Goal: Task Accomplishment & Management: Complete application form

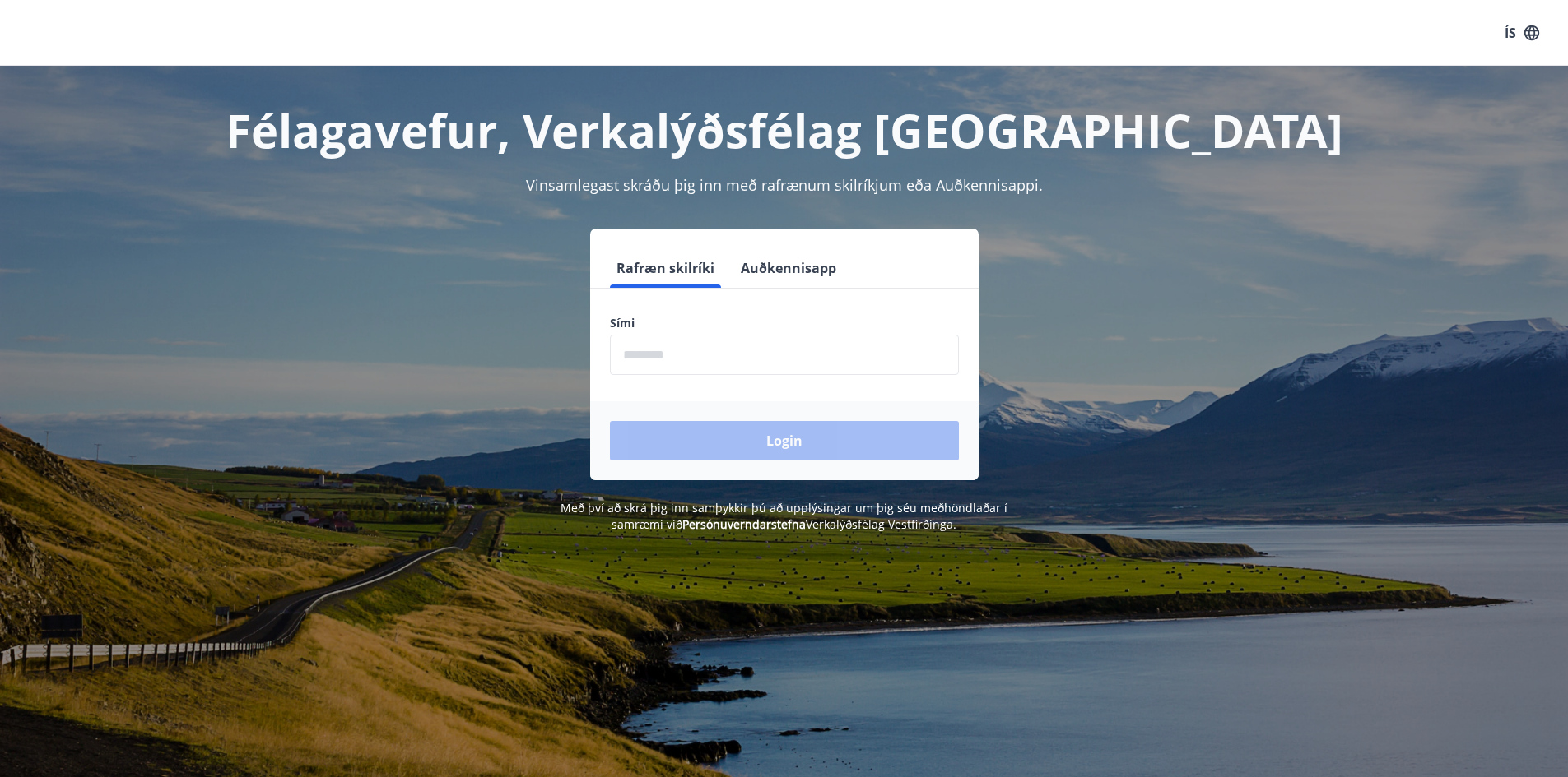
click at [660, 354] on input "phone" at bounding box center [784, 355] width 349 height 41
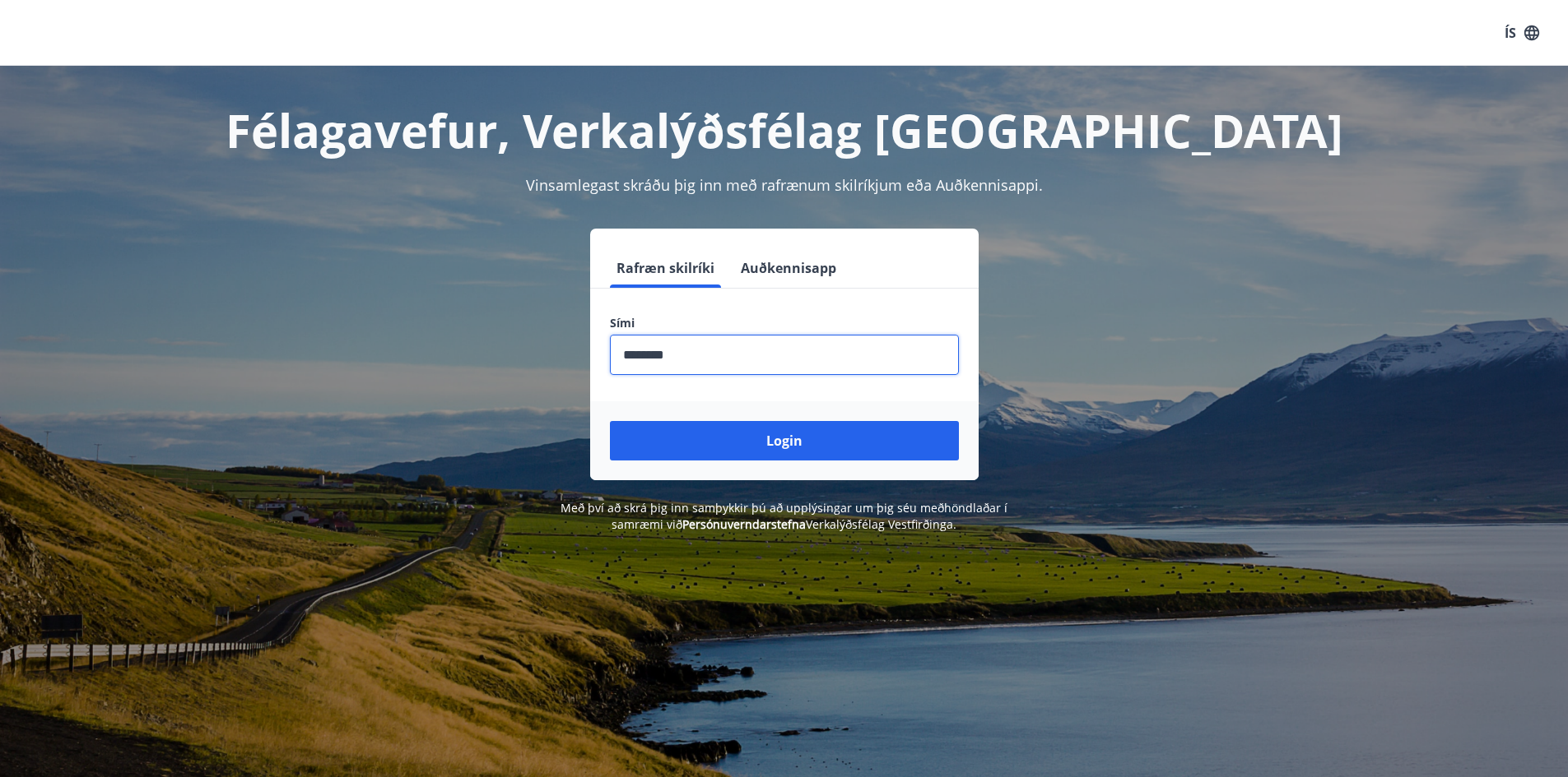
type input "********"
click at [733, 469] on div "Login" at bounding box center [784, 440] width 388 height 79
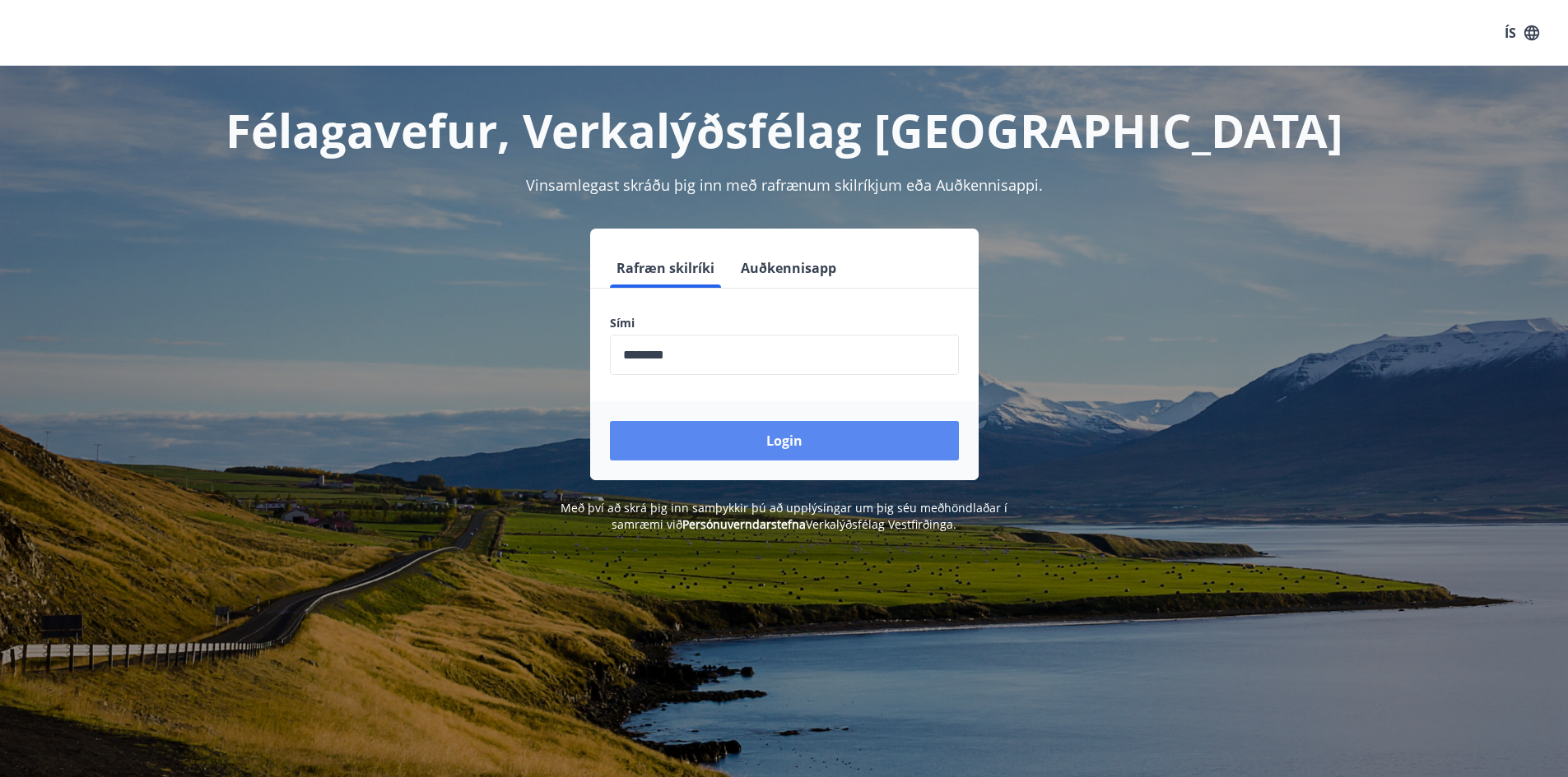
click at [736, 444] on button "Login" at bounding box center [784, 441] width 349 height 40
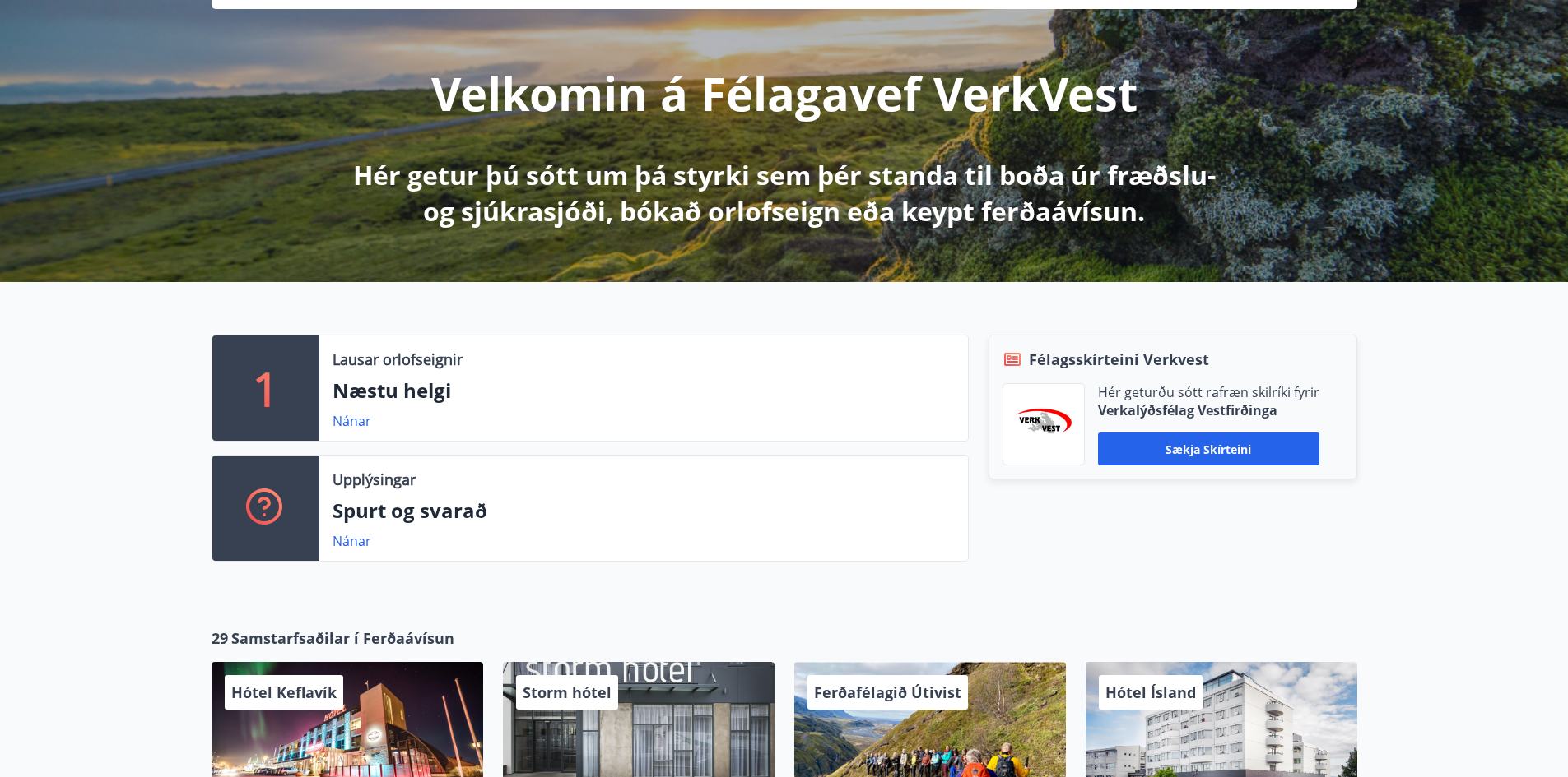
scroll to position [247, 0]
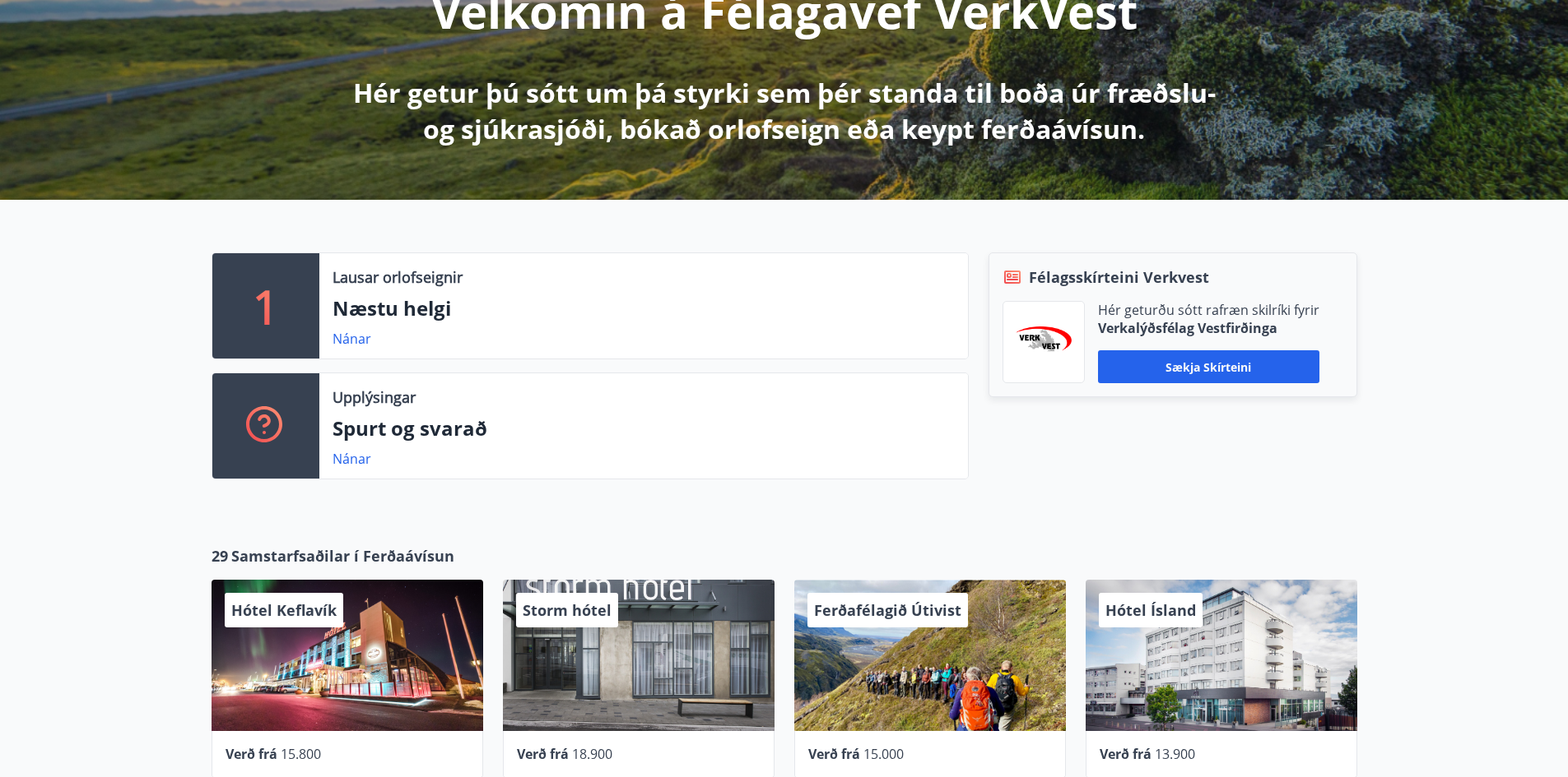
click at [514, 304] on p "Næstu helgi" at bounding box center [644, 308] width 622 height 28
click at [407, 303] on p "Næstu helgi" at bounding box center [644, 308] width 622 height 28
click at [361, 331] on div "Lausar orlofseignir Næstu helgi Nánar" at bounding box center [644, 305] width 649 height 105
click at [358, 333] on link "Nánar" at bounding box center [352, 339] width 39 height 18
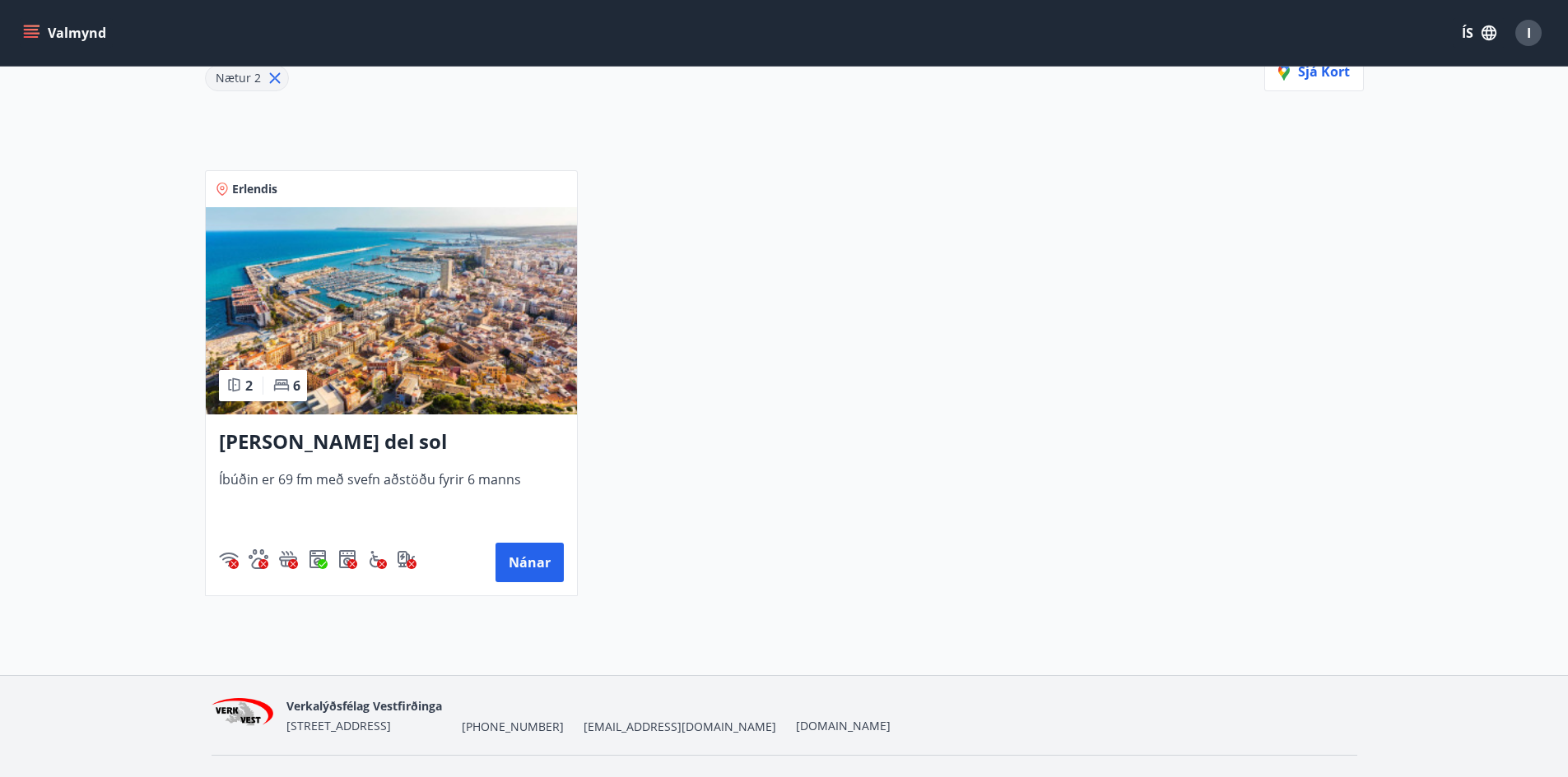
scroll to position [283, 0]
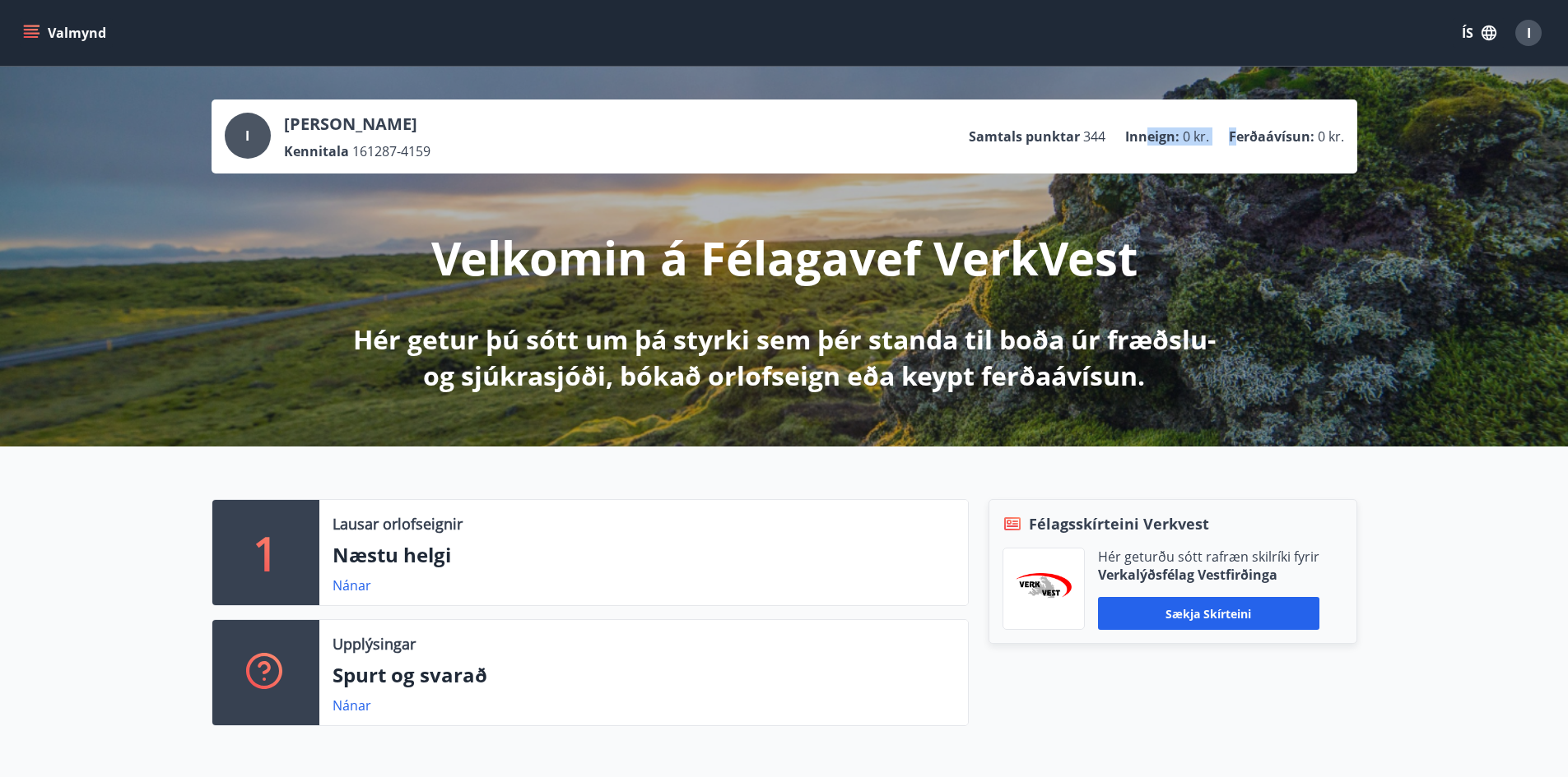
drag, startPoint x: 1149, startPoint y: 133, endPoint x: 1239, endPoint y: 136, distance: 90.0
click at [1239, 136] on ul "Samtals punktar 344 Inneign : 0 kr. Ferðaávísun : 0 kr." at bounding box center [1156, 137] width 375 height 32
click at [1259, 129] on p "Ferðaávísun :" at bounding box center [1271, 137] width 85 height 18
drag, startPoint x: 1074, startPoint y: 138, endPoint x: 1087, endPoint y: 140, distance: 13.2
click at [1088, 138] on li "Samtals punktar 344" at bounding box center [1036, 137] width 137 height 18
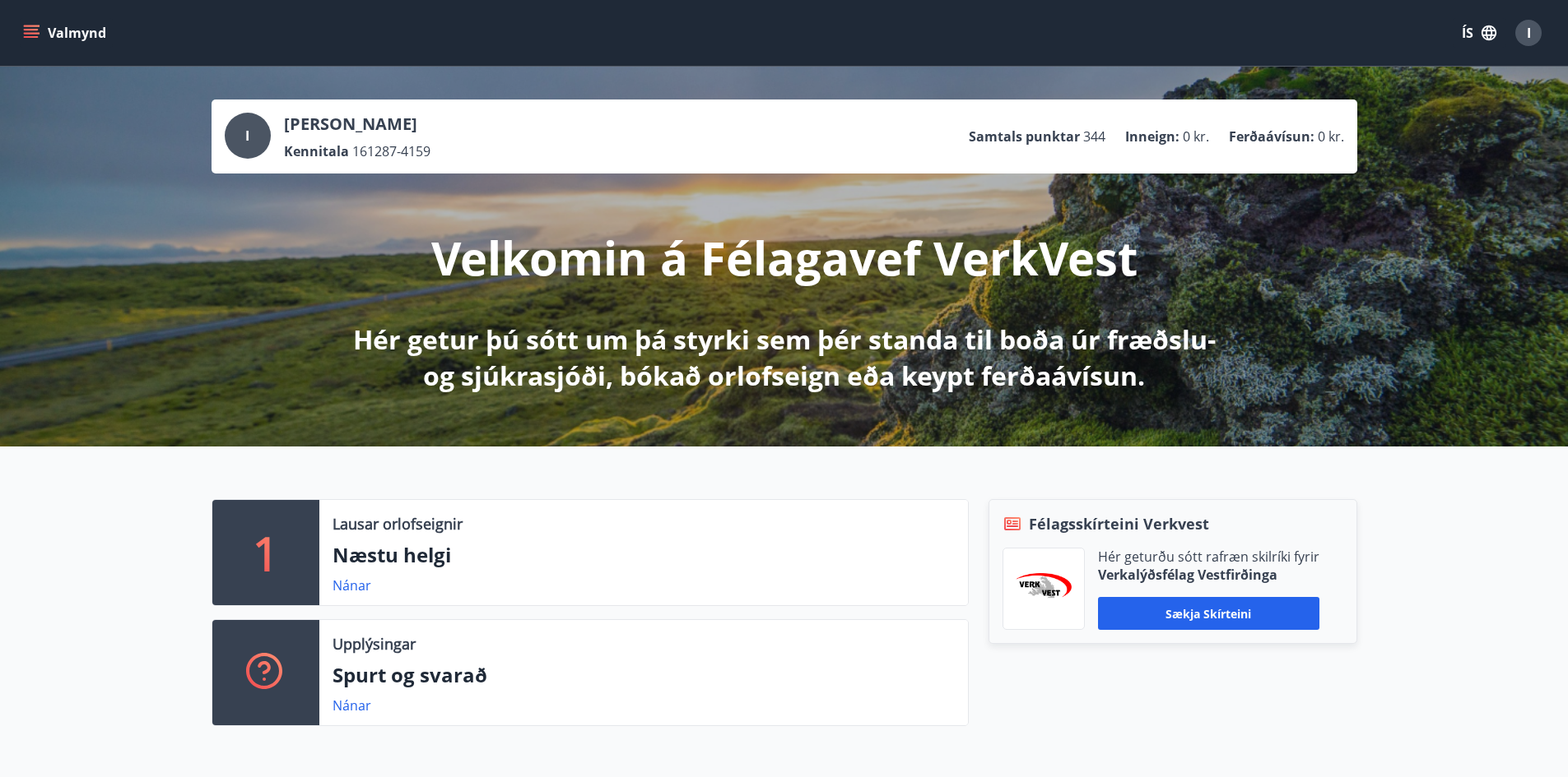
click at [1118, 134] on ul "Samtals punktar 344 Inneign : 0 kr. Ferðaávísun : 0 kr." at bounding box center [1156, 137] width 375 height 32
click at [38, 29] on icon "menu" at bounding box center [32, 33] width 17 height 17
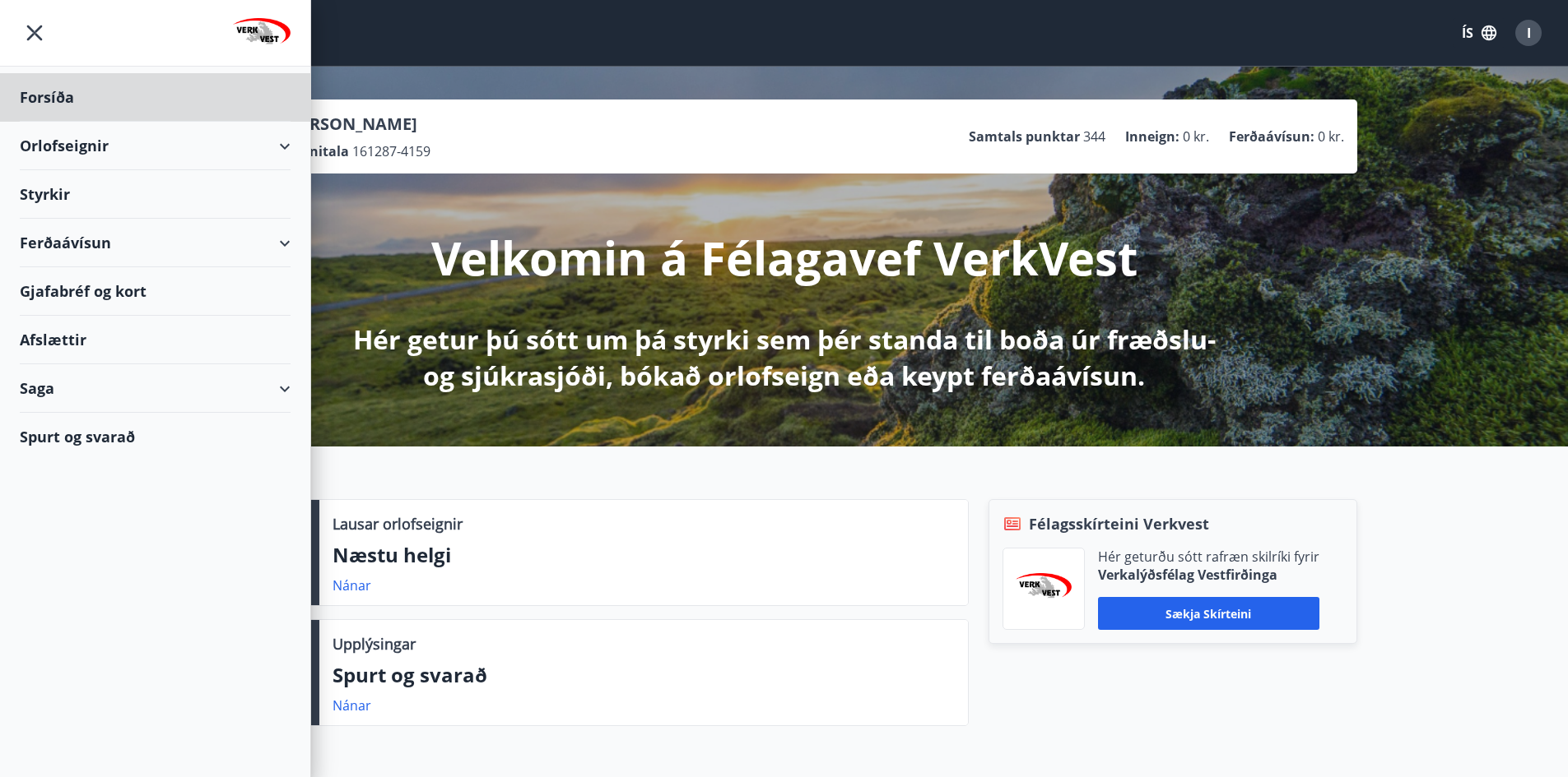
drag, startPoint x: 95, startPoint y: 194, endPoint x: 103, endPoint y: 192, distance: 8.2
click at [103, 192] on div "Styrkir" at bounding box center [155, 194] width 270 height 49
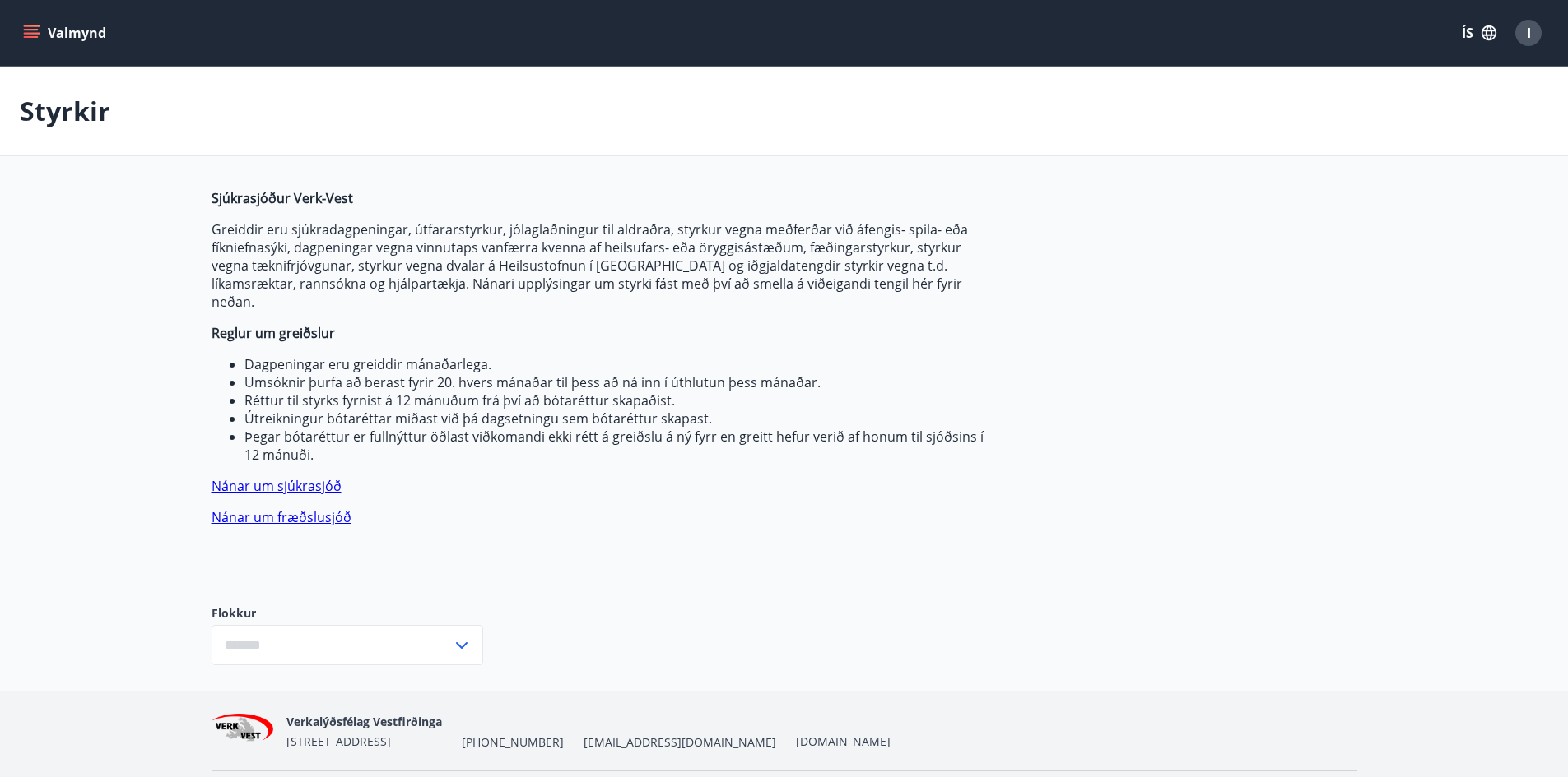
type input "***"
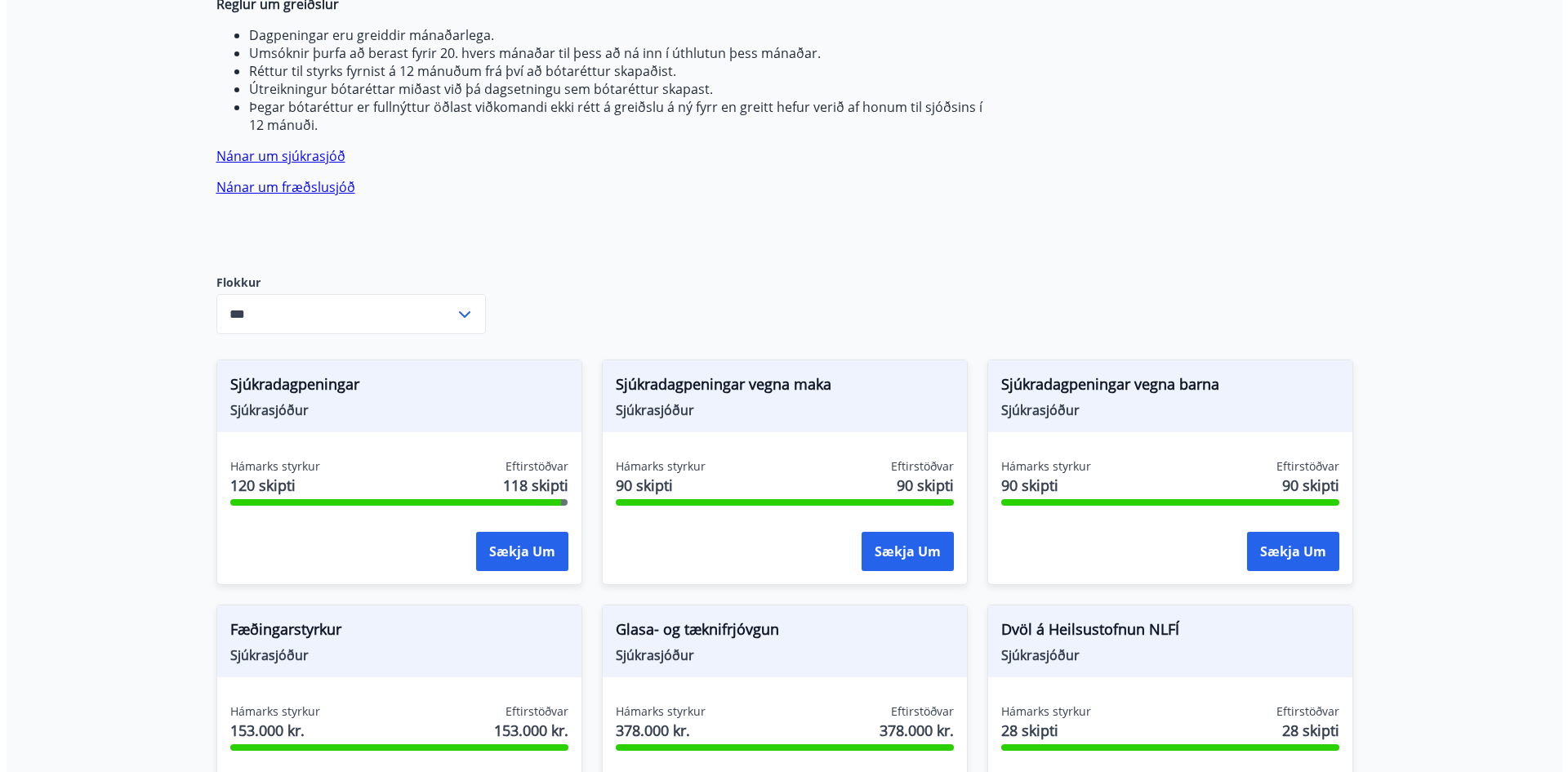
scroll to position [409, 0]
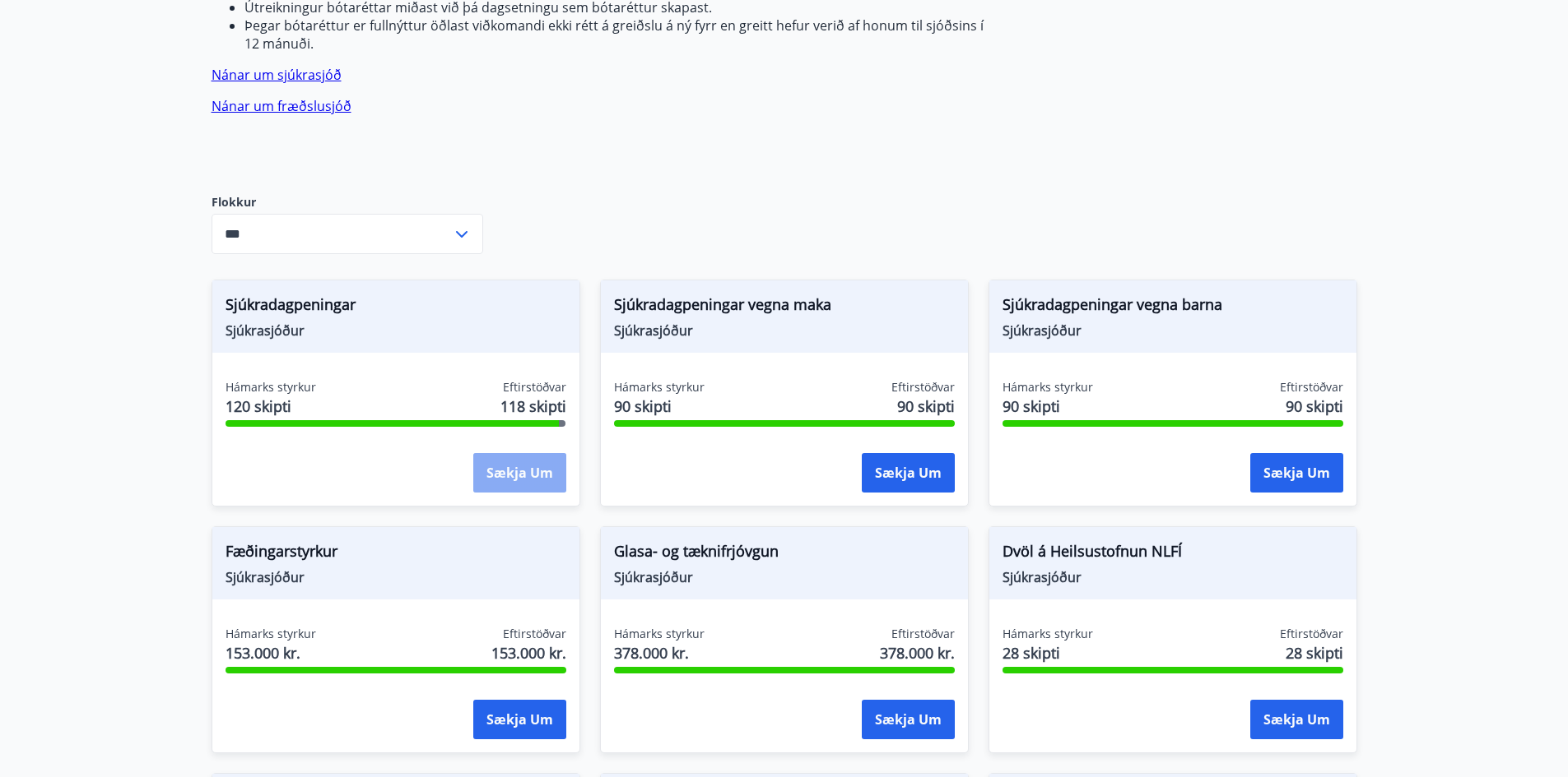
click at [504, 458] on button "Sækja um" at bounding box center [519, 473] width 93 height 40
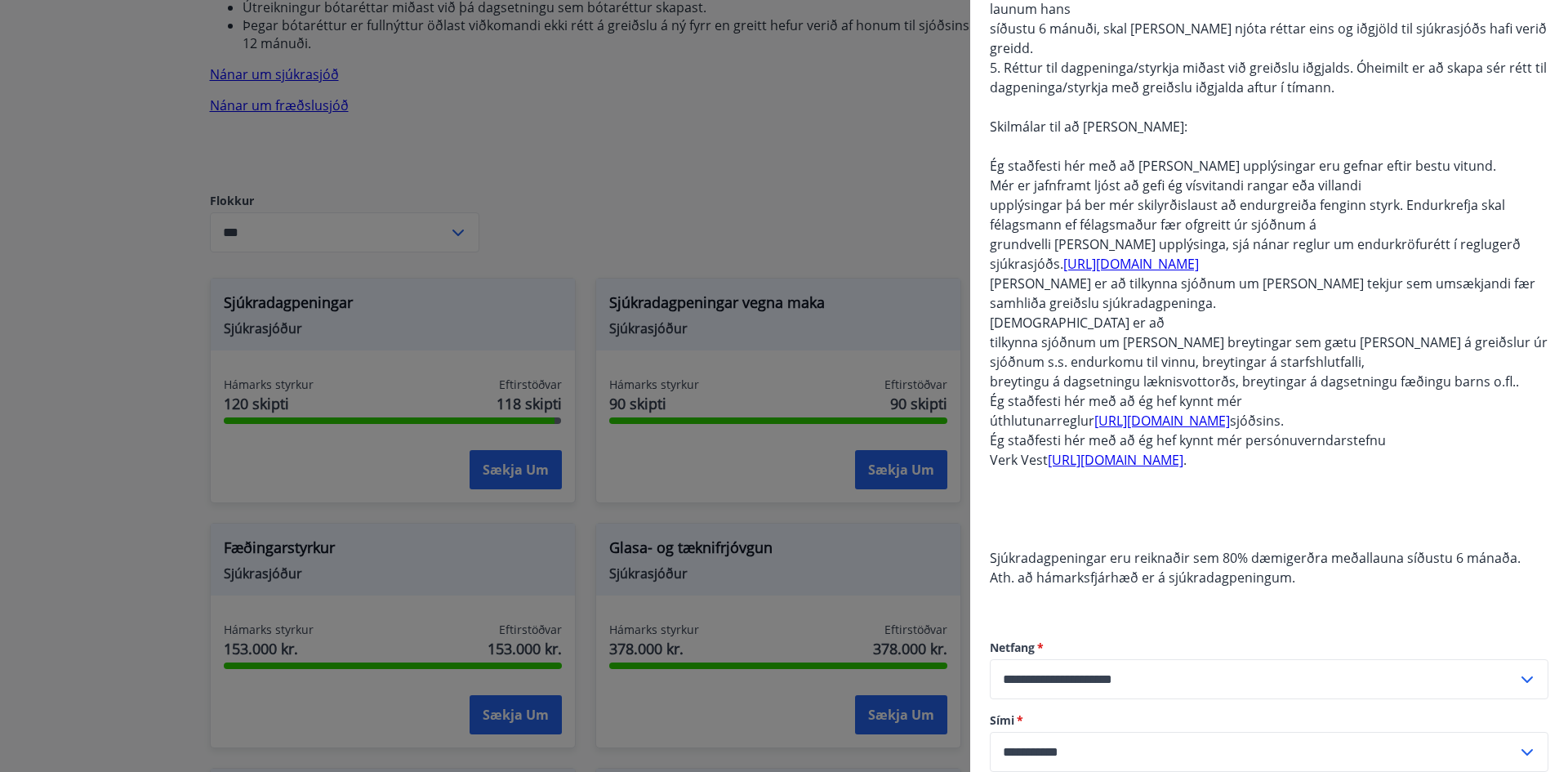
scroll to position [490, 0]
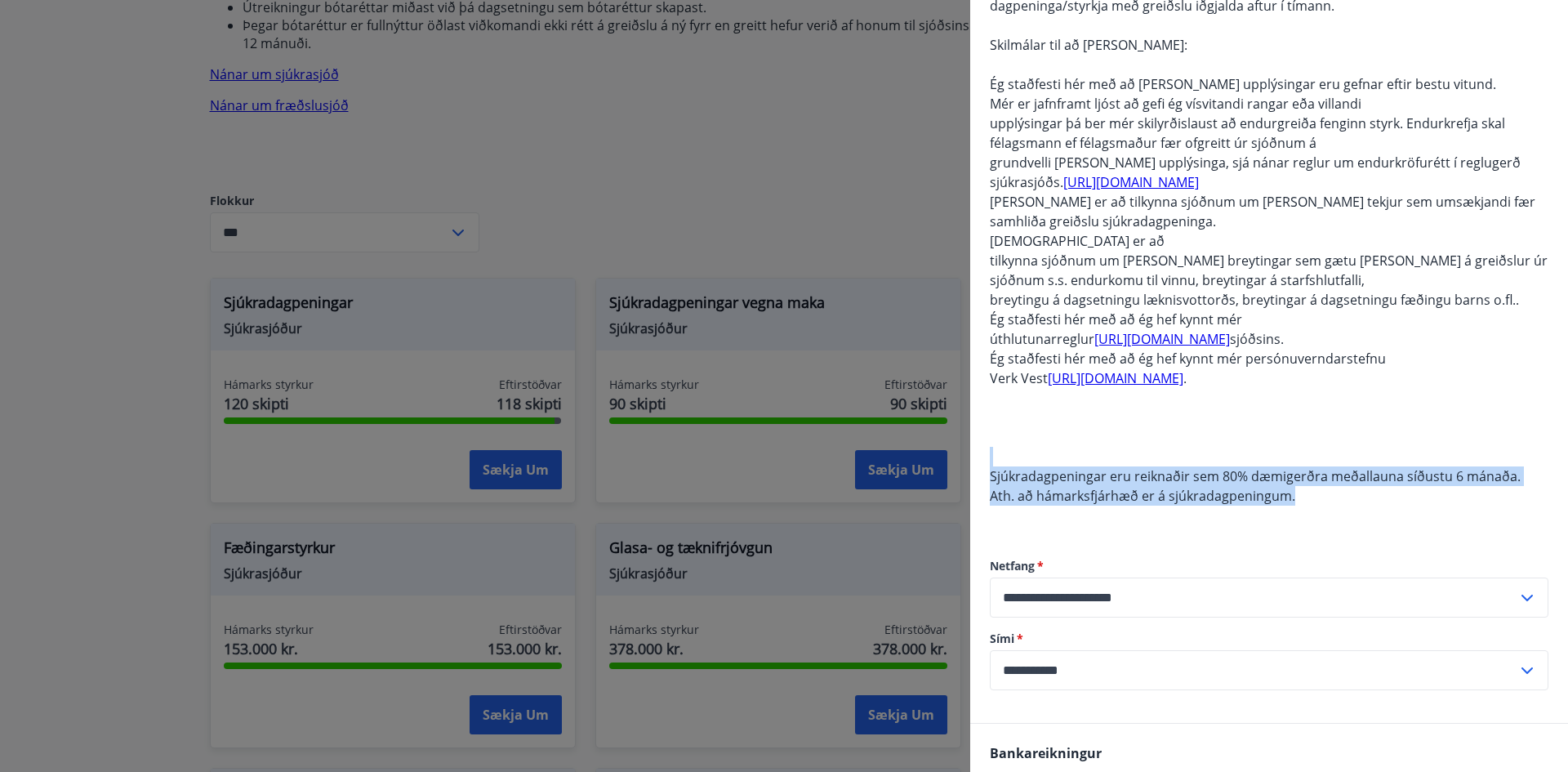
drag, startPoint x: 1241, startPoint y: 472, endPoint x: 1355, endPoint y: 493, distance: 115.9
click at [1355, 493] on div "Rétt til greiðslu dagpeninga og styrkja úr sjóðnum eiga þeir sem fullnægja efti…" at bounding box center [1269, 104] width 558 height 844
click at [1245, 488] on span "Ath. að hámarksfjárhæð er á sjúkradagpeningum." at bounding box center [1142, 496] width 306 height 18
drag, startPoint x: 1204, startPoint y: 466, endPoint x: 1328, endPoint y: 481, distance: 124.9
click at [1328, 481] on div "Rétt til greiðslu dagpeninga og styrkja úr sjóðnum eiga þeir sem fullnægja efti…" at bounding box center [1269, 104] width 558 height 844
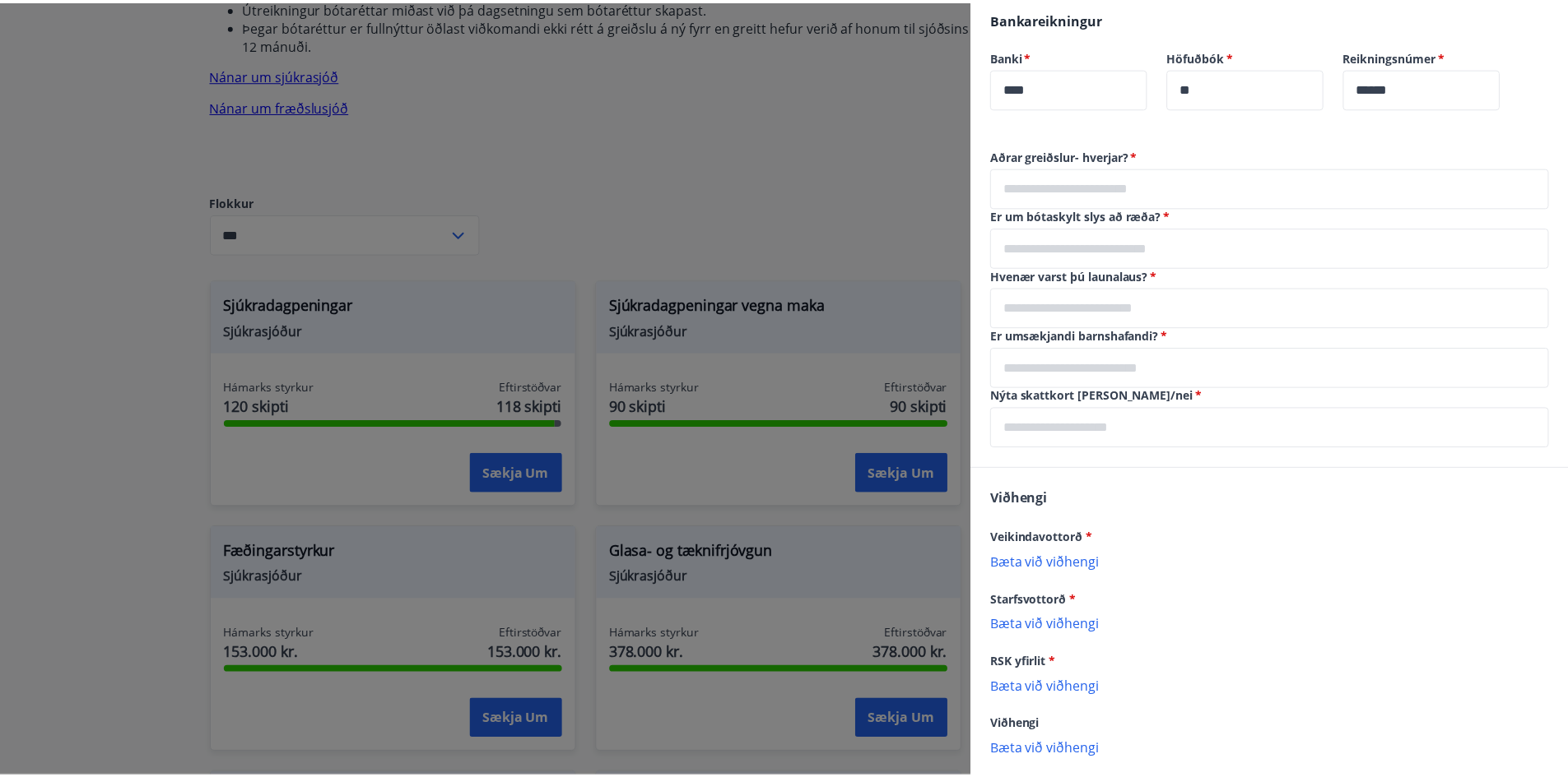
scroll to position [1316, 0]
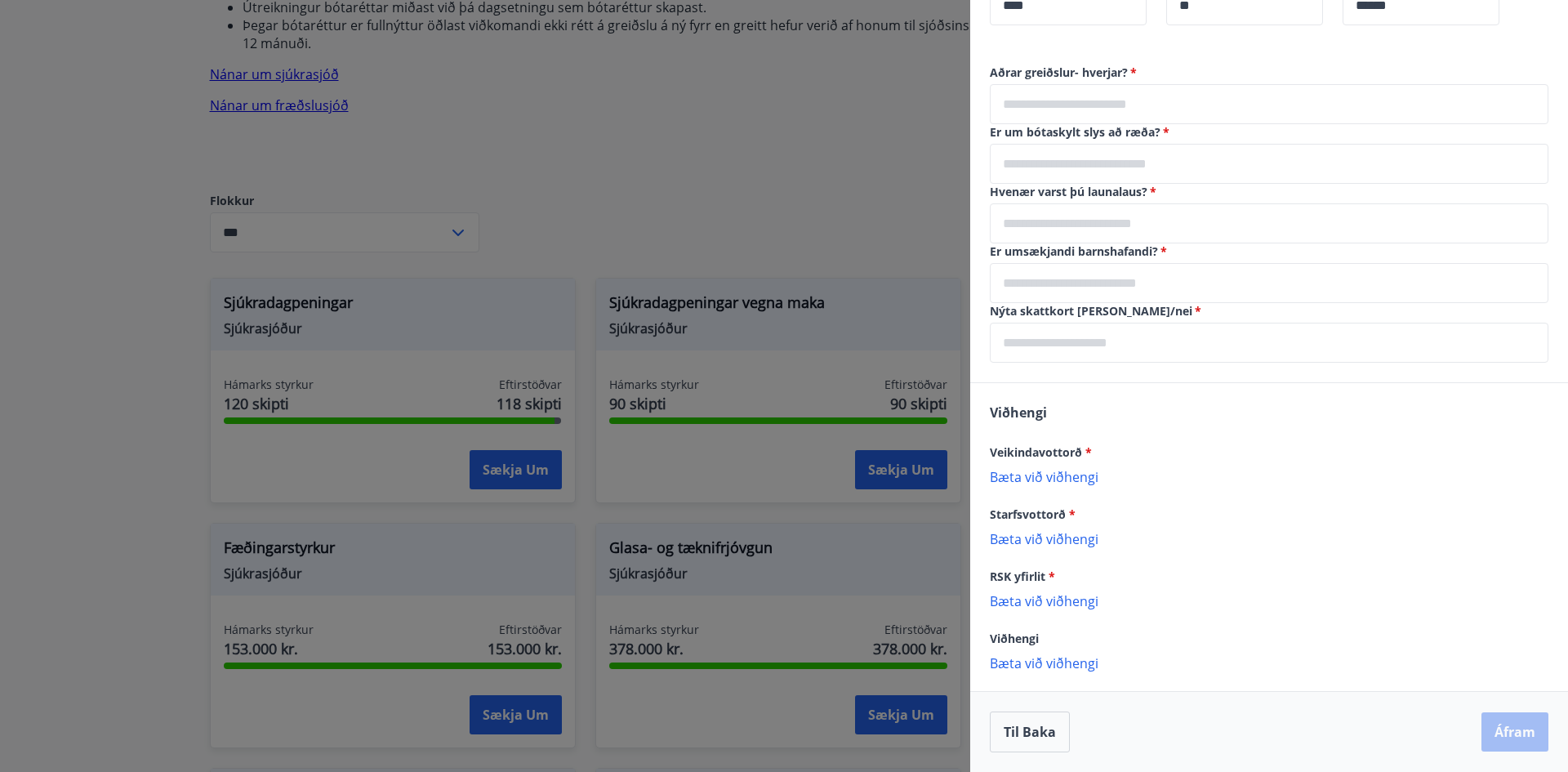
click at [575, 114] on div at bounding box center [784, 386] width 1568 height 772
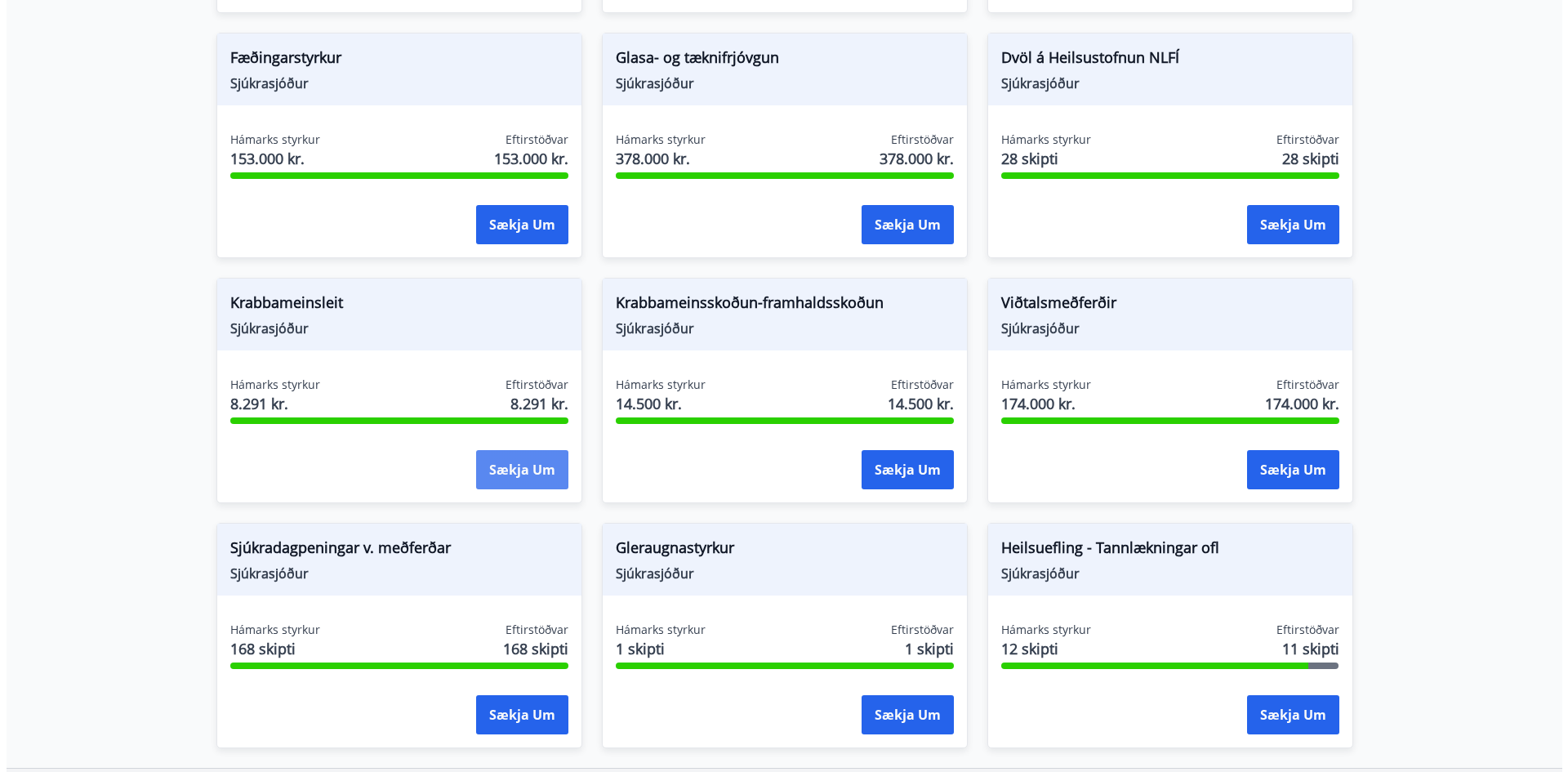
scroll to position [980, 0]
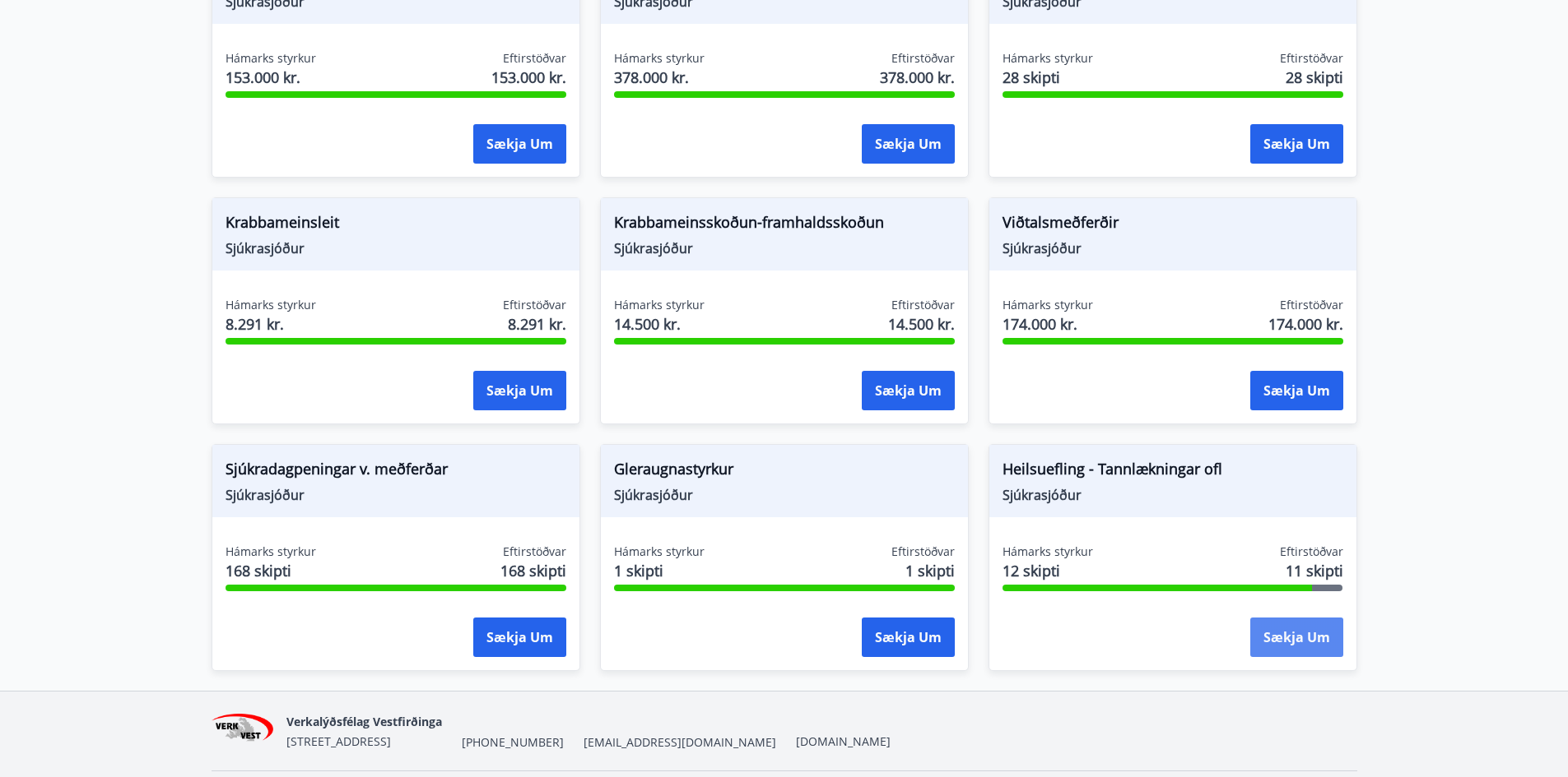
click at [1278, 621] on button "Sækja um" at bounding box center [1297, 638] width 93 height 40
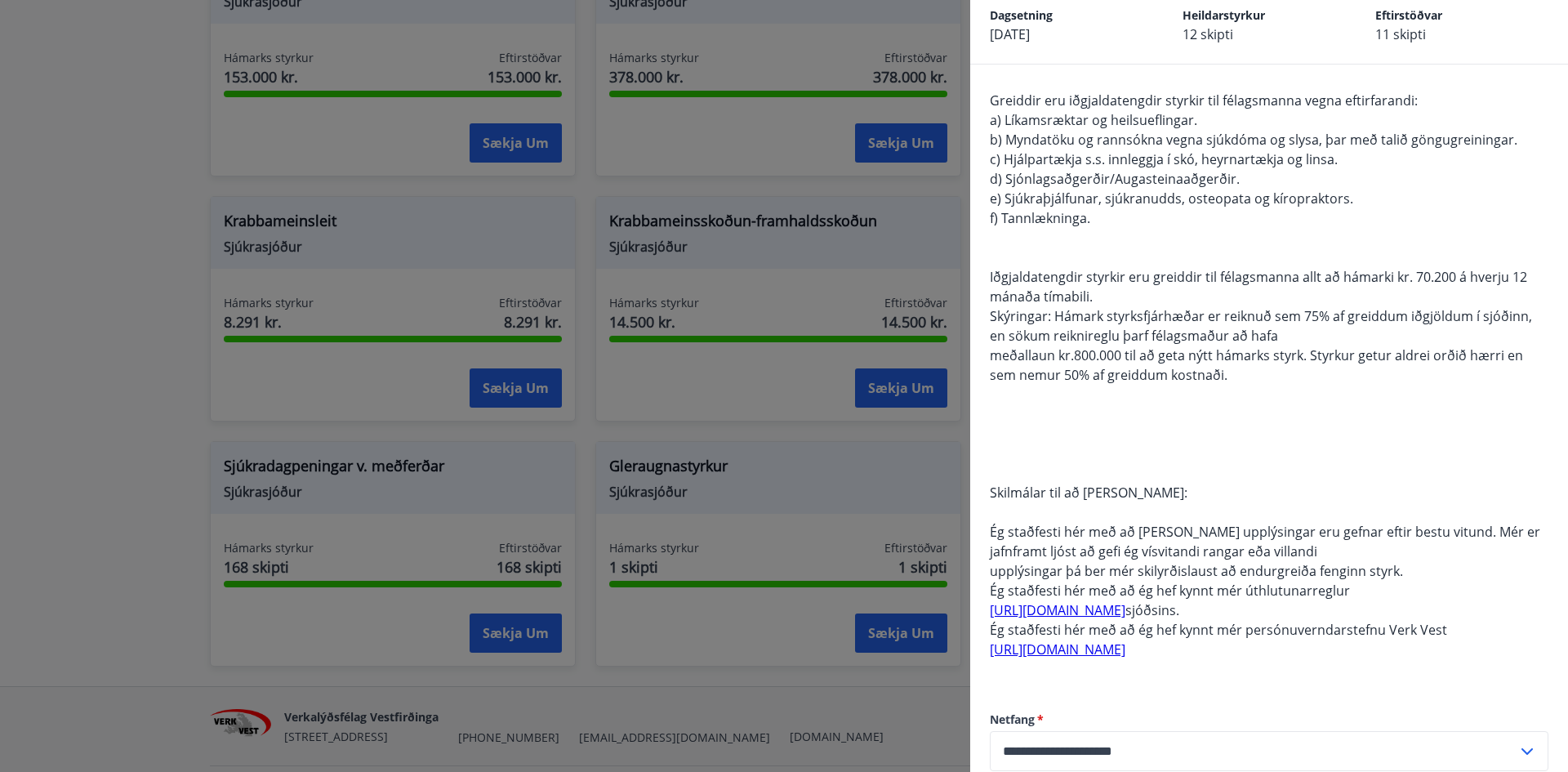
scroll to position [0, 0]
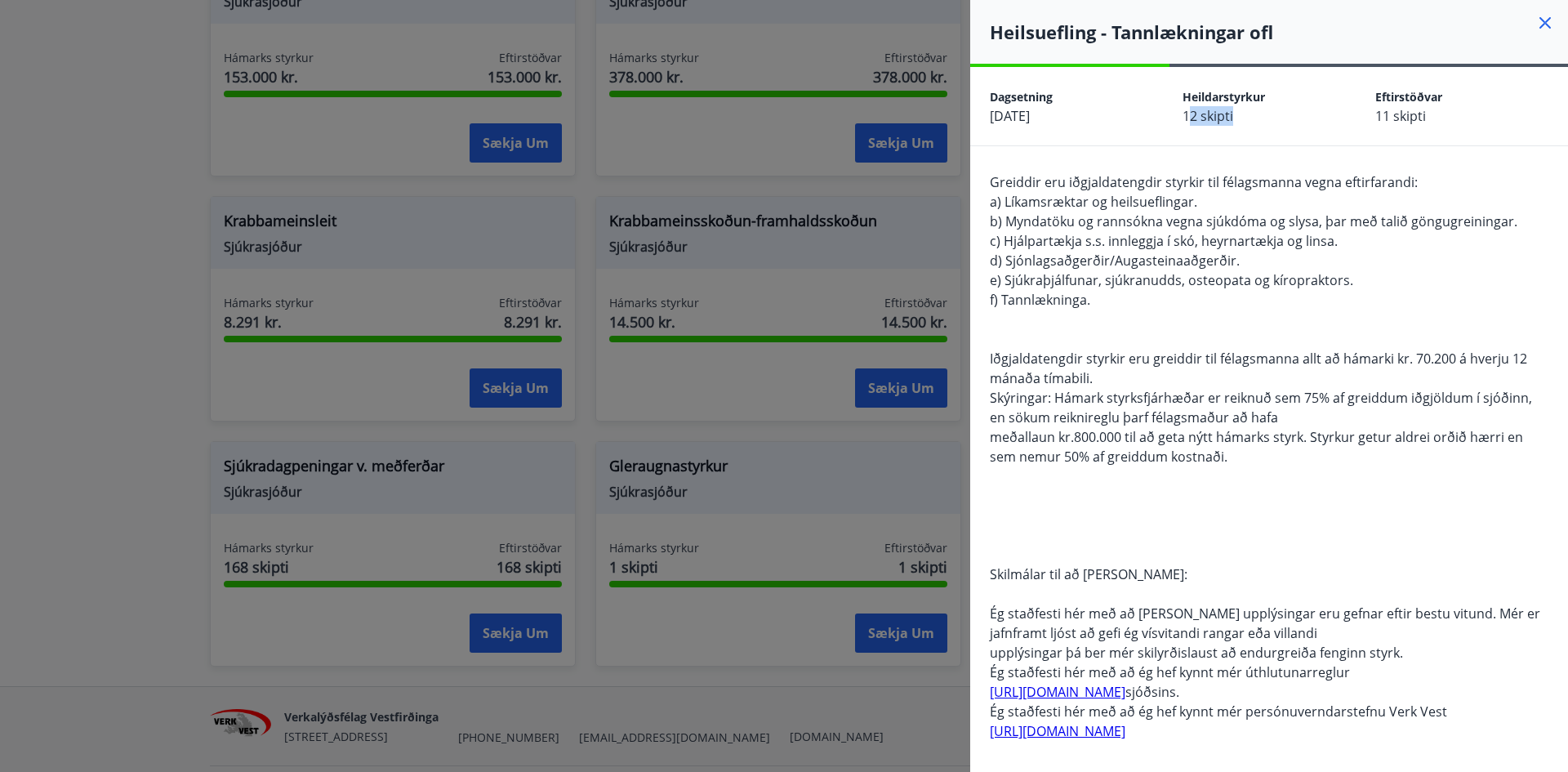
drag, startPoint x: 1230, startPoint y: 119, endPoint x: 1307, endPoint y: 126, distance: 77.3
click at [1306, 126] on div "Dagsetning [DATE] Heildarstyrkur 12 skipti Eftirstöðvar 11 skipti" at bounding box center [1269, 105] width 598 height 78
click at [1247, 142] on div "Dagsetning [DATE] Heildarstyrkur 12 skipti Eftirstöðvar 11 skipti" at bounding box center [1269, 105] width 598 height 78
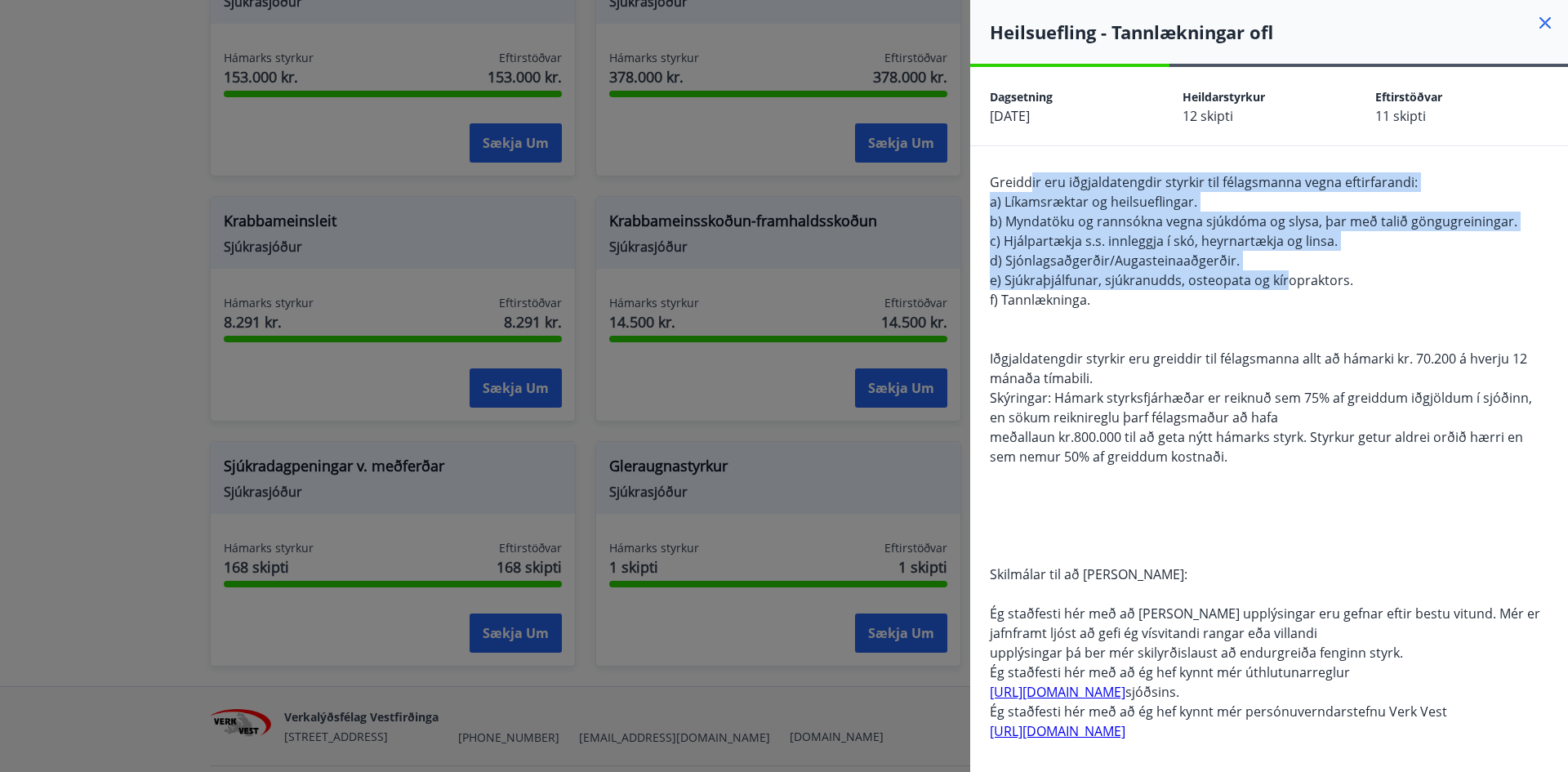
drag, startPoint x: 1131, startPoint y: 185, endPoint x: 1290, endPoint y: 288, distance: 189.4
click at [1290, 288] on span "Greiddir eru iðgjaldatengdir styrkir til félagsmanna vegna eftirfarandi: a) Lík…" at bounding box center [1265, 456] width 551 height 567
click at [1154, 270] on div "Greiddir eru iðgjaldatengdir styrkir til félagsmanna vegna eftirfarandi: a) Lík…" at bounding box center [1269, 466] width 558 height 588
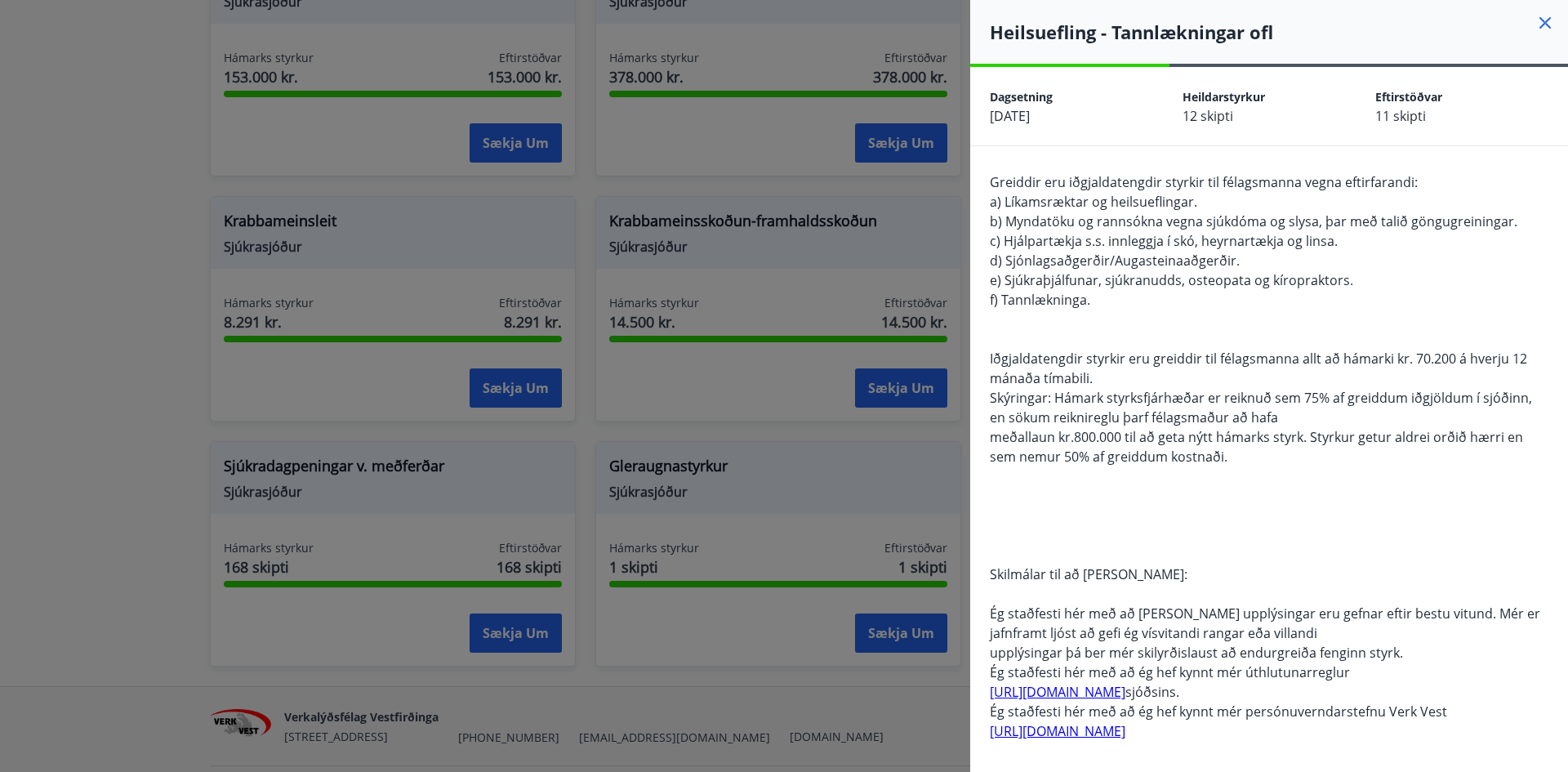
click at [907, 228] on div at bounding box center [784, 386] width 1568 height 772
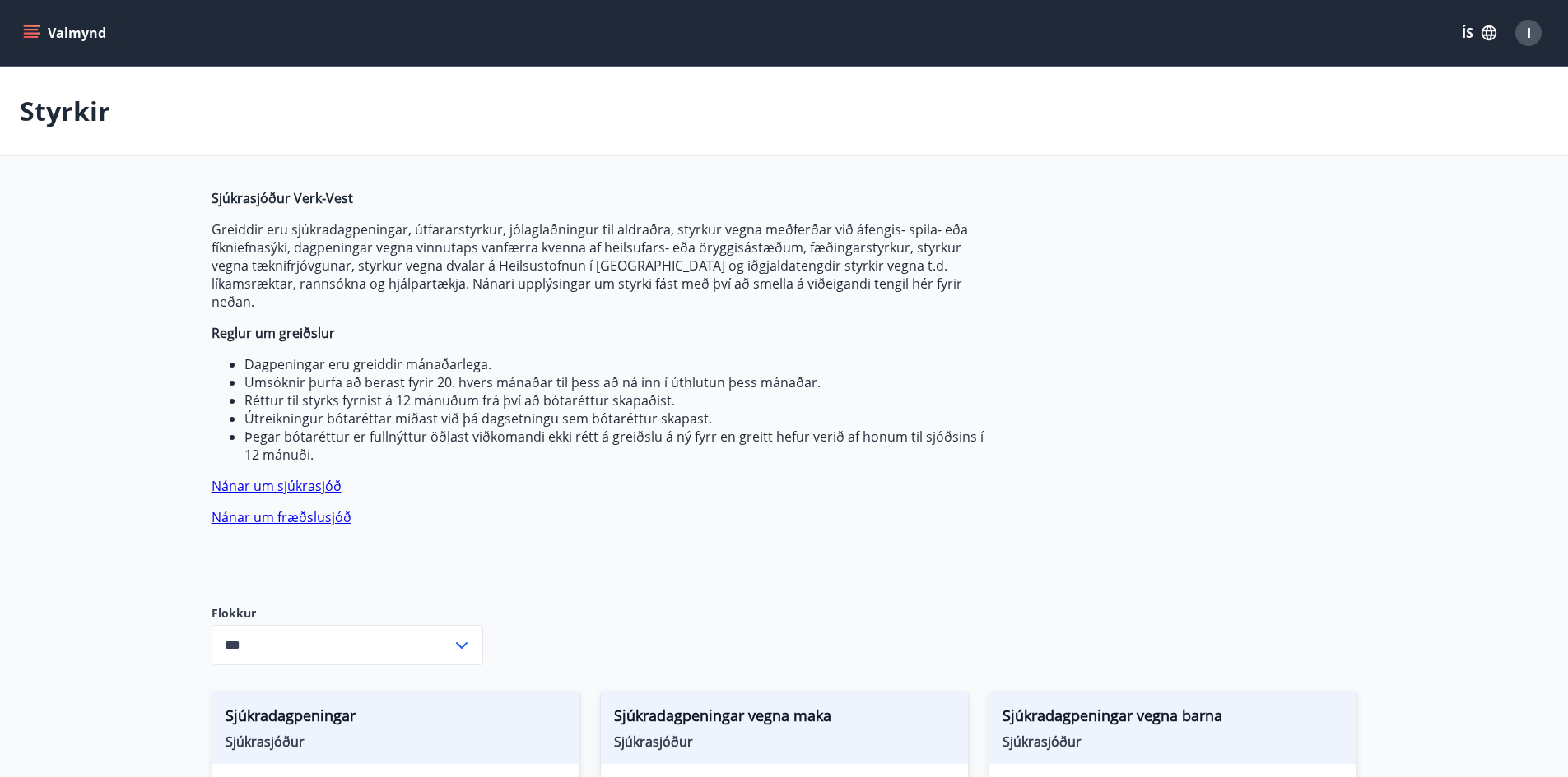
scroll to position [82, 0]
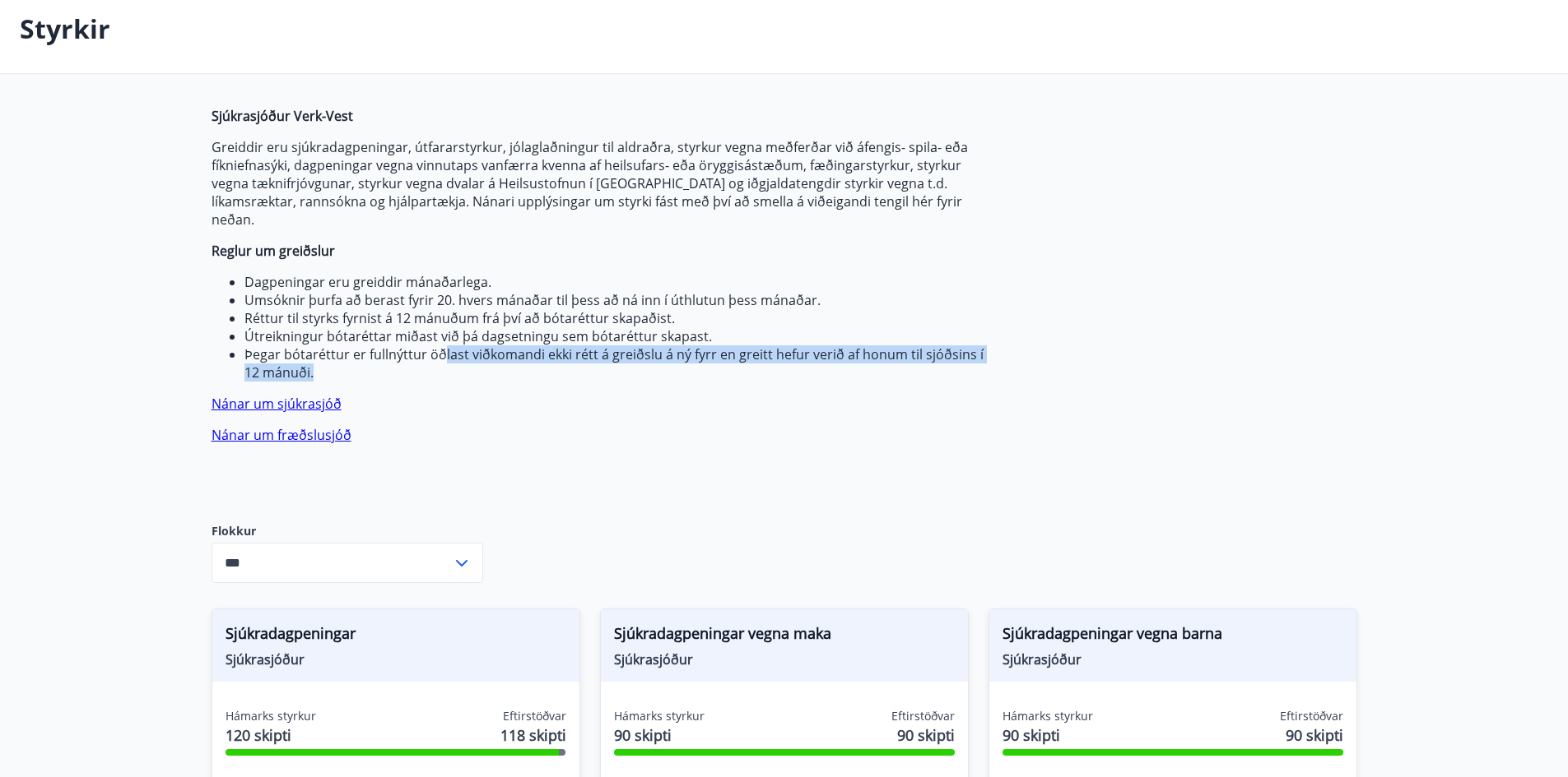
drag, startPoint x: 443, startPoint y: 332, endPoint x: 830, endPoint y: 352, distance: 387.5
click at [830, 352] on li "Þegar bótaréttur er fullnýttur öðlast viðkomandi ekki rétt á greiðslu á ný fyrr…" at bounding box center [616, 364] width 744 height 36
click at [653, 346] on li "Þegar bótaréttur er fullnýttur öðlast viðkomandi ekki rétt á greiðslu á ný fyrr…" at bounding box center [616, 364] width 744 height 36
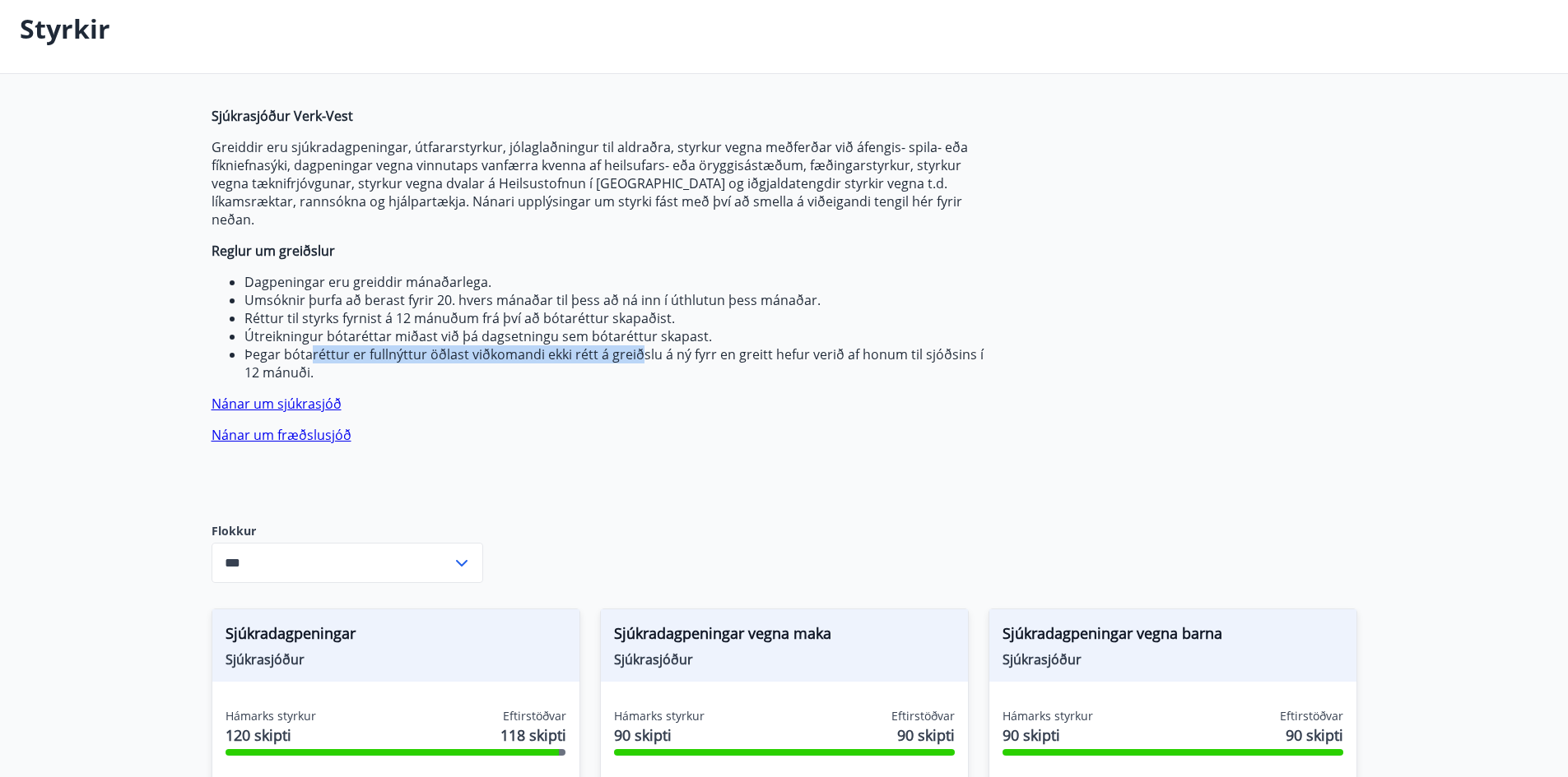
drag, startPoint x: 310, startPoint y: 333, endPoint x: 614, endPoint y: 352, distance: 304.6
click at [643, 346] on li "Þegar bótaréttur er fullnýttur öðlast viðkomandi ekki rétt á greiðslu á ný fyrr…" at bounding box center [616, 364] width 744 height 36
click at [463, 347] on li "Þegar bótaréttur er fullnýttur öðlast viðkomandi ekki rétt á greiðslu á ný fyrr…" at bounding box center [616, 364] width 744 height 36
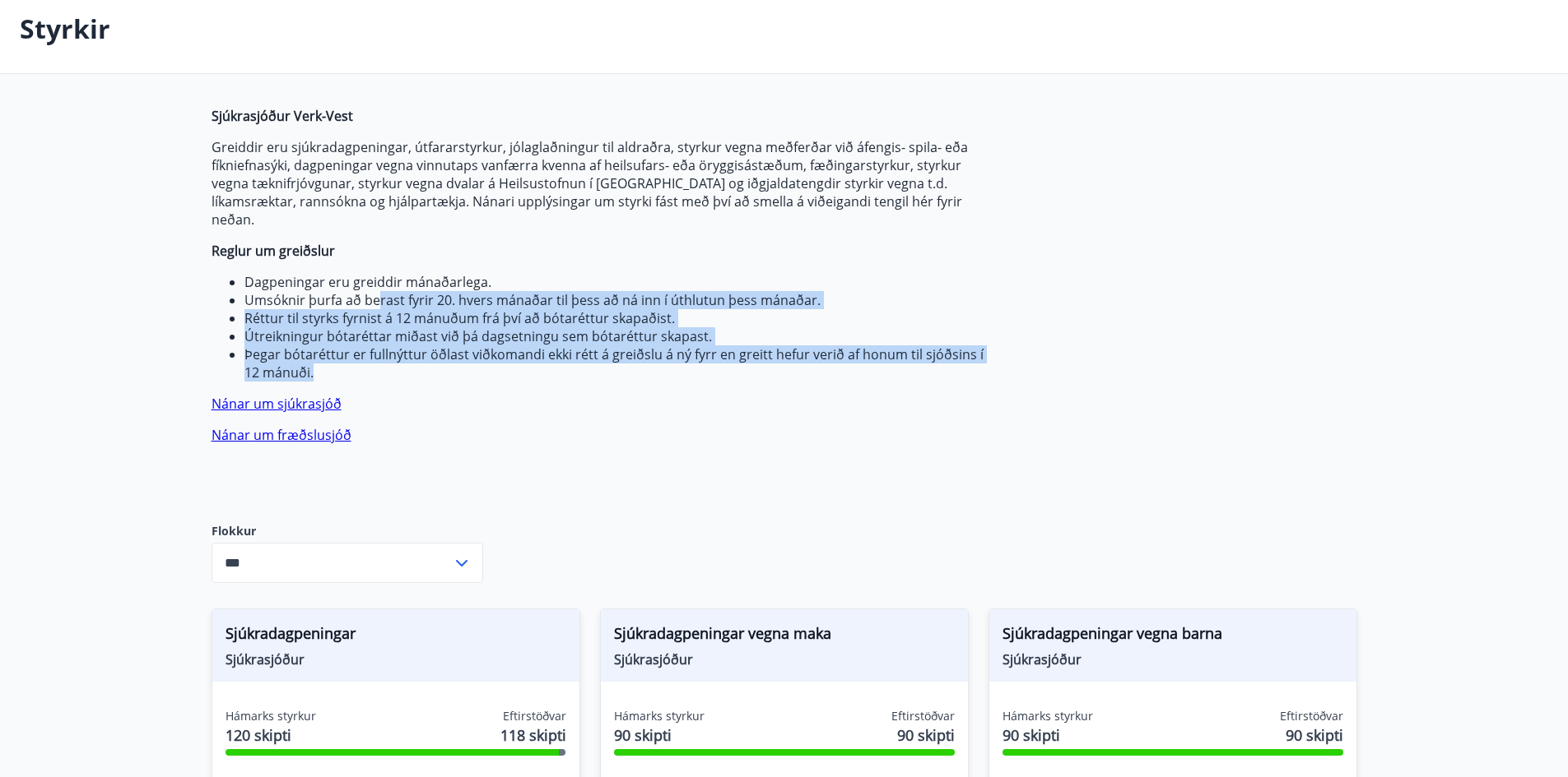
drag, startPoint x: 457, startPoint y: 290, endPoint x: 759, endPoint y: 362, distance: 310.5
click at [759, 362] on ul "Dagpeningar eru greiddir mánaðarlega. Umsóknir þurfa að berast fyrir 20. hvers …" at bounding box center [600, 327] width 777 height 109
click at [572, 346] on li "Þegar bótaréttur er fullnýttur öðlast viðkomandi ekki rétt á greiðslu á ný fyrr…" at bounding box center [616, 364] width 744 height 36
drag, startPoint x: 597, startPoint y: 293, endPoint x: 809, endPoint y: 355, distance: 220.9
click at [809, 355] on ul "Dagpeningar eru greiddir mánaðarlega. Umsóknir þurfa að berast fyrir 20. hvers …" at bounding box center [600, 327] width 777 height 109
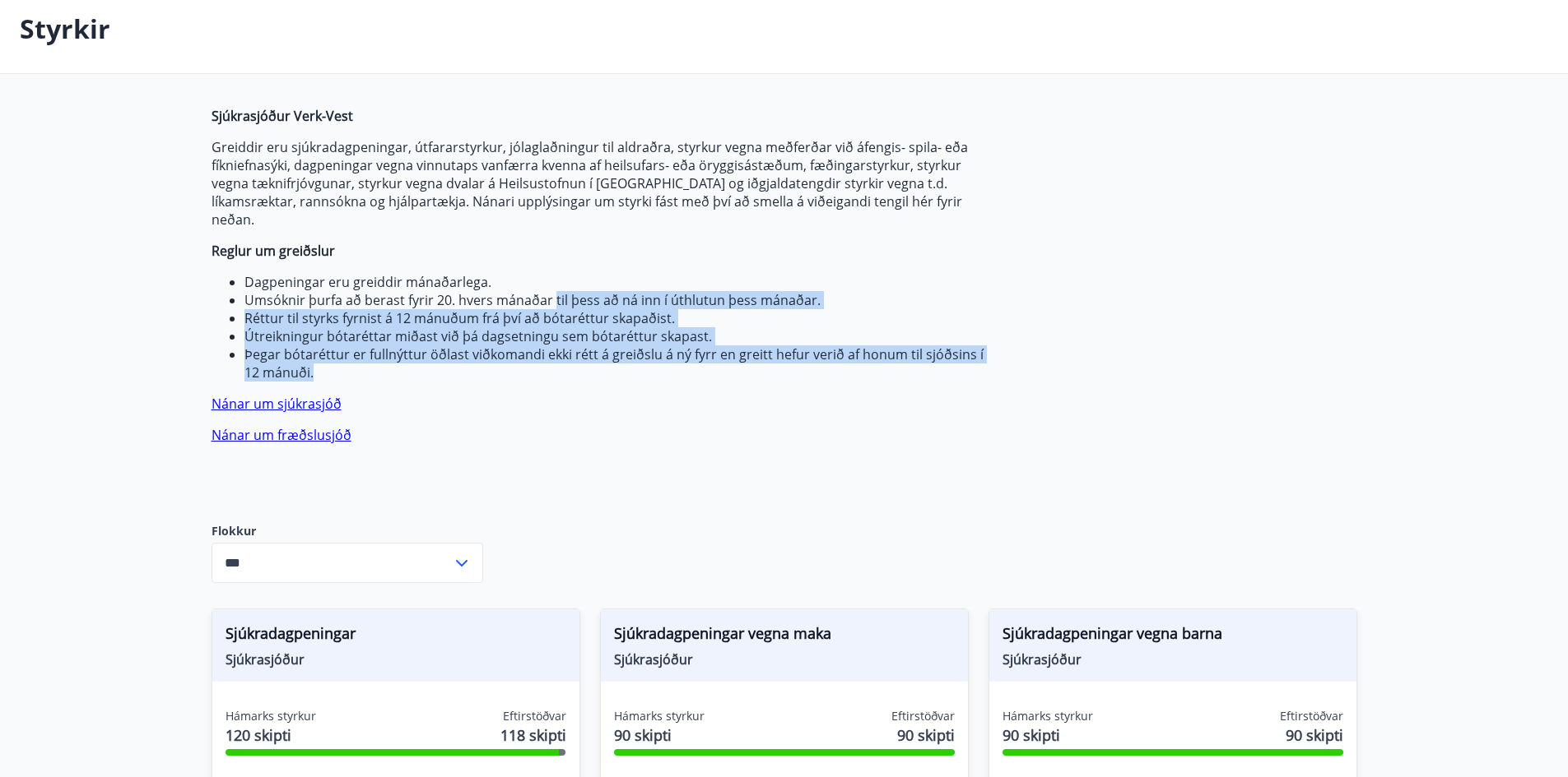
click at [654, 346] on li "Þegar bótaréttur er fullnýttur öðlast viðkomandi ekki rétt á greiðslu á ný fyrr…" at bounding box center [616, 364] width 744 height 36
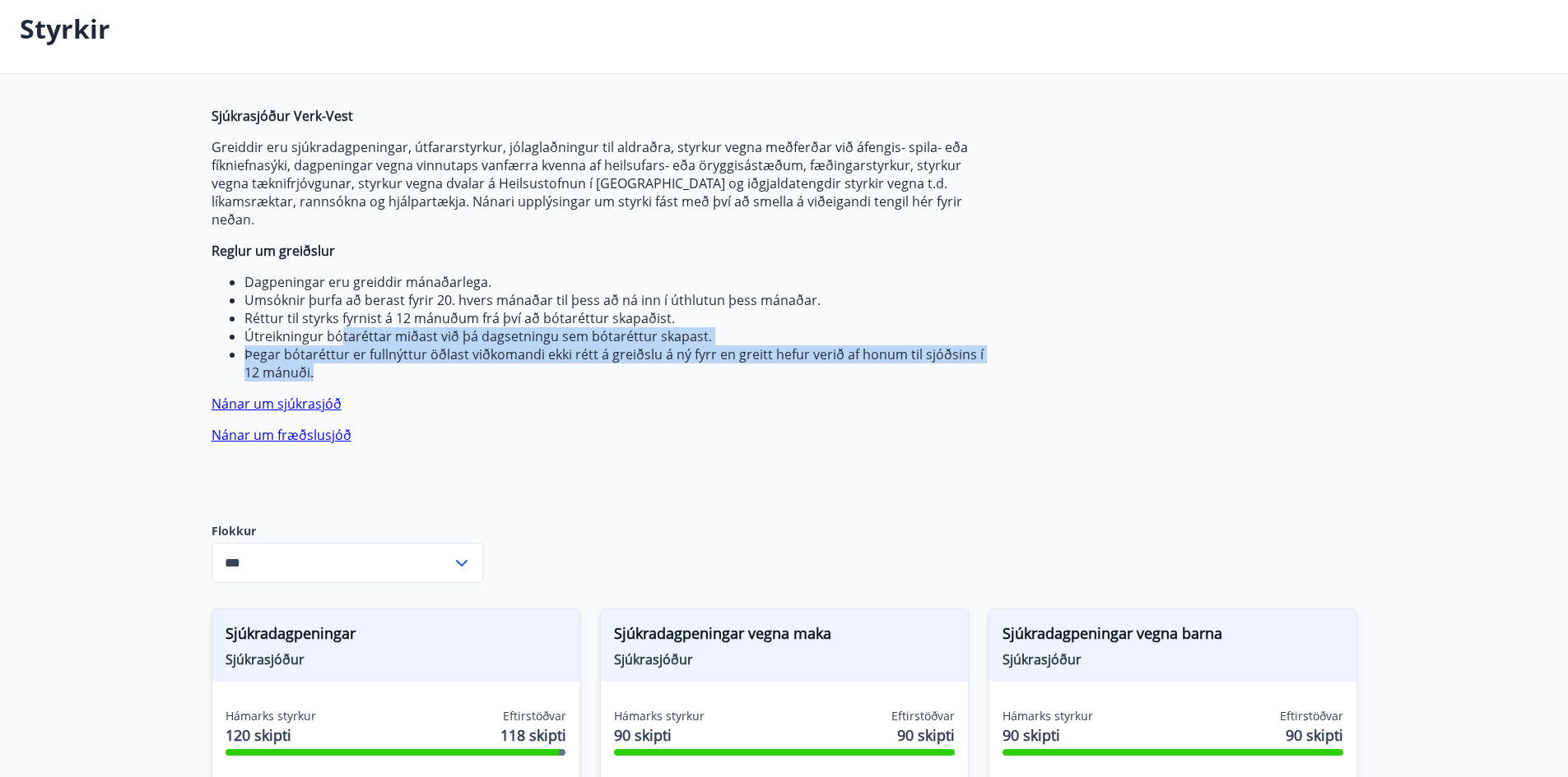
drag, startPoint x: 343, startPoint y: 311, endPoint x: 608, endPoint y: 356, distance: 268.8
click at [613, 356] on ul "Dagpeningar eru greiddir mánaðarlega. Umsóknir þurfa að berast fyrir 20. hvers …" at bounding box center [600, 327] width 777 height 109
drag, startPoint x: 470, startPoint y: 295, endPoint x: 711, endPoint y: 352, distance: 247.6
click at [711, 352] on ul "Dagpeningar eru greiddir mánaðarlega. Umsóknir þurfa að berast fyrir 20. hvers …" at bounding box center [600, 327] width 777 height 109
click at [571, 328] on li "Útreikningur bótaréttar miðast við þá dagsetningu sem bótaréttur skapast." at bounding box center [616, 337] width 744 height 18
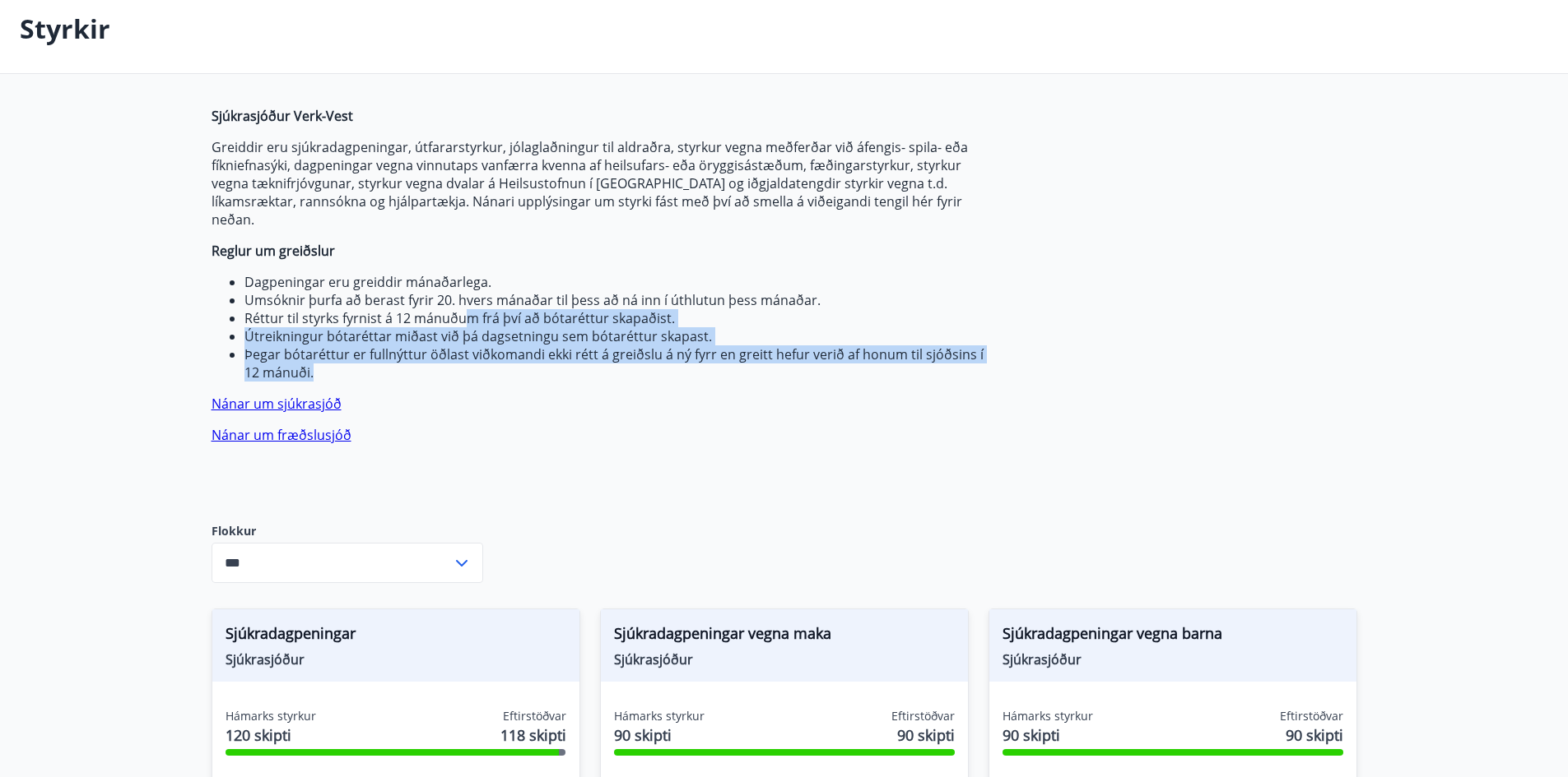
drag, startPoint x: 533, startPoint y: 304, endPoint x: 719, endPoint y: 351, distance: 191.8
click at [745, 354] on ul "Dagpeningar eru greiddir mánaðarlega. Umsóknir þurfa að berast fyrir 20. hvers …" at bounding box center [600, 327] width 777 height 109
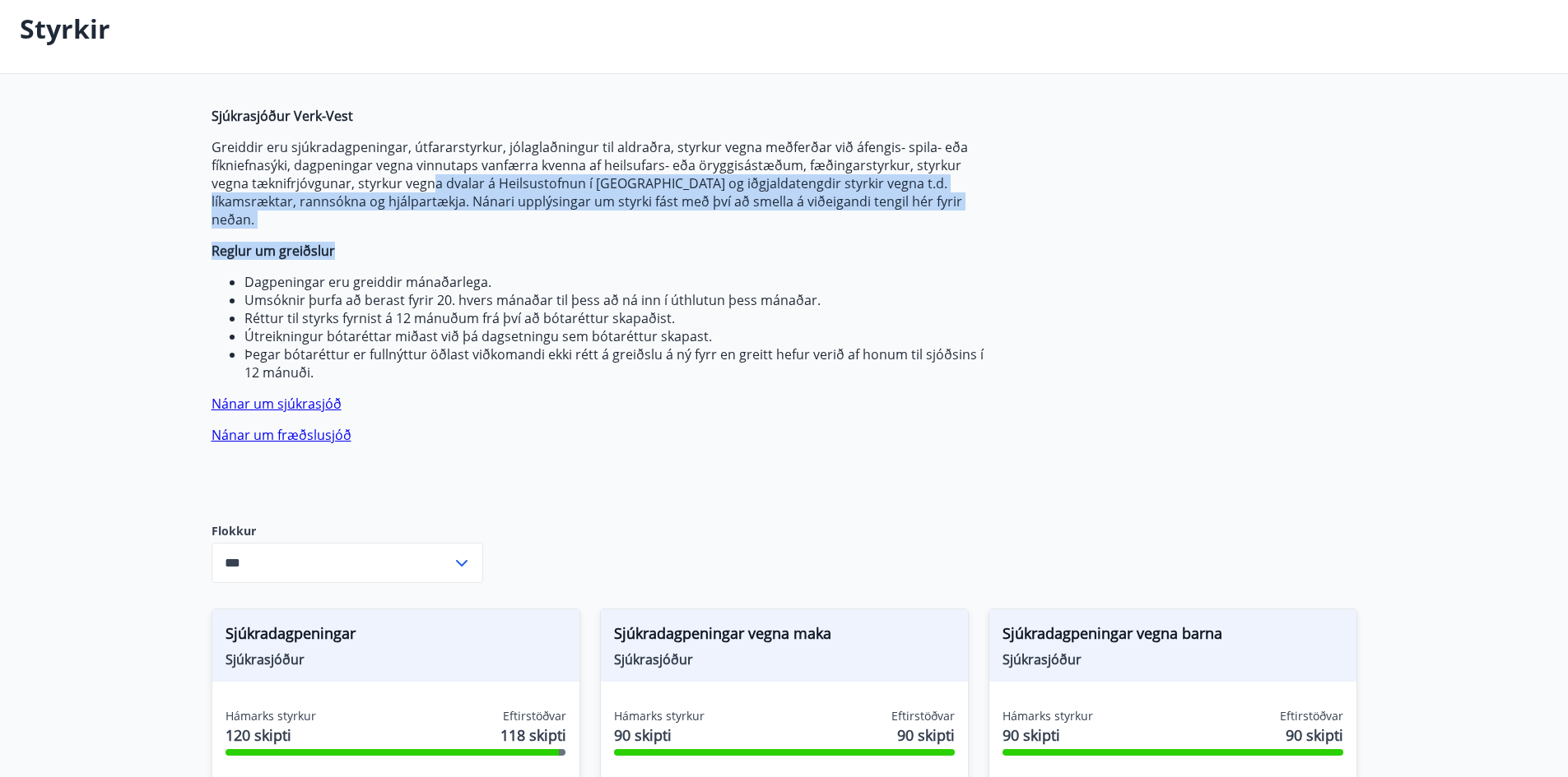
drag, startPoint x: 448, startPoint y: 189, endPoint x: 778, endPoint y: 233, distance: 332.9
click at [778, 232] on span "Sjúkrasjóður Verk-Vest Greiddir eru sjúkradagpeningar, útfararstyrkur, jólaglað…" at bounding box center [600, 275] width 777 height 338
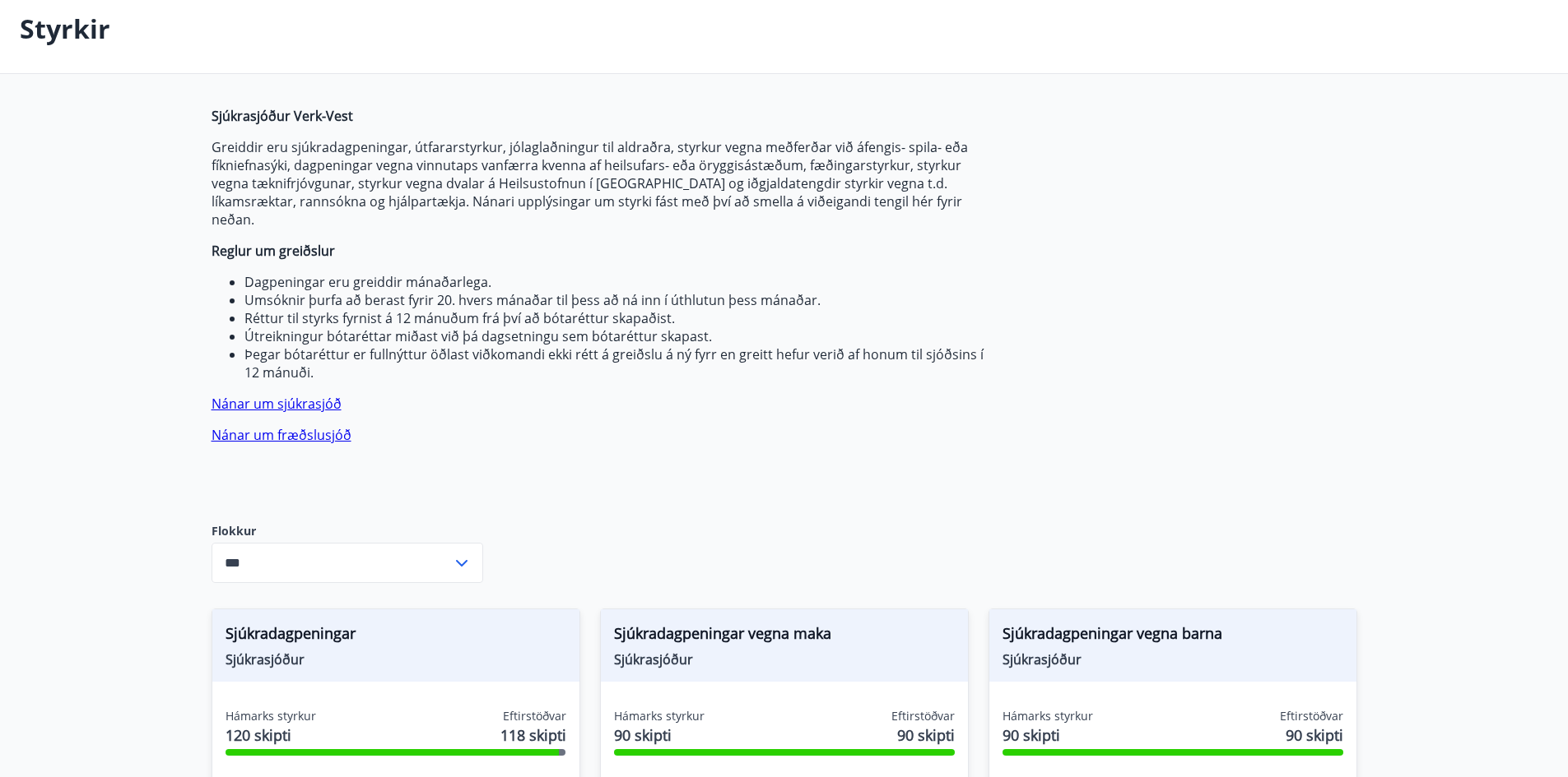
click at [564, 273] on li "Dagpeningar eru greiddir mánaðarlega." at bounding box center [616, 282] width 744 height 18
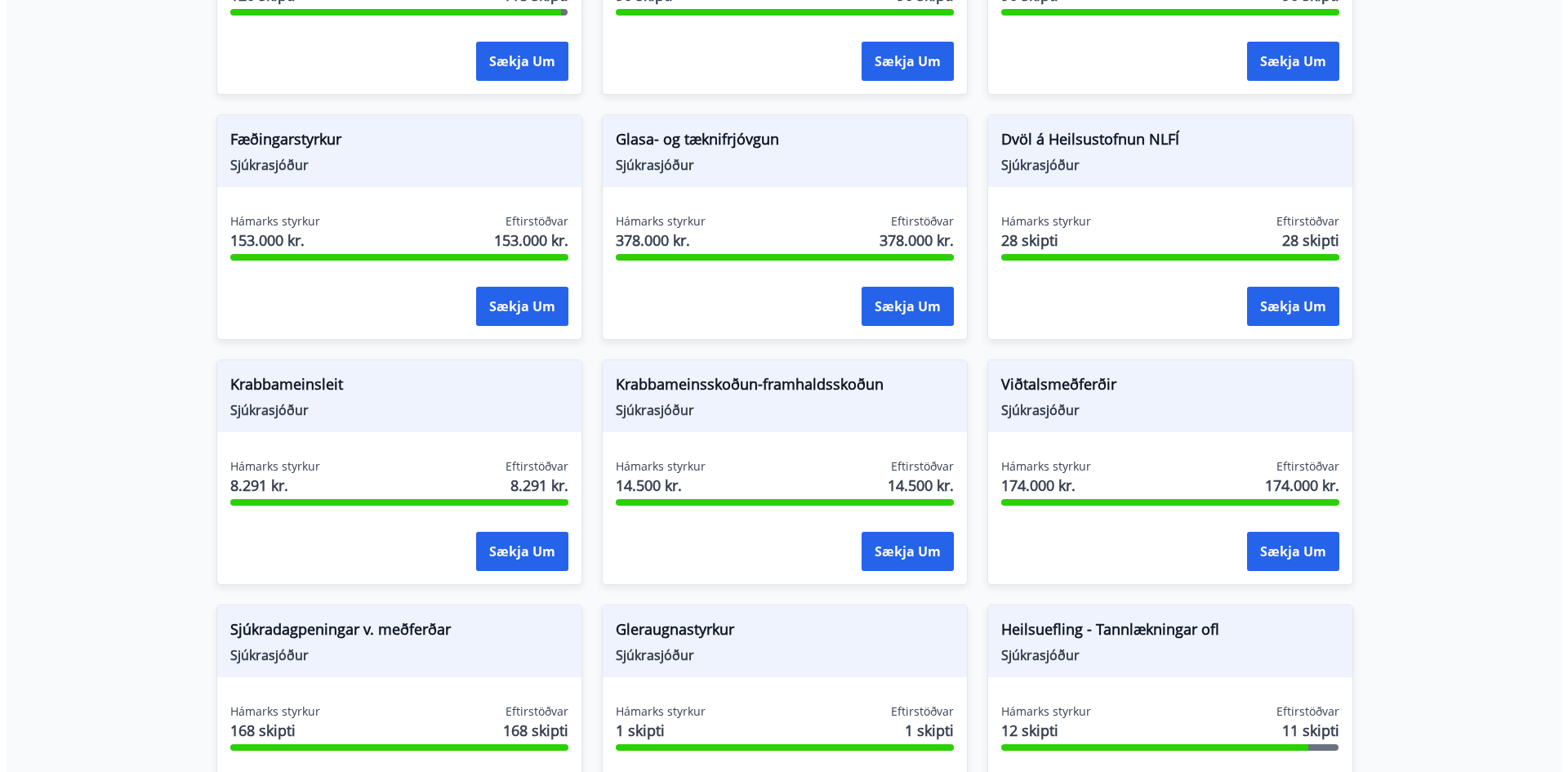
scroll to position [1014, 0]
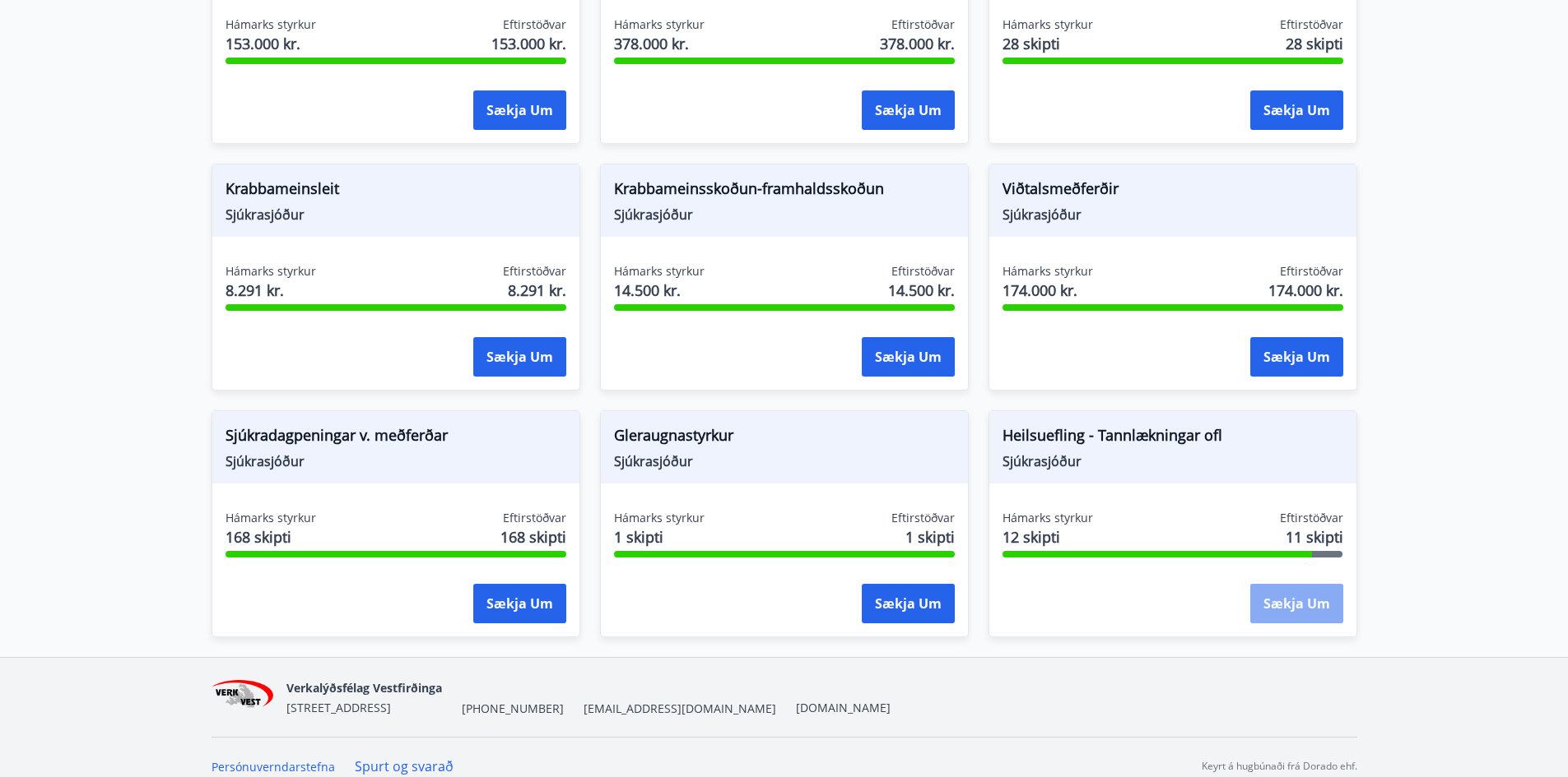
click at [1283, 584] on button "Sækja um" at bounding box center [1297, 604] width 93 height 40
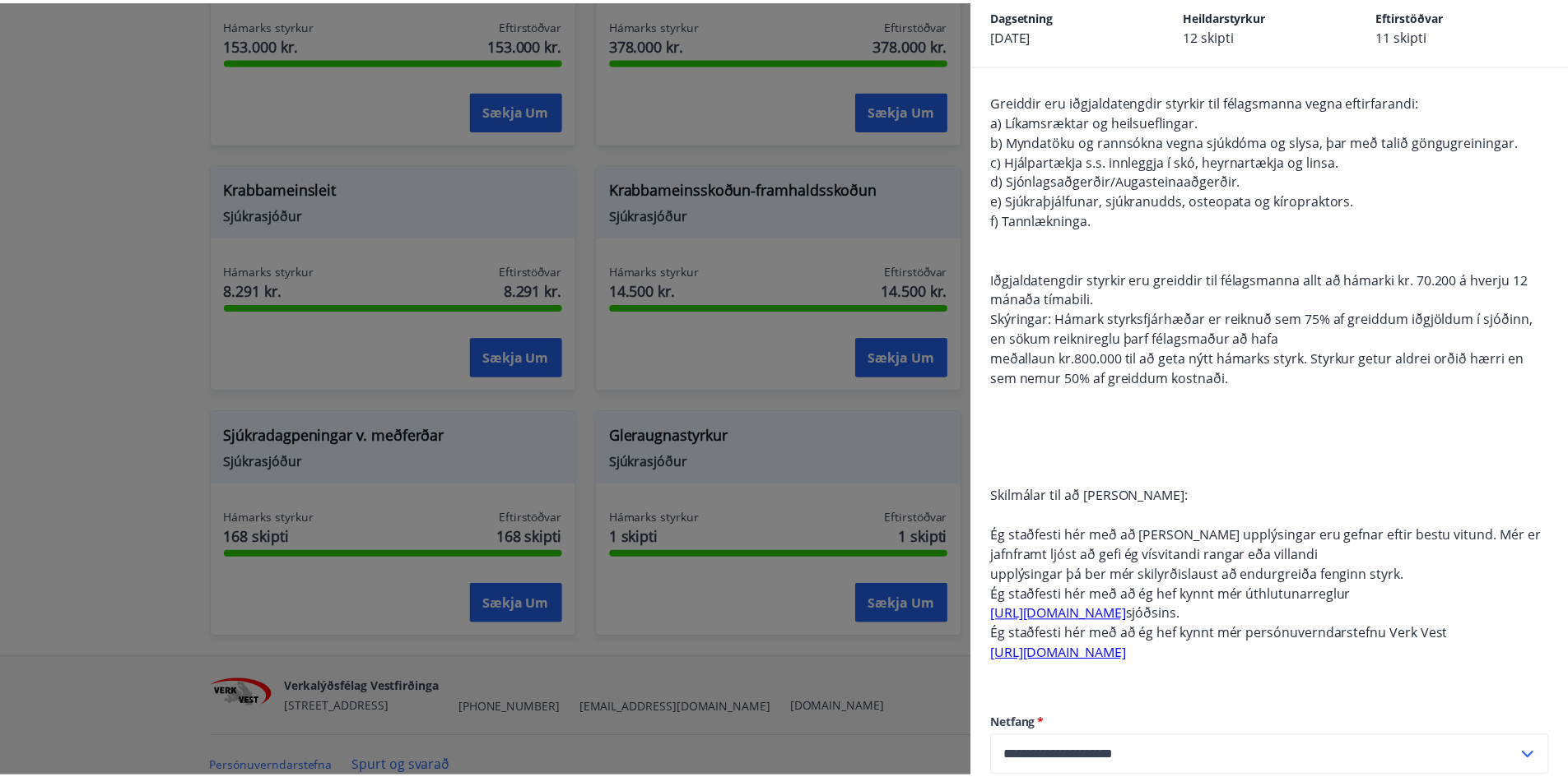
scroll to position [164, 0]
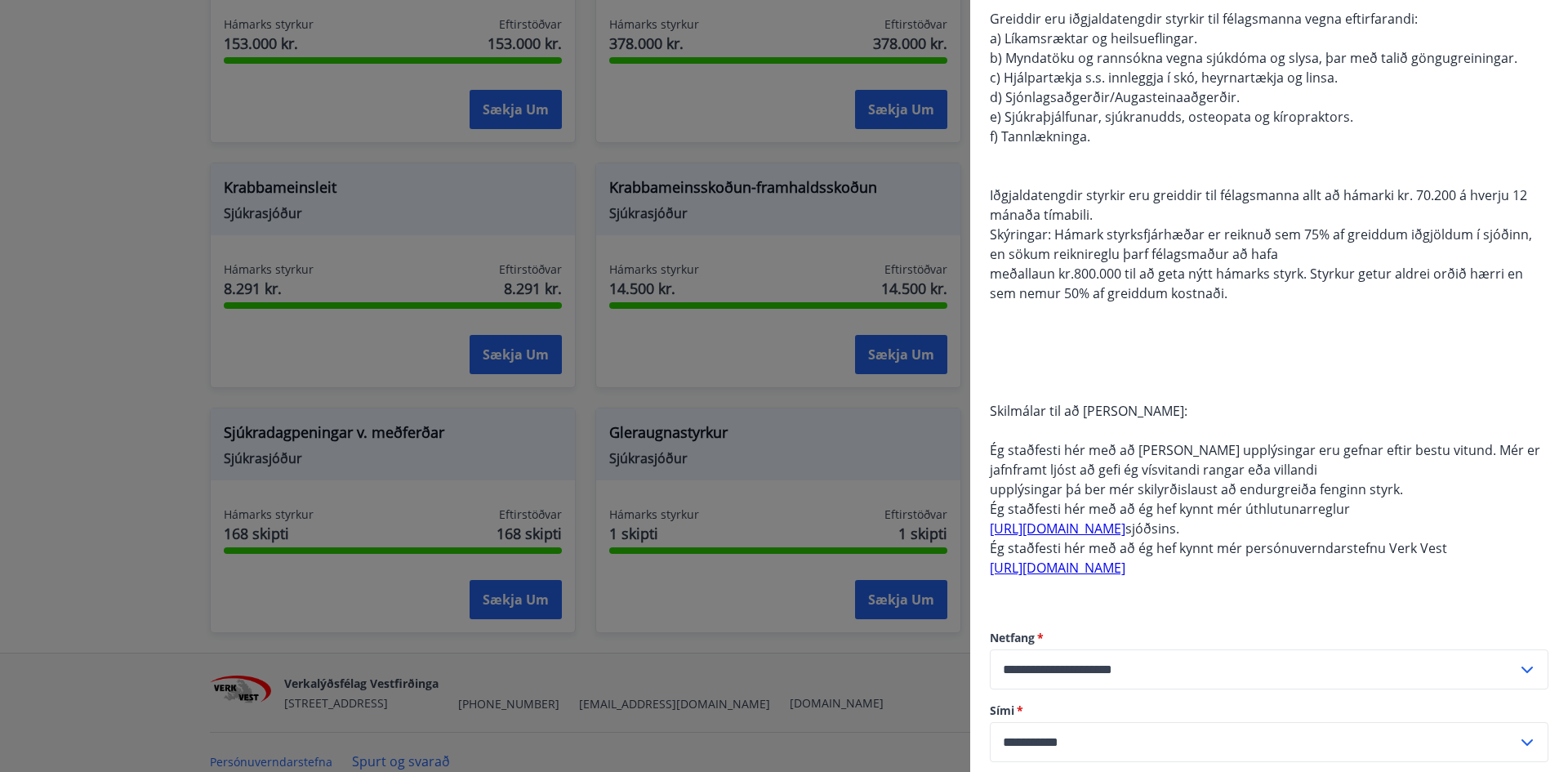
click at [1088, 530] on link "[URL][DOMAIN_NAME]" at bounding box center [1057, 529] width 136 height 18
click at [815, 420] on div at bounding box center [784, 386] width 1568 height 772
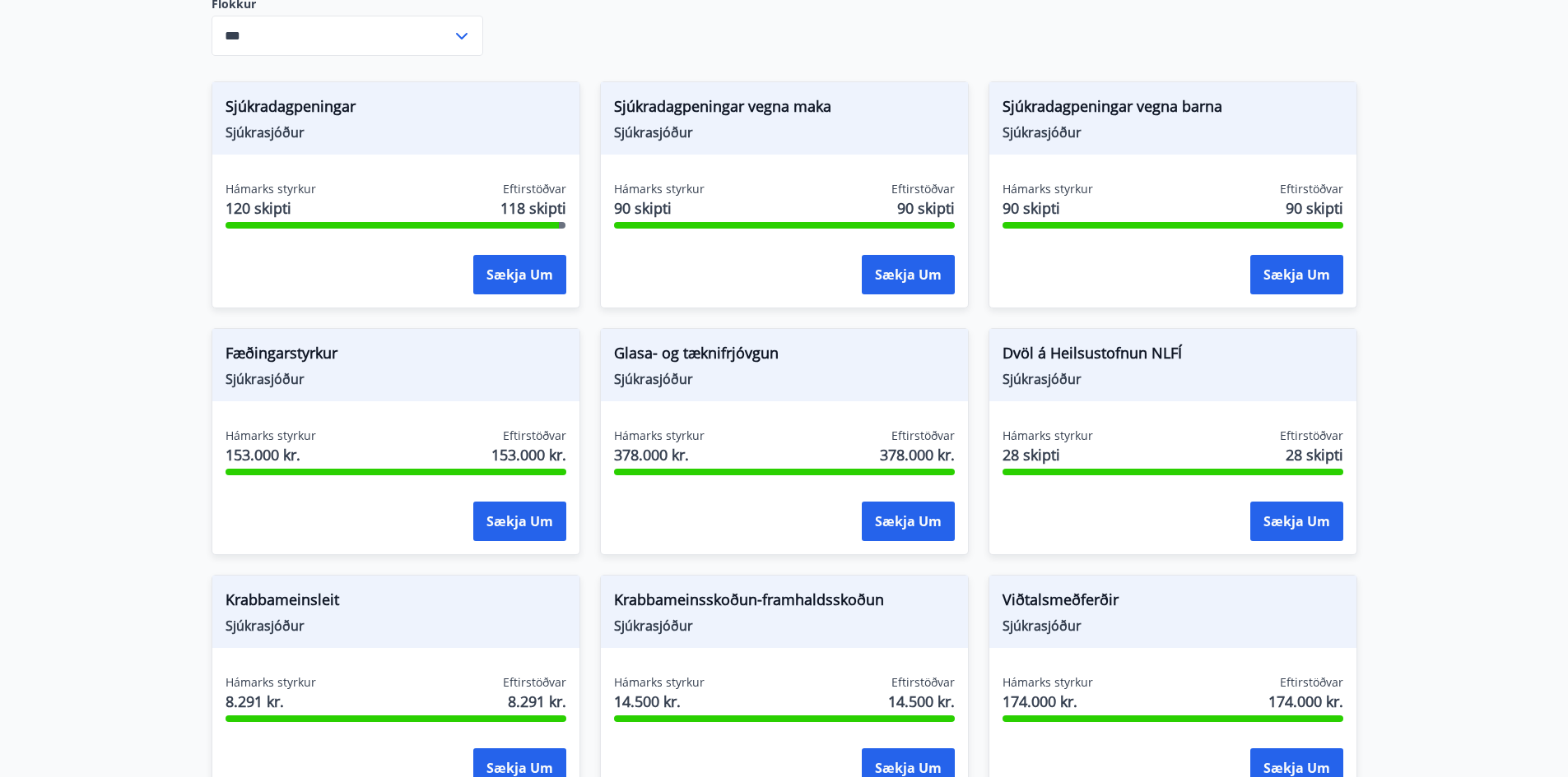
scroll to position [527, 0]
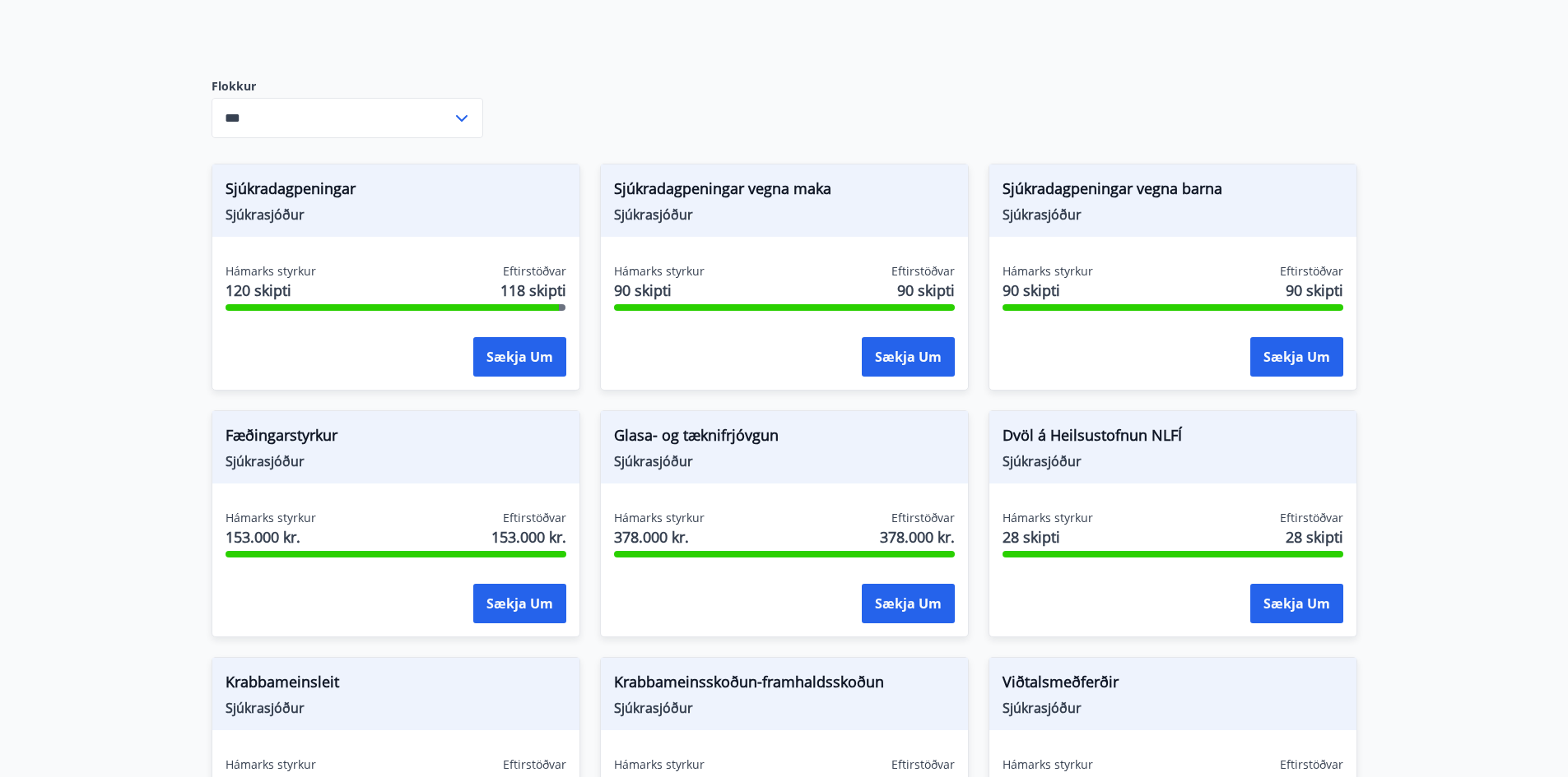
click at [407, 114] on input "***" at bounding box center [332, 118] width 241 height 41
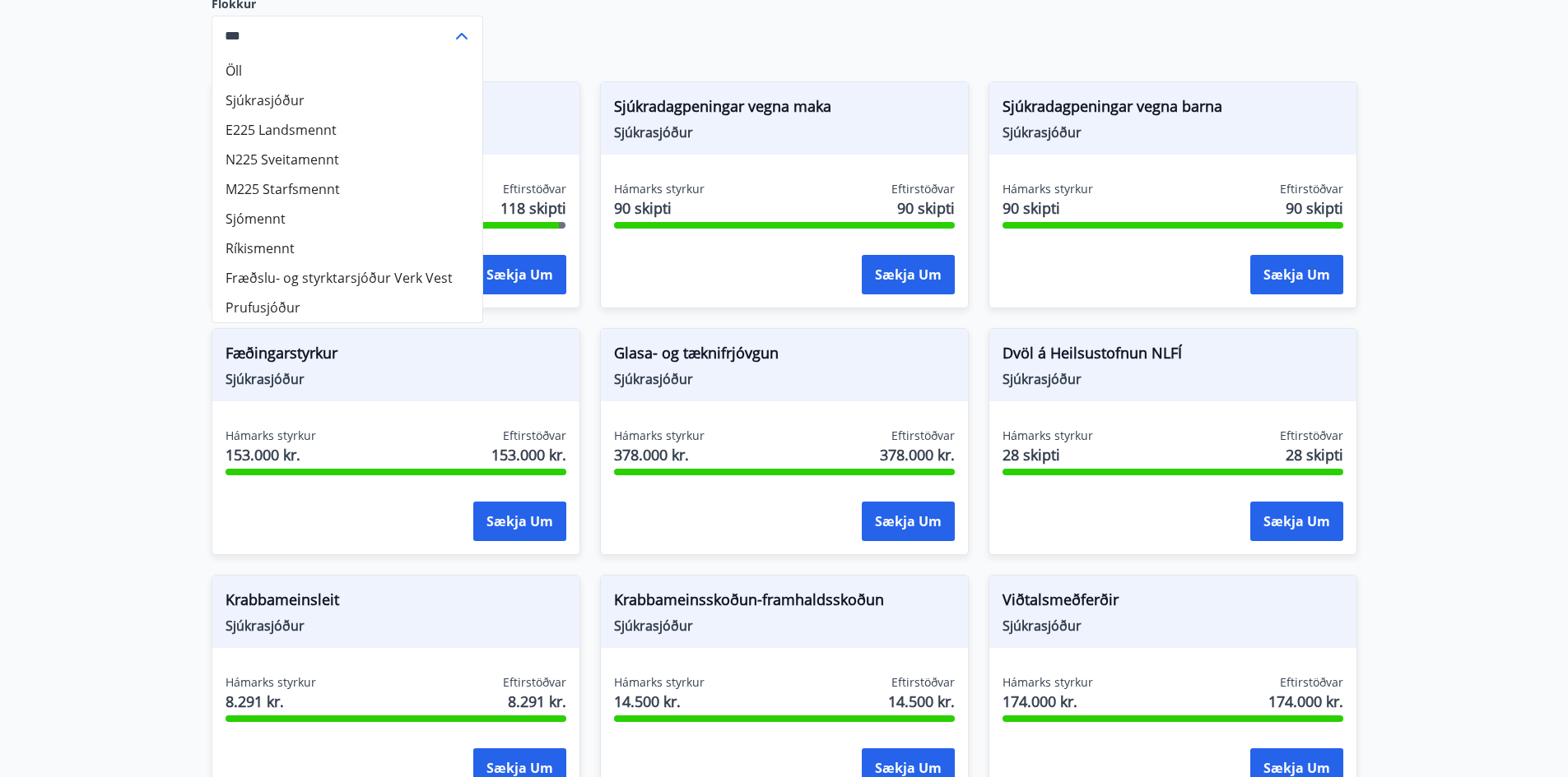
scroll to position [692, 0]
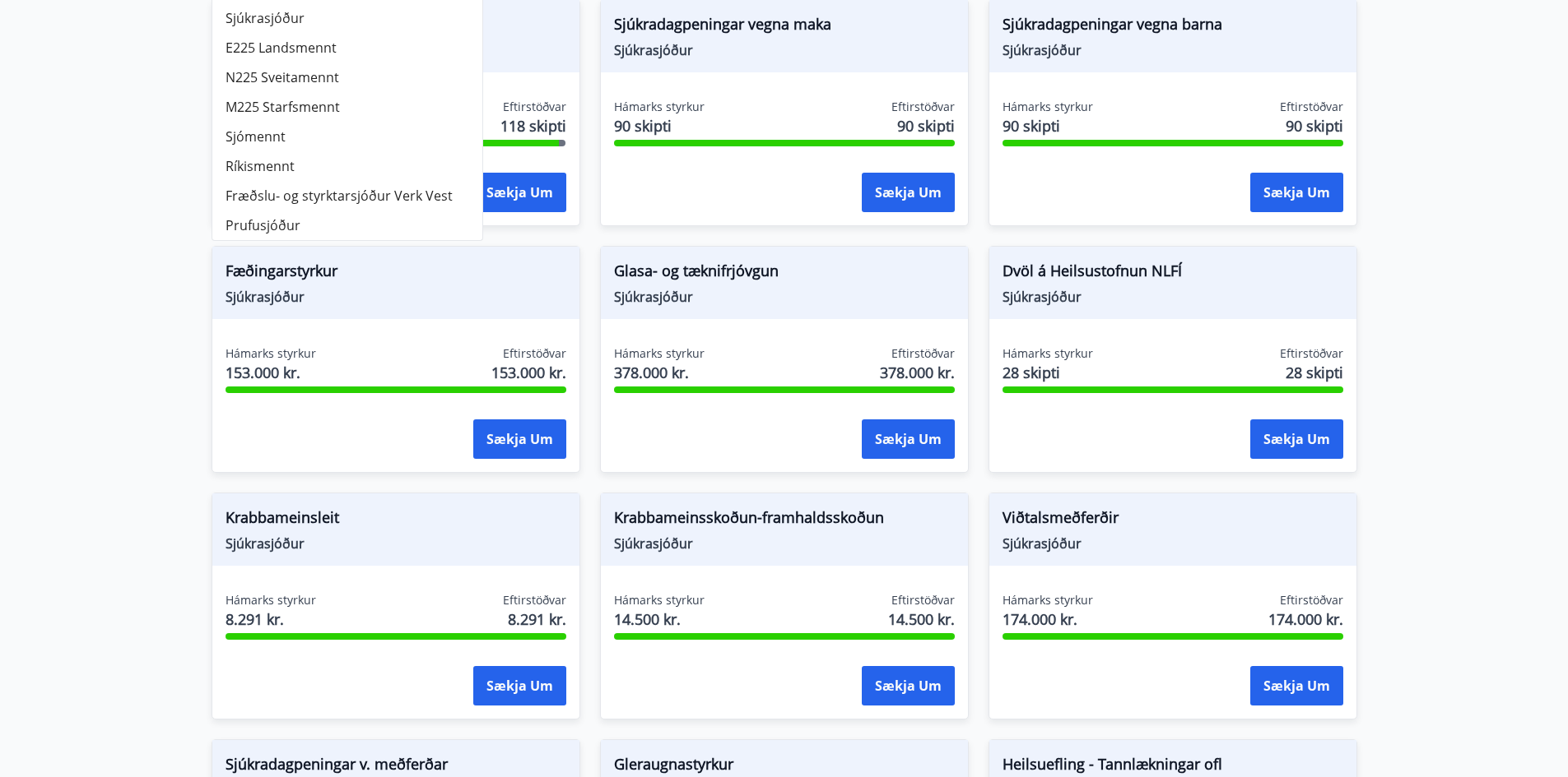
drag, startPoint x: 136, startPoint y: 197, endPoint x: 147, endPoint y: 202, distance: 12.1
click at [139, 199] on main "Styrkir Sjúkrasjóður Verk-Vest Greiddir eru sjúkradagpeningar, útfararstyrkur, …" at bounding box center [784, 180] width 1568 height 1611
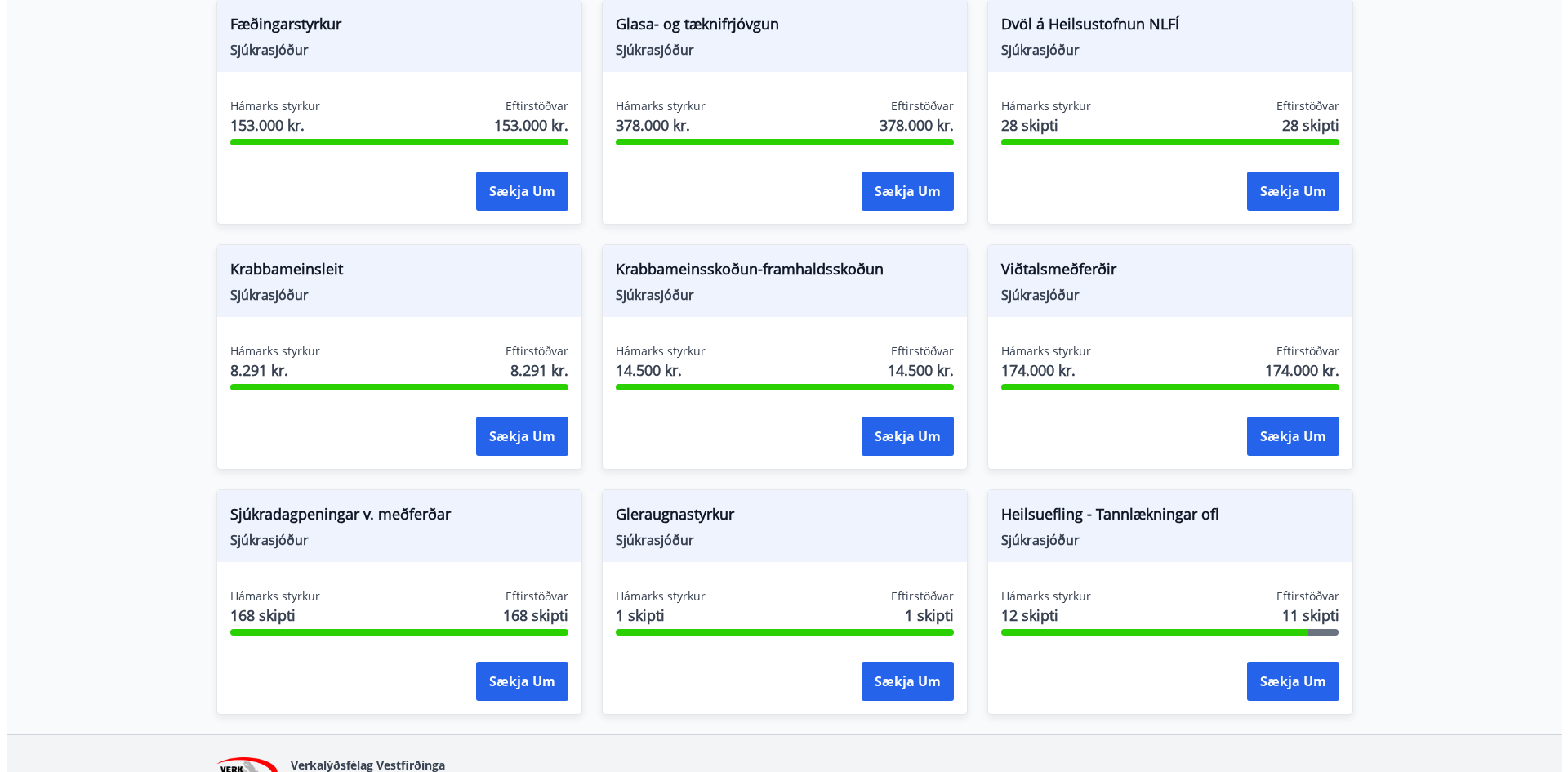
scroll to position [1014, 0]
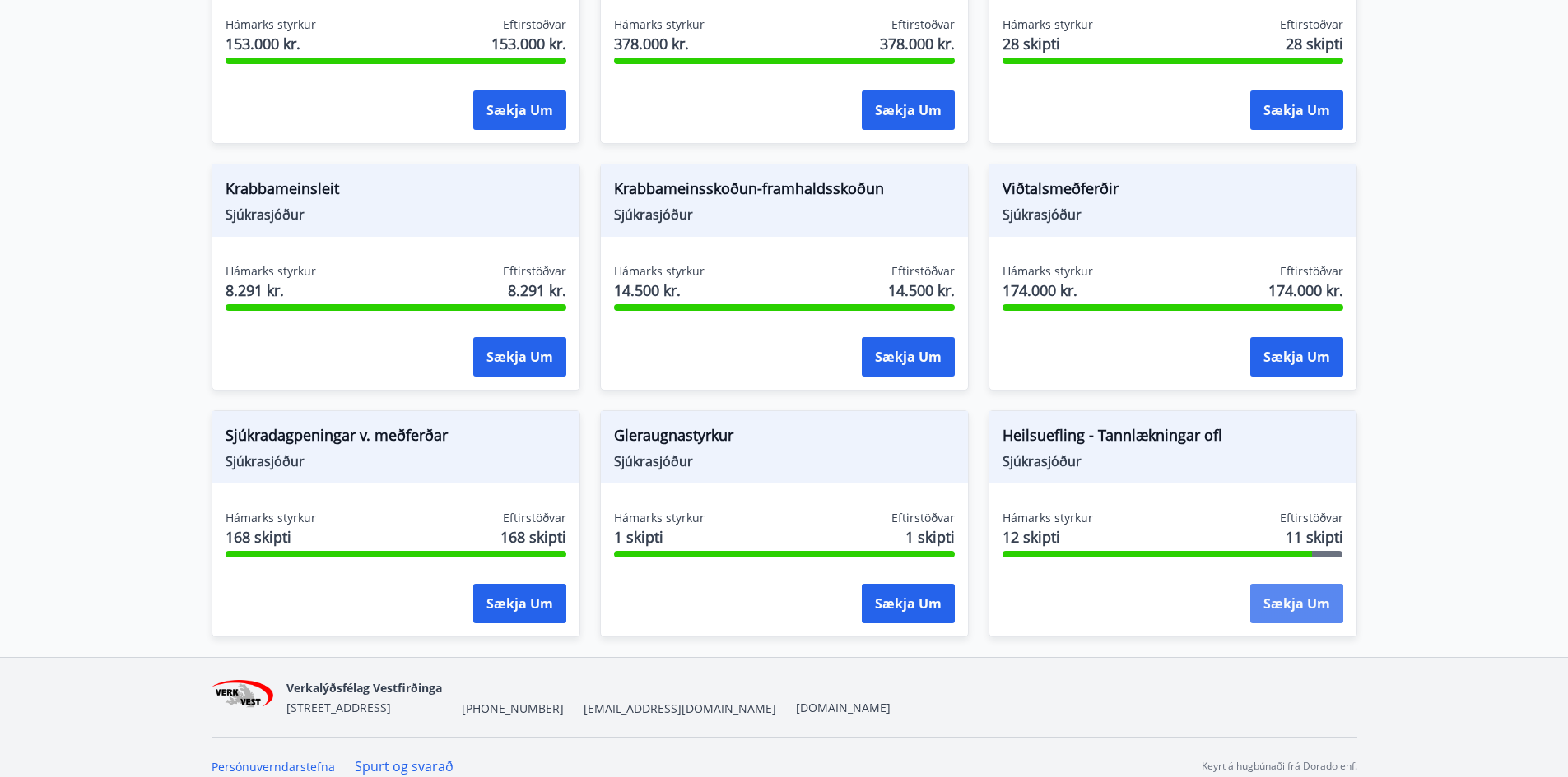
click at [1293, 590] on button "Sækja um" at bounding box center [1297, 604] width 93 height 40
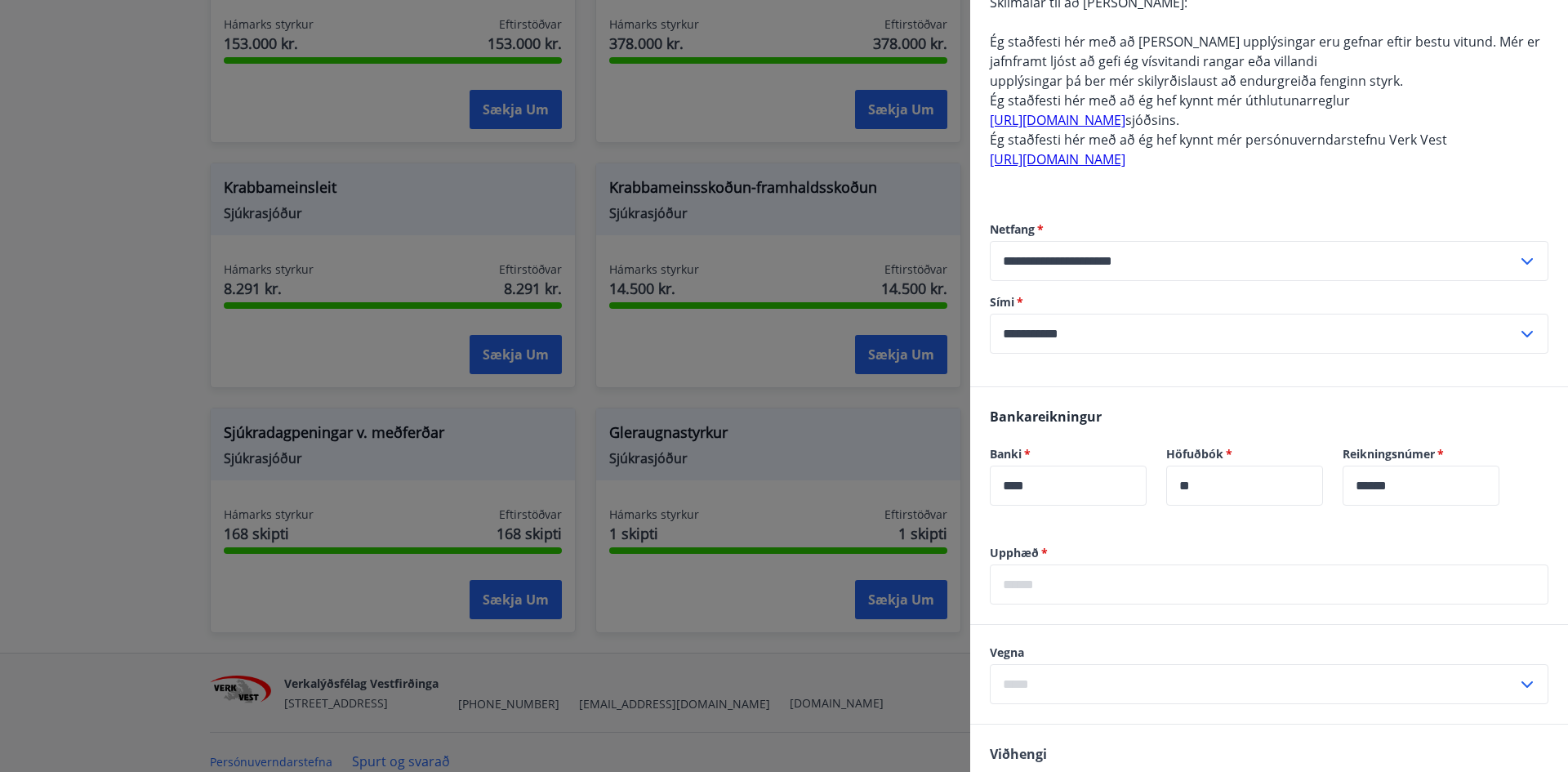
scroll to position [789, 0]
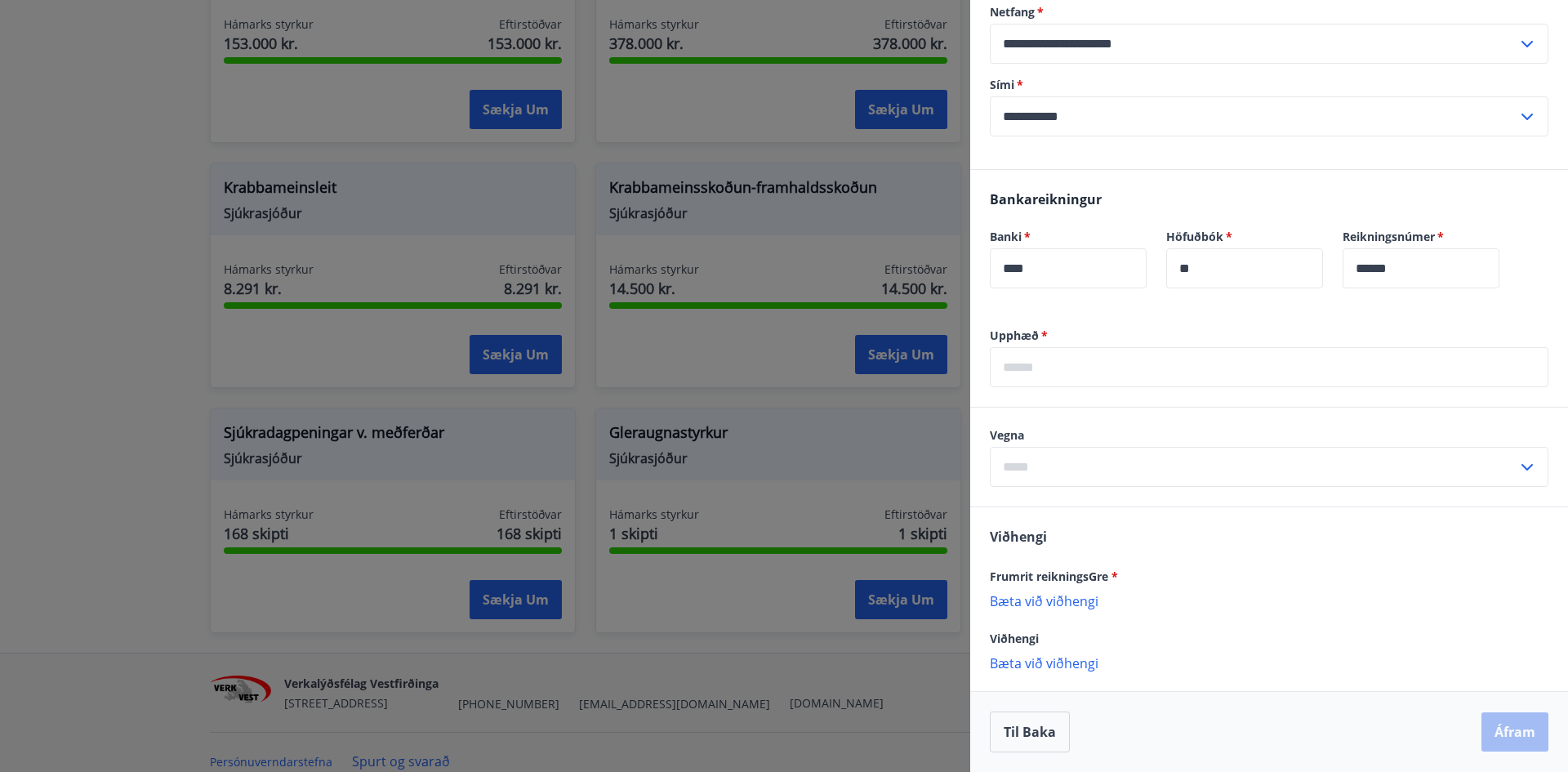
click at [1113, 574] on span "*" at bounding box center [1115, 576] width 7 height 16
click at [1094, 577] on span "Frumrit reikningsGre *" at bounding box center [1054, 576] width 128 height 16
click at [1084, 374] on input "text" at bounding box center [1269, 367] width 558 height 40
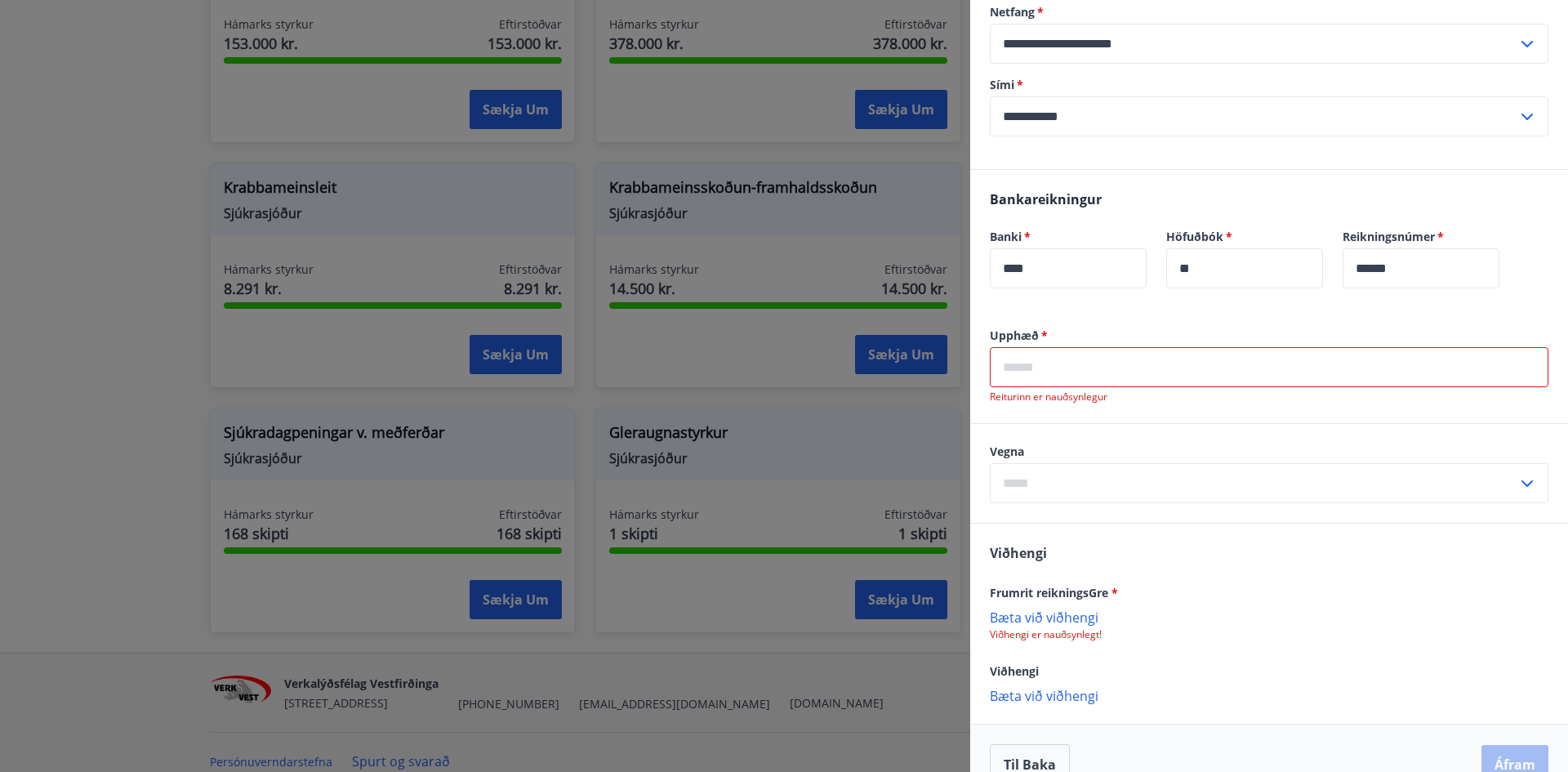
click at [1040, 369] on input "text" at bounding box center [1269, 367] width 558 height 40
click at [1076, 615] on p "Bæta við viðhengi" at bounding box center [1269, 617] width 558 height 16
click at [1079, 374] on input "text" at bounding box center [1269, 367] width 558 height 40
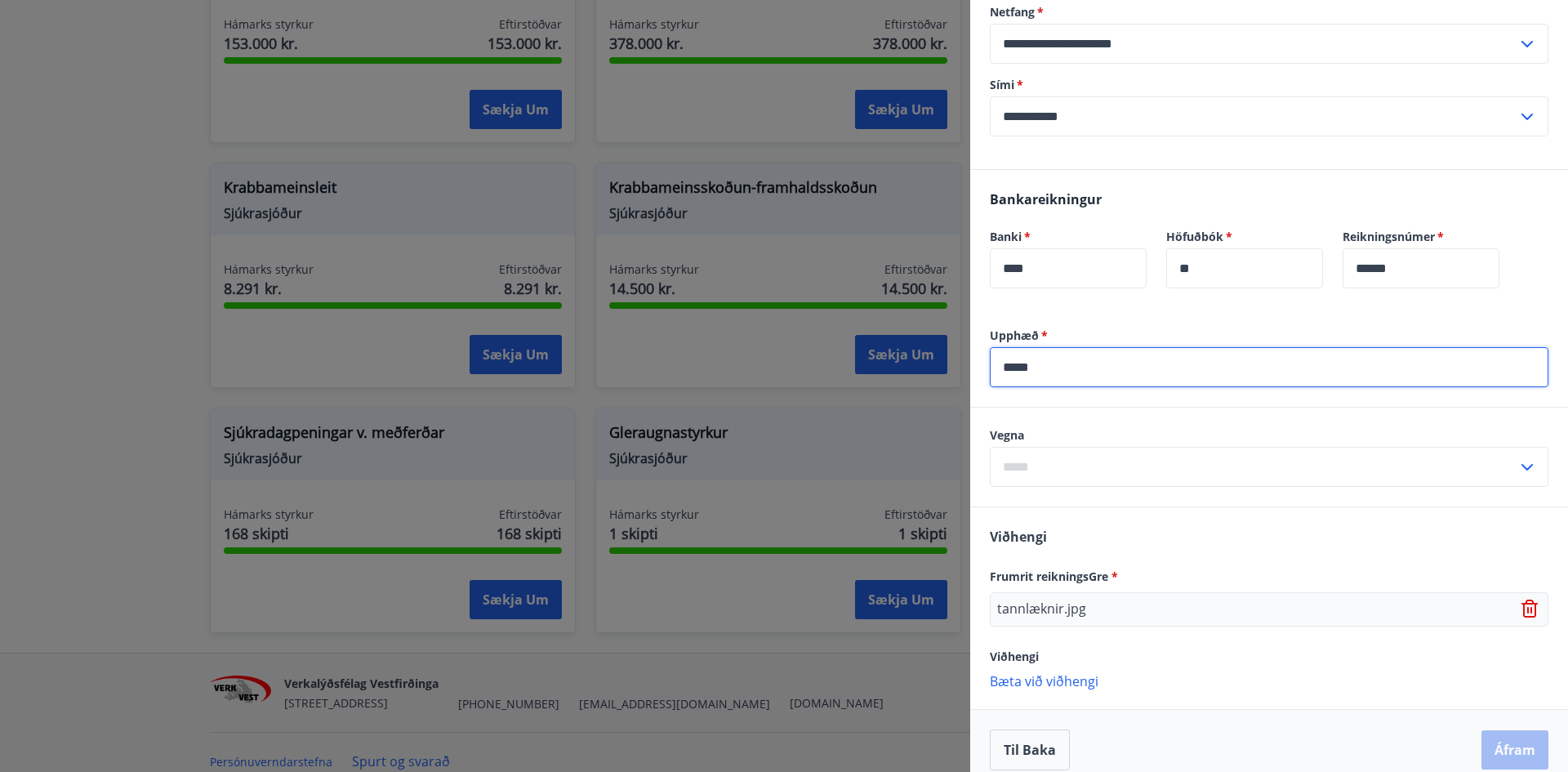
type input "*****"
click at [1051, 463] on input "text" at bounding box center [1253, 467] width 528 height 40
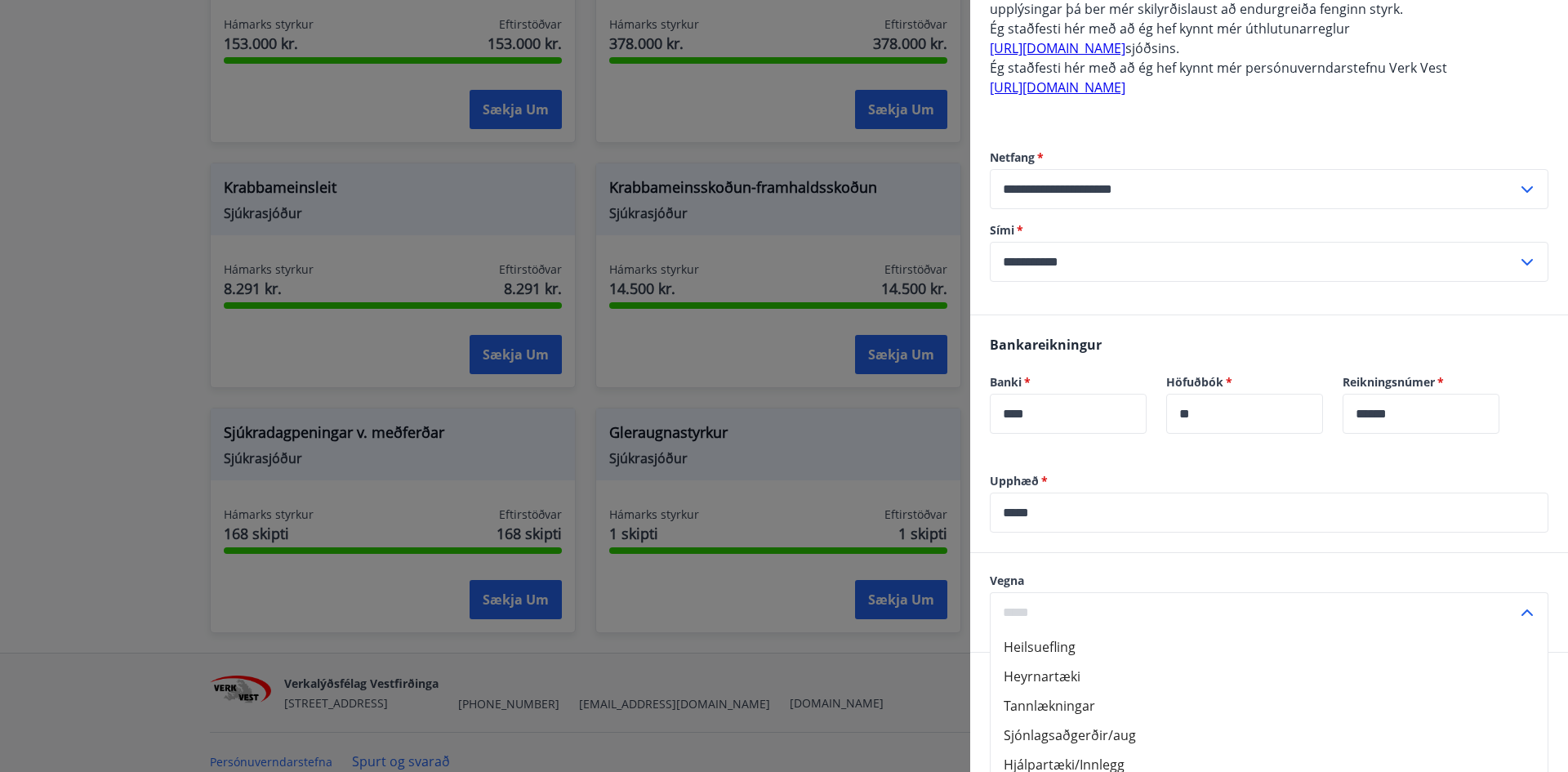
scroll to position [807, 0]
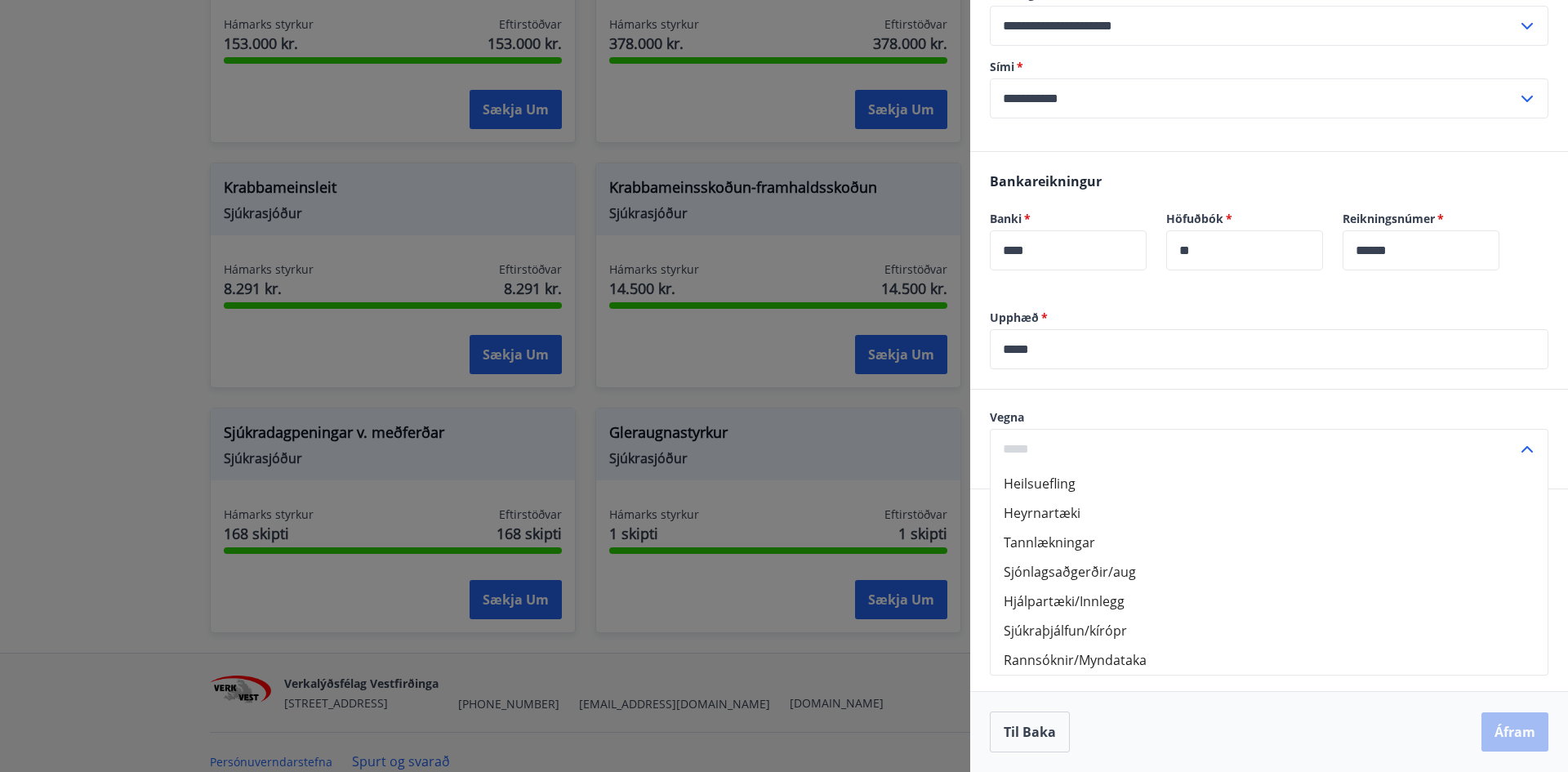
click at [1131, 393] on div "Vegna Heilsuefling Heyrnartæki Tannlækningar Sjónlagsaðgerðir/aug Hjálpartæki/I…" at bounding box center [1269, 439] width 598 height 99
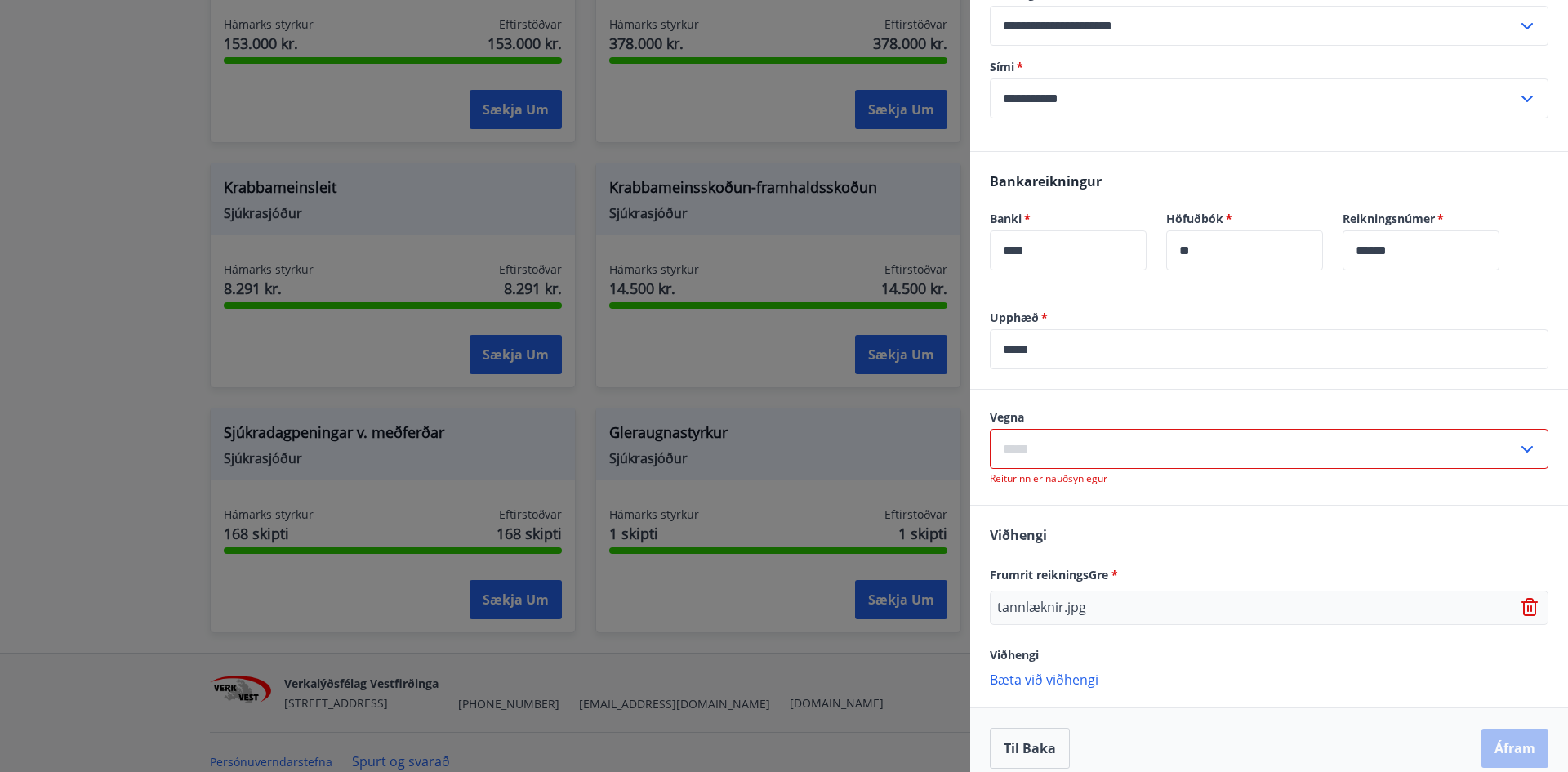
click at [1082, 444] on input "text" at bounding box center [1253, 449] width 528 height 40
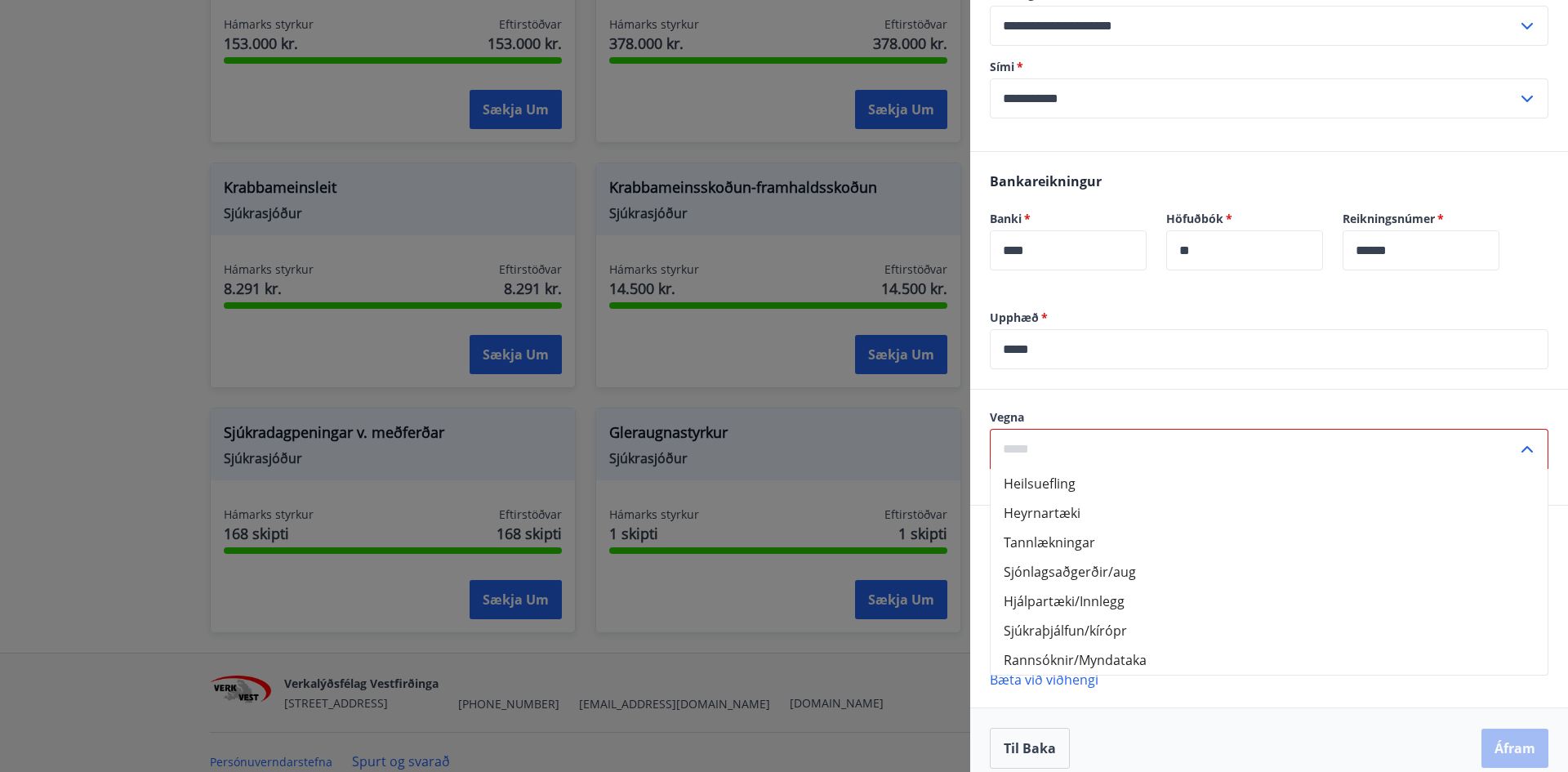
scroll to position [824, 0]
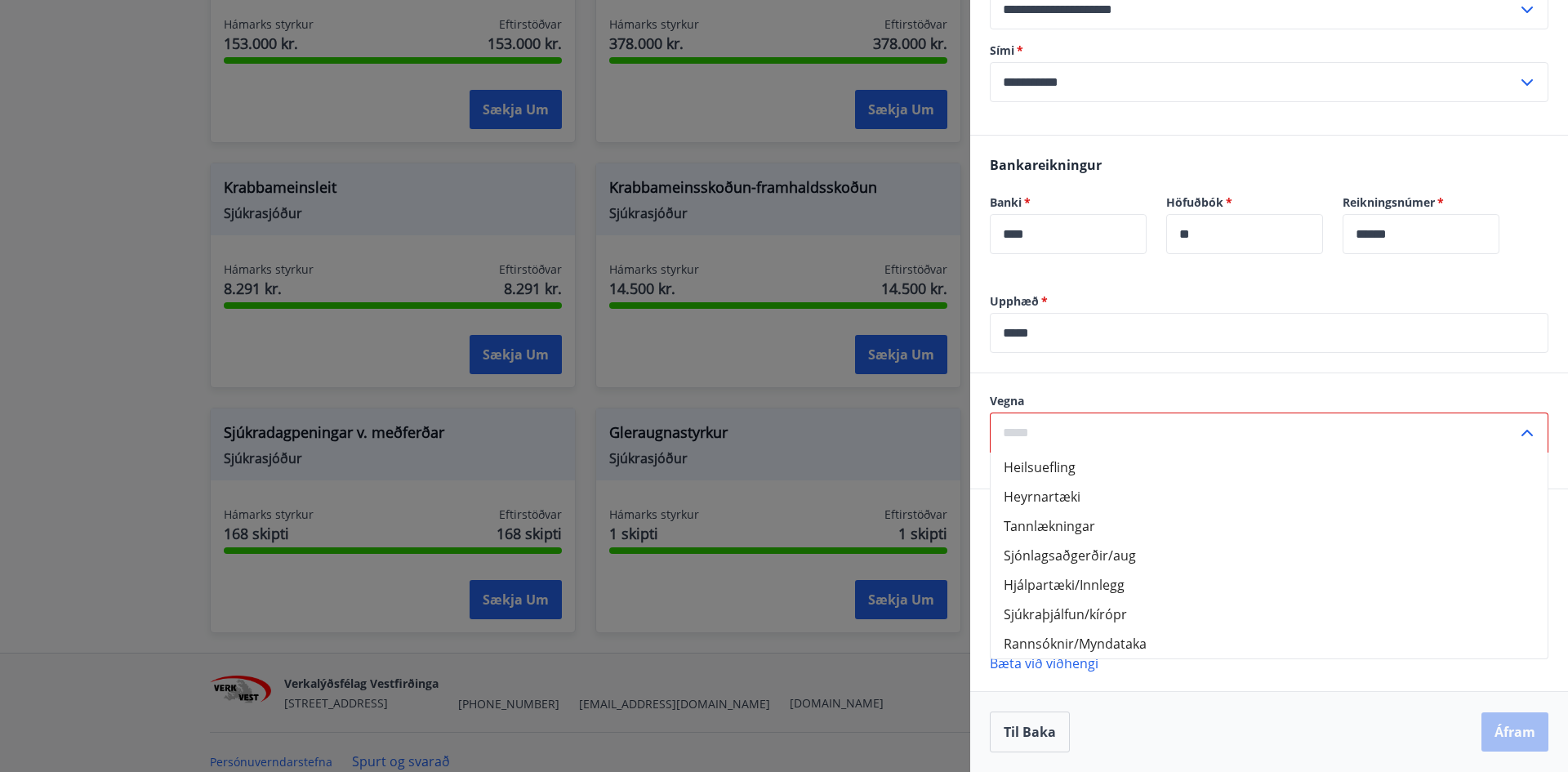
click at [1059, 523] on li "Tannlækningar" at bounding box center [1269, 526] width 557 height 30
type input "**********"
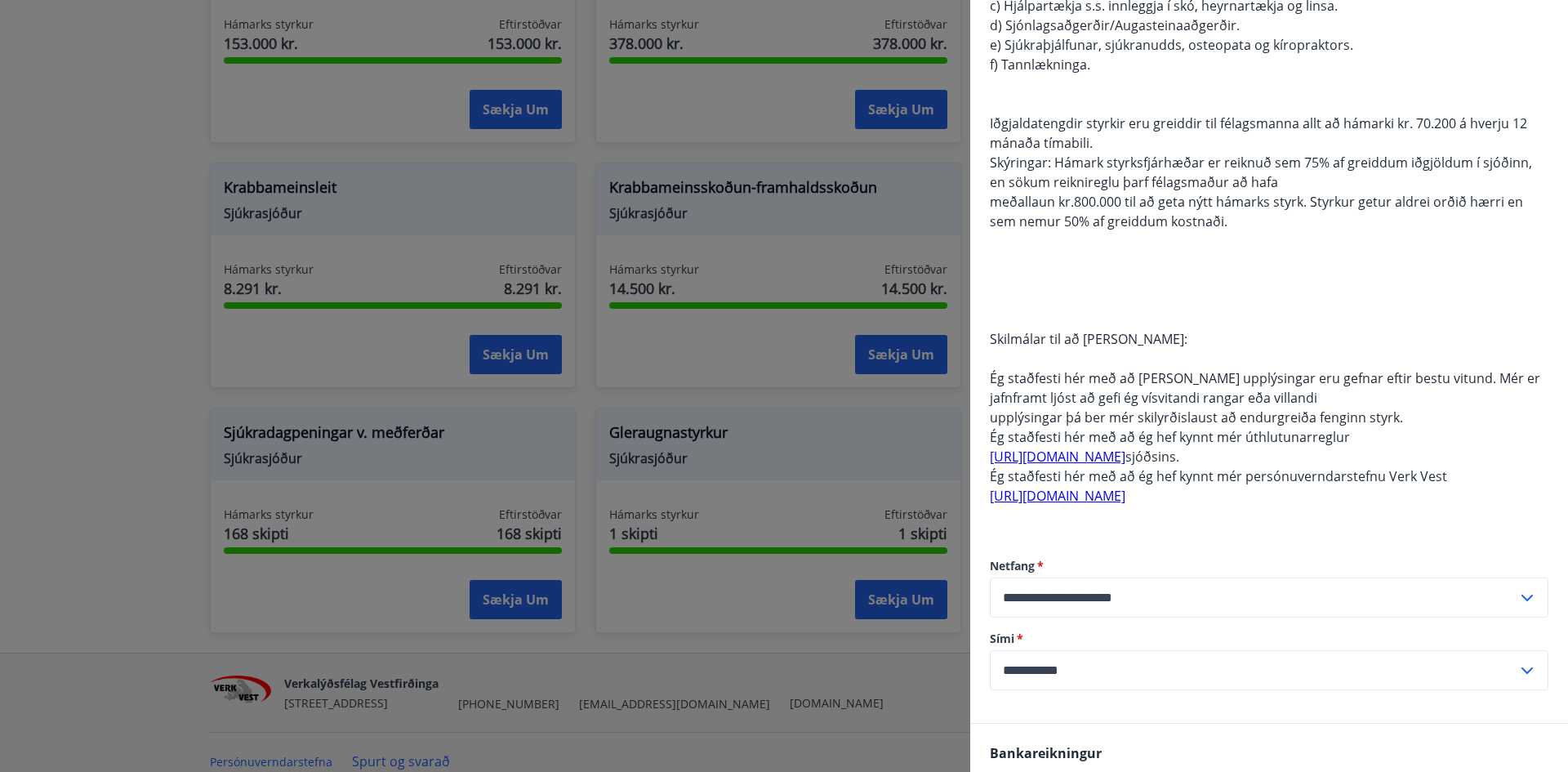
scroll to position [72, 0]
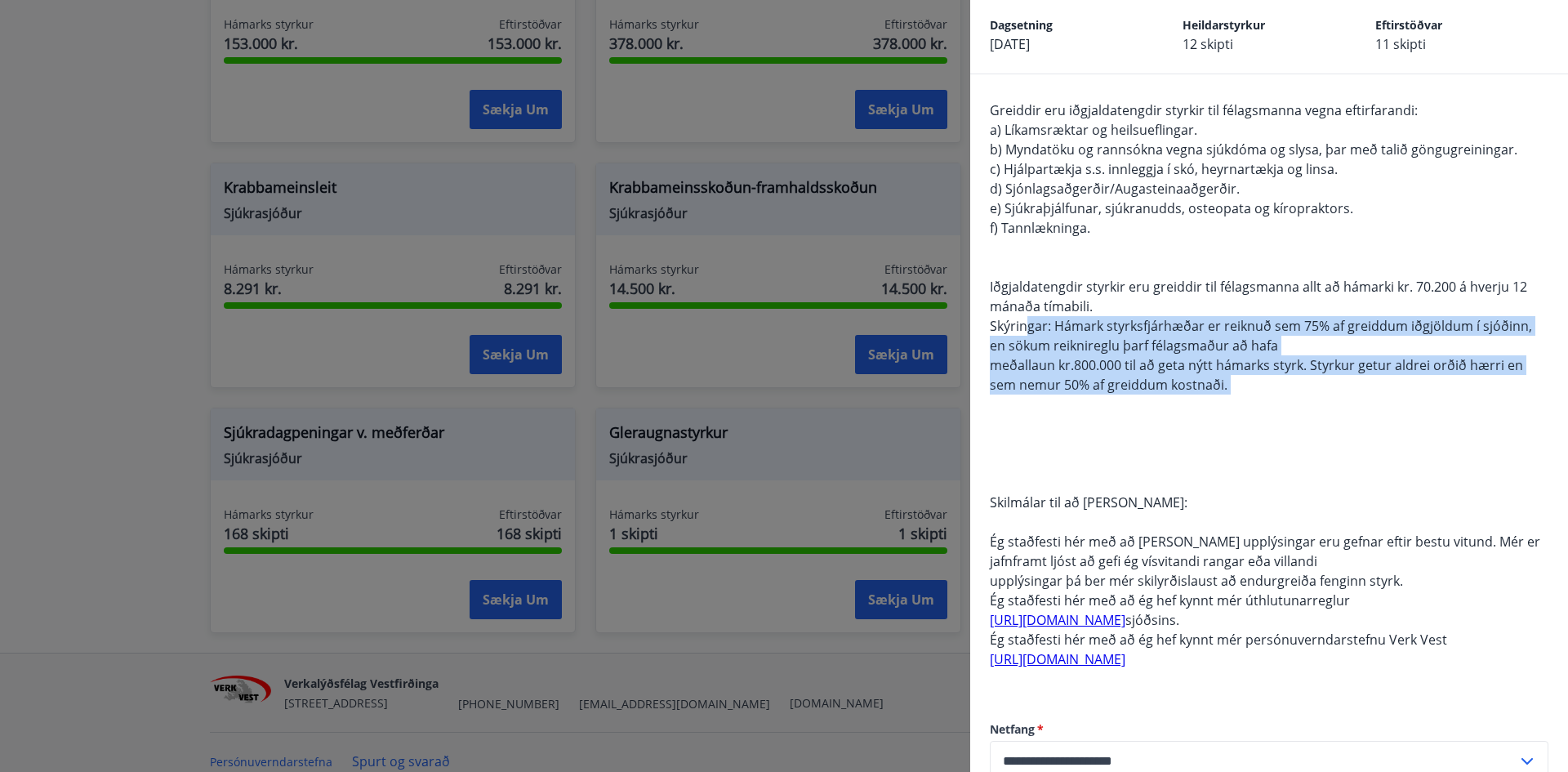
drag, startPoint x: 1037, startPoint y: 325, endPoint x: 1344, endPoint y: 400, distance: 316.0
click at [1344, 400] on div "Greiddir eru iðgjaldatengdir styrkir til félagsmanna vegna eftirfarandi: a) Lík…" at bounding box center [1269, 395] width 558 height 588
click at [1234, 367] on span "meðallaun kr.800.000 til að geta nýtt hámarks styrk. Styrkur getur aldrei orðið…" at bounding box center [1257, 375] width 534 height 38
drag, startPoint x: 1247, startPoint y: 331, endPoint x: 1346, endPoint y: 390, distance: 115.2
click at [1346, 390] on div "Greiddir eru iðgjaldatengdir styrkir til félagsmanna vegna eftirfarandi: a) Lík…" at bounding box center [1269, 395] width 558 height 588
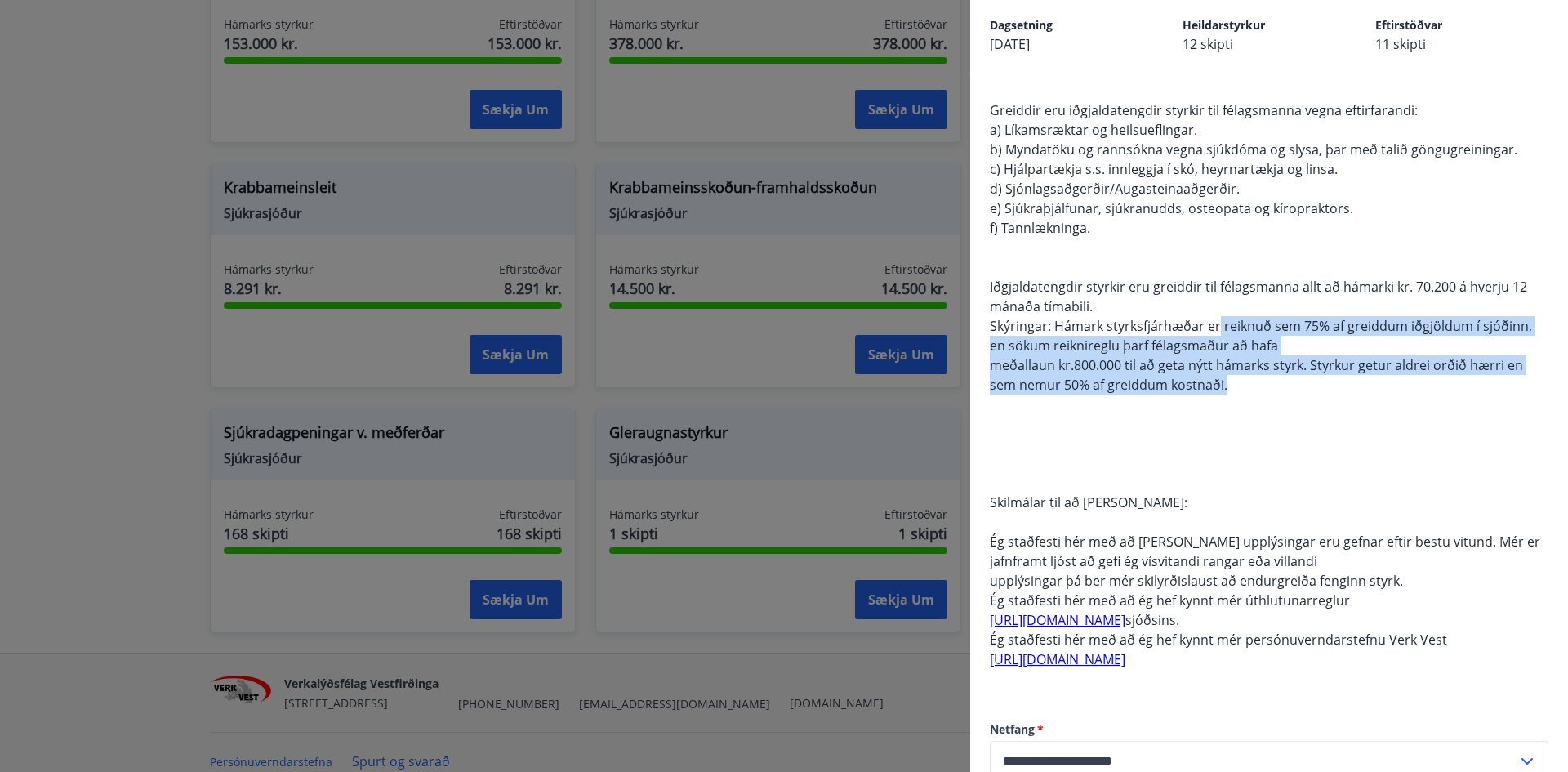
click at [1206, 368] on span "meðallaun kr.800.000 til að geta nýtt hámarks styrk. Styrkur getur aldrei orðið…" at bounding box center [1257, 375] width 534 height 38
drag, startPoint x: 1194, startPoint y: 321, endPoint x: 1304, endPoint y: 393, distance: 131.5
click at [1332, 393] on div "Greiddir eru iðgjaldatengdir styrkir til félagsmanna vegna eftirfarandi: a) Lík…" at bounding box center [1269, 395] width 558 height 588
click at [1184, 378] on span "meðallaun kr.800.000 til að geta nýtt hámarks styrk. Styrkur getur aldrei orðið…" at bounding box center [1257, 375] width 534 height 38
drag, startPoint x: 1160, startPoint y: 353, endPoint x: 1305, endPoint y: 392, distance: 150.2
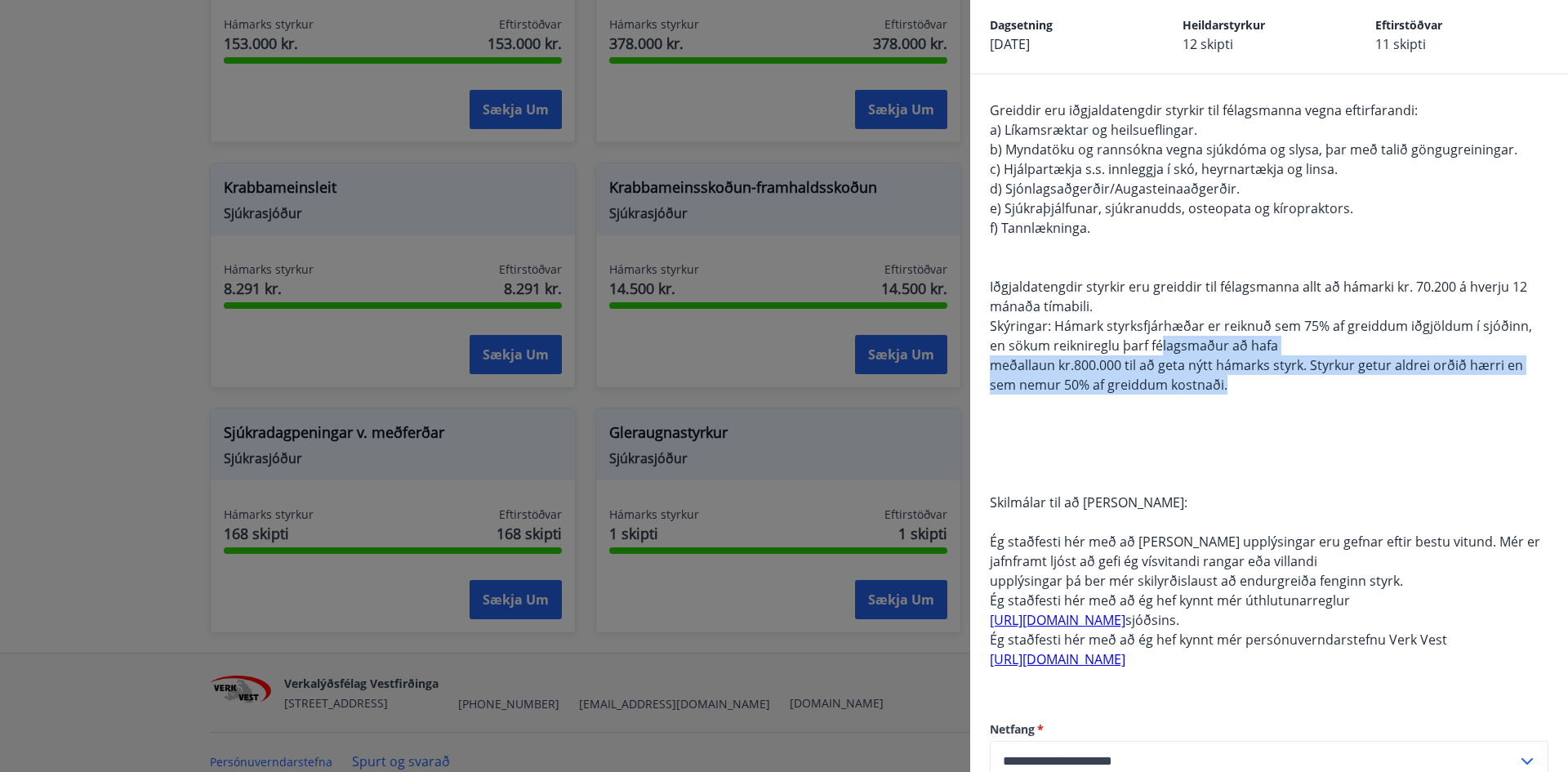
click at [1307, 392] on div "Greiddir eru iðgjaldatengdir styrkir til félagsmanna vegna eftirfarandi: a) Lík…" at bounding box center [1269, 395] width 558 height 588
click at [1223, 357] on span "meðallaun kr.800.000 til að geta nýtt hámarks styrk. Styrkur getur aldrei orðið…" at bounding box center [1257, 375] width 534 height 38
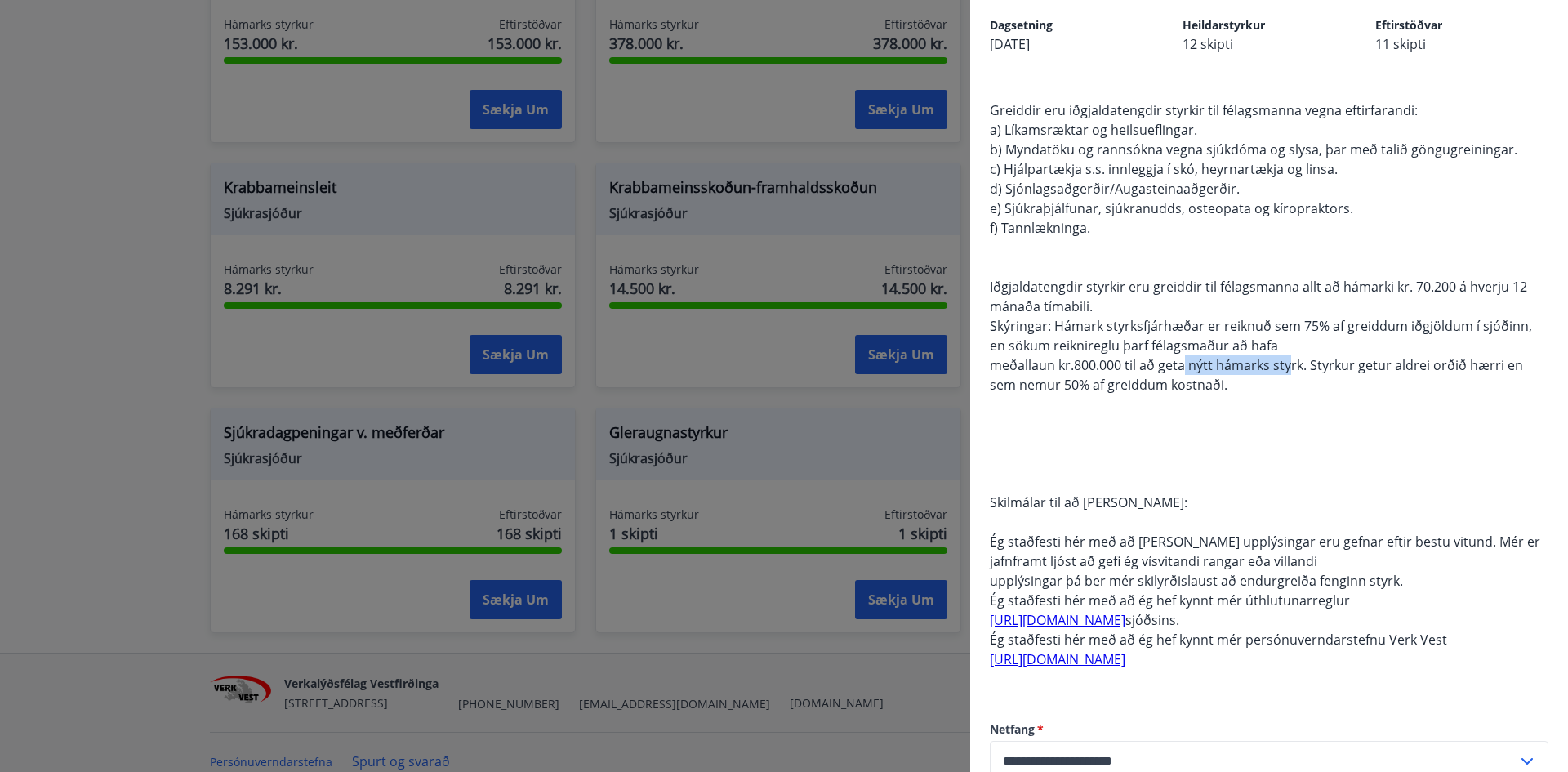
drag, startPoint x: 1253, startPoint y: 367, endPoint x: 1293, endPoint y: 372, distance: 40.3
click at [1293, 372] on span "meðallaun kr.800.000 til að geta nýtt hámarks styrk. Styrkur getur aldrei orðið…" at bounding box center [1257, 375] width 534 height 38
drag, startPoint x: 1248, startPoint y: 367, endPoint x: 1188, endPoint y: 365, distance: 60.0
click at [1248, 367] on span "meðallaun kr.800.000 til að geta nýtt hámarks styrk. Styrkur getur aldrei orðið…" at bounding box center [1257, 375] width 534 height 38
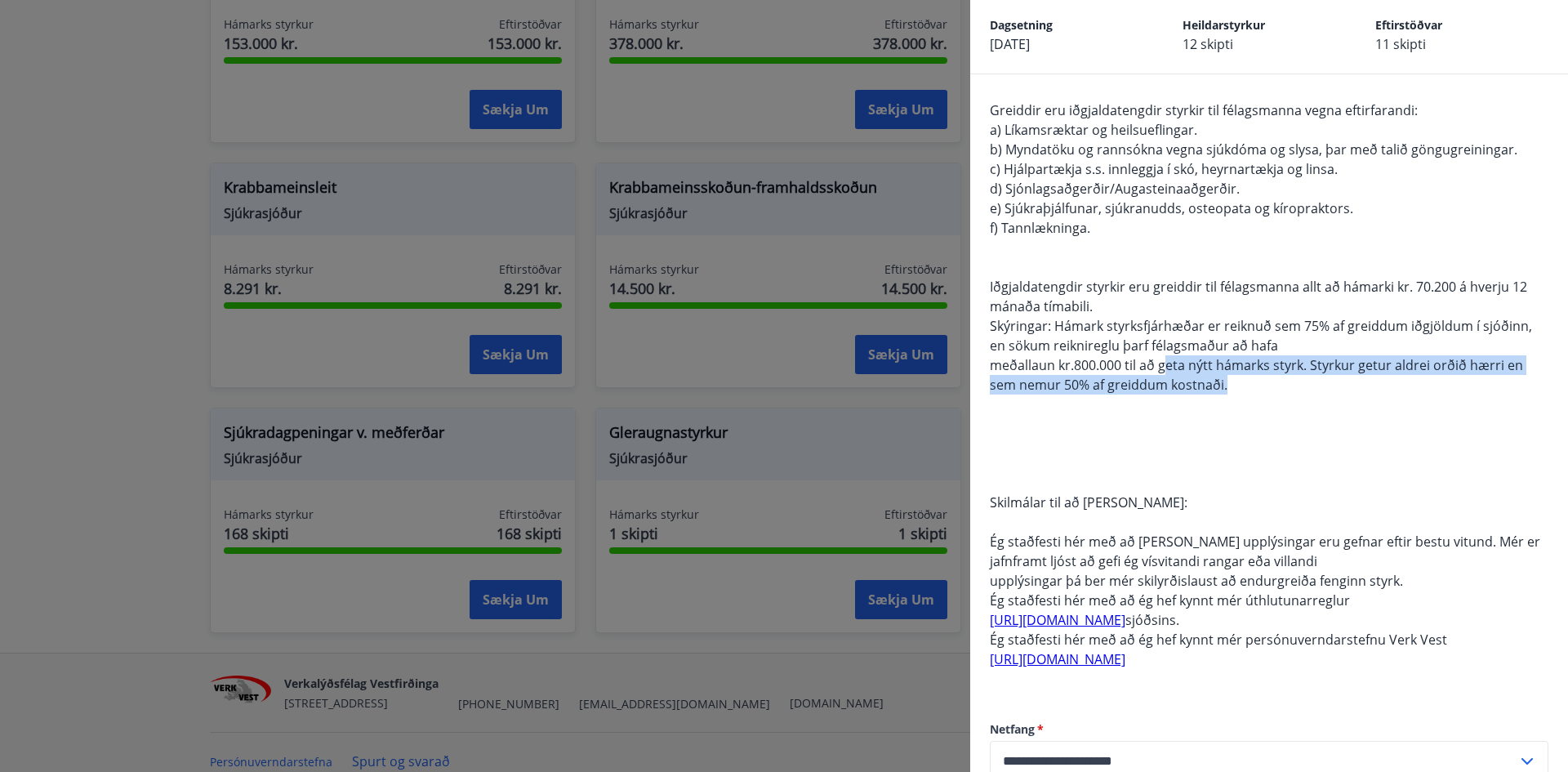
drag, startPoint x: 1167, startPoint y: 359, endPoint x: 1305, endPoint y: 384, distance: 140.2
click at [1305, 383] on div "Greiddir eru iðgjaldatengdir styrkir til félagsmanna vegna eftirfarandi: a) Lík…" at bounding box center [1269, 395] width 558 height 588
click at [1211, 372] on span "meðallaun kr.800.000 til að geta nýtt hámarks styrk. Styrkur getur aldrei orðið…" at bounding box center [1257, 375] width 534 height 38
drag, startPoint x: 1185, startPoint y: 366, endPoint x: 1333, endPoint y: 388, distance: 149.6
click at [1333, 388] on div "Greiddir eru iðgjaldatengdir styrkir til félagsmanna vegna eftirfarandi: a) Lík…" at bounding box center [1269, 395] width 558 height 588
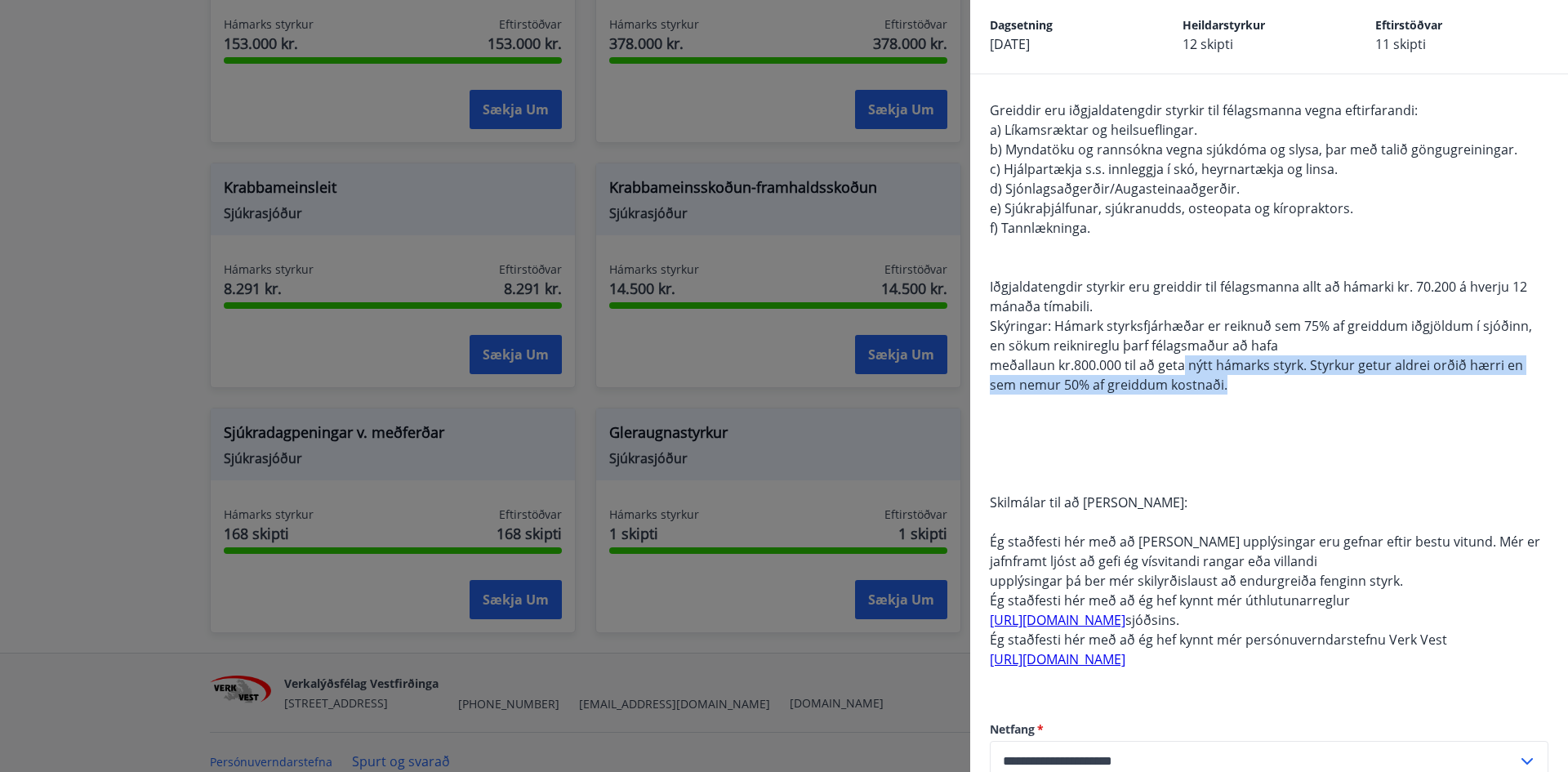
click at [1265, 380] on div "Greiddir eru iðgjaldatengdir styrkir til félagsmanna vegna eftirfarandi: a) Lík…" at bounding box center [1269, 395] width 558 height 588
drag, startPoint x: 1249, startPoint y: 359, endPoint x: 1337, endPoint y: 395, distance: 95.1
click at [1337, 395] on div "Greiddir eru iðgjaldatengdir styrkir til félagsmanna vegna eftirfarandi: a) Lík…" at bounding box center [1269, 395] width 558 height 588
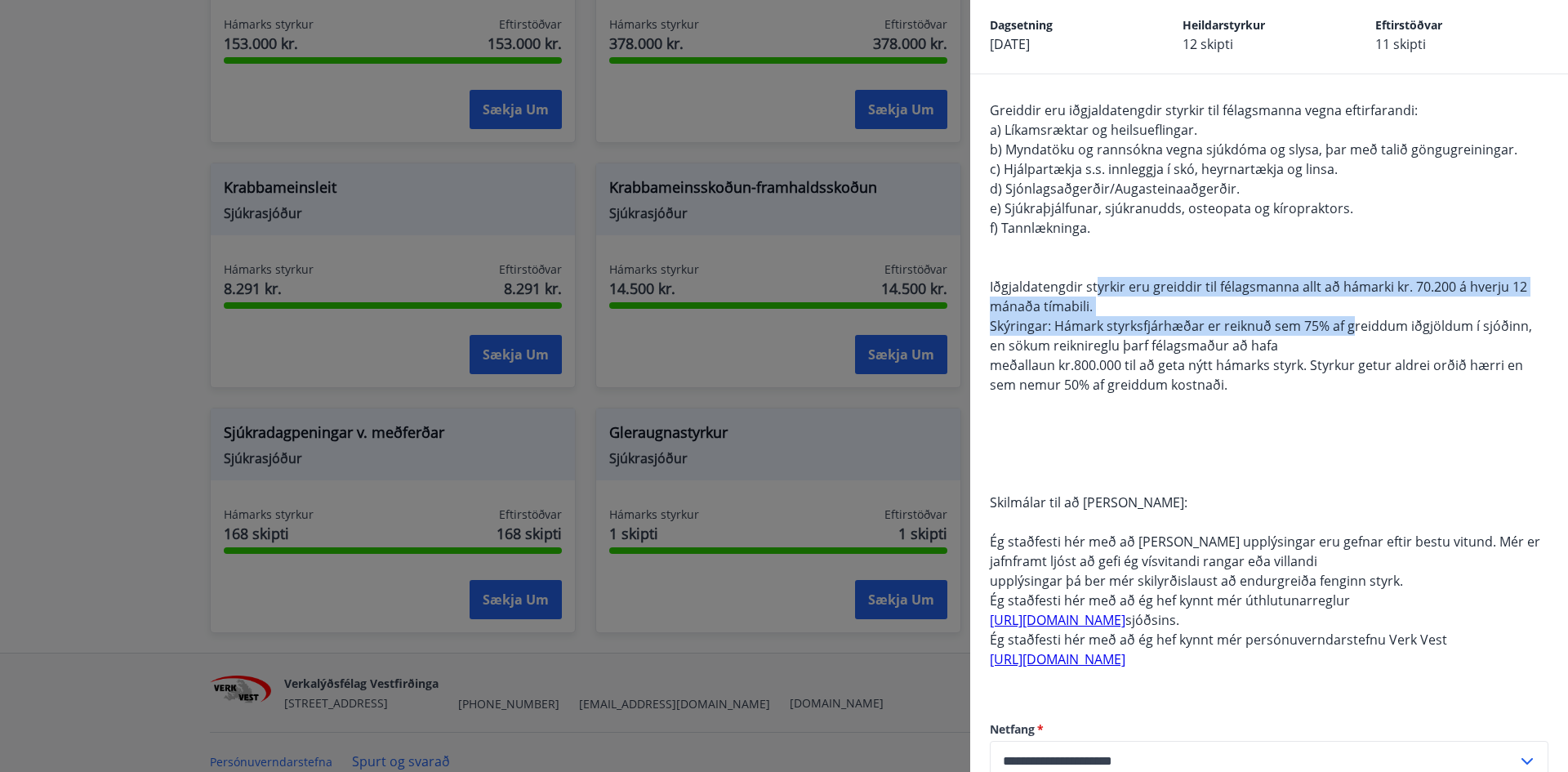
drag, startPoint x: 1099, startPoint y: 282, endPoint x: 1352, endPoint y: 322, distance: 256.1
click at [1352, 322] on span "Greiddir eru iðgjaldatengdir styrkir til félagsmanna vegna eftirfarandi: a) Lík…" at bounding box center [1265, 385] width 551 height 567
click at [1289, 306] on div "Greiddir eru iðgjaldatengdir styrkir til félagsmanna vegna eftirfarandi: a) Lík…" at bounding box center [1269, 395] width 558 height 588
drag, startPoint x: 1280, startPoint y: 283, endPoint x: 1427, endPoint y: 317, distance: 150.9
click at [1427, 317] on span "Greiddir eru iðgjaldatengdir styrkir til félagsmanna vegna eftirfarandi: a) Lík…" at bounding box center [1265, 385] width 551 height 567
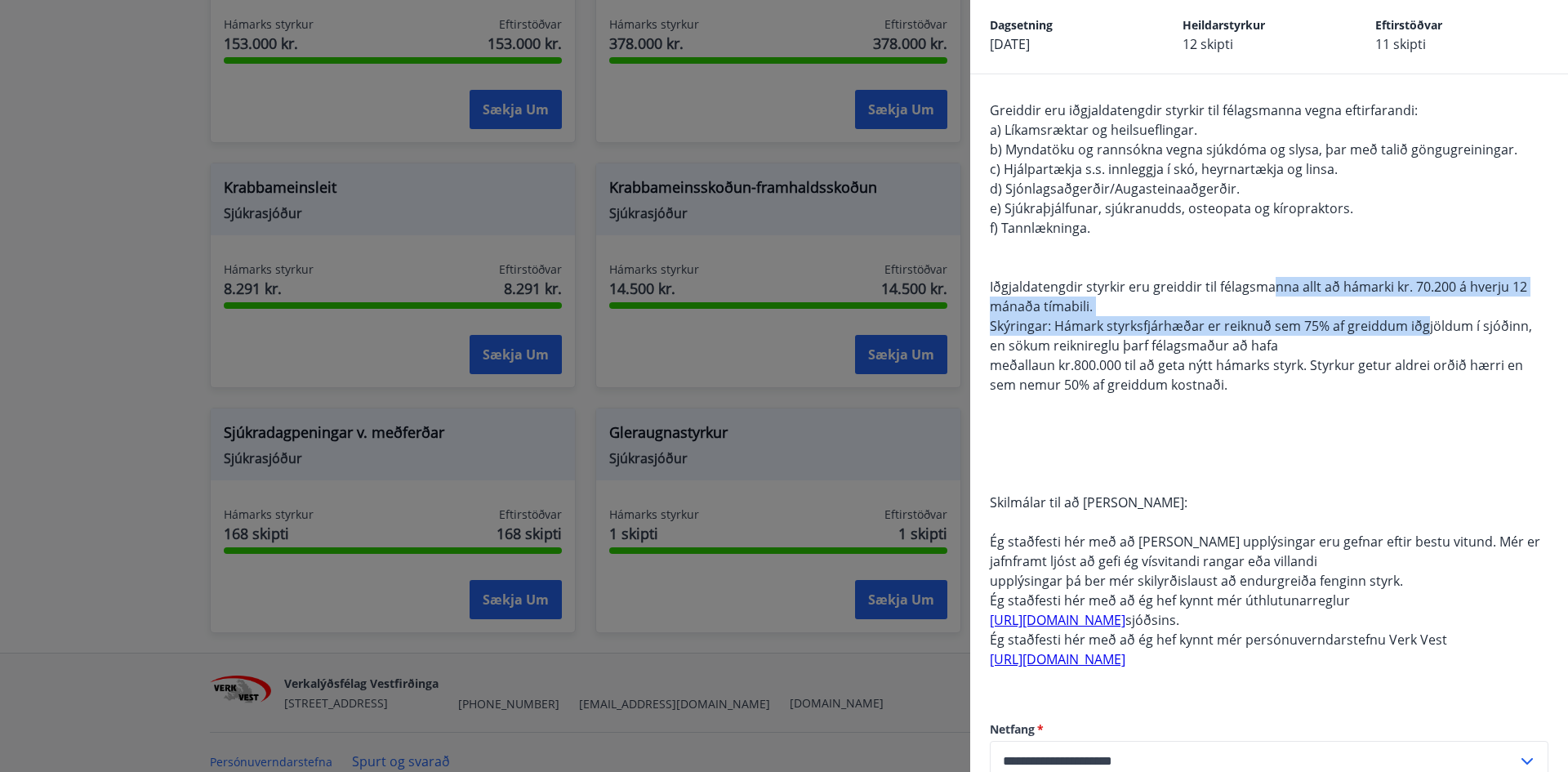
click at [1328, 296] on div "Greiddir eru iðgjaldatengdir styrkir til félagsmanna vegna eftirfarandi: a) Lík…" at bounding box center [1269, 395] width 558 height 588
drag, startPoint x: 1297, startPoint y: 283, endPoint x: 1413, endPoint y: 321, distance: 122.1
click at [1416, 321] on span "Greiddir eru iðgjaldatengdir styrkir til félagsmanna vegna eftirfarandi: a) Lík…" at bounding box center [1265, 385] width 551 height 567
click at [1243, 311] on div "Greiddir eru iðgjaldatengdir styrkir til félagsmanna vegna eftirfarandi: a) Lík…" at bounding box center [1269, 395] width 558 height 588
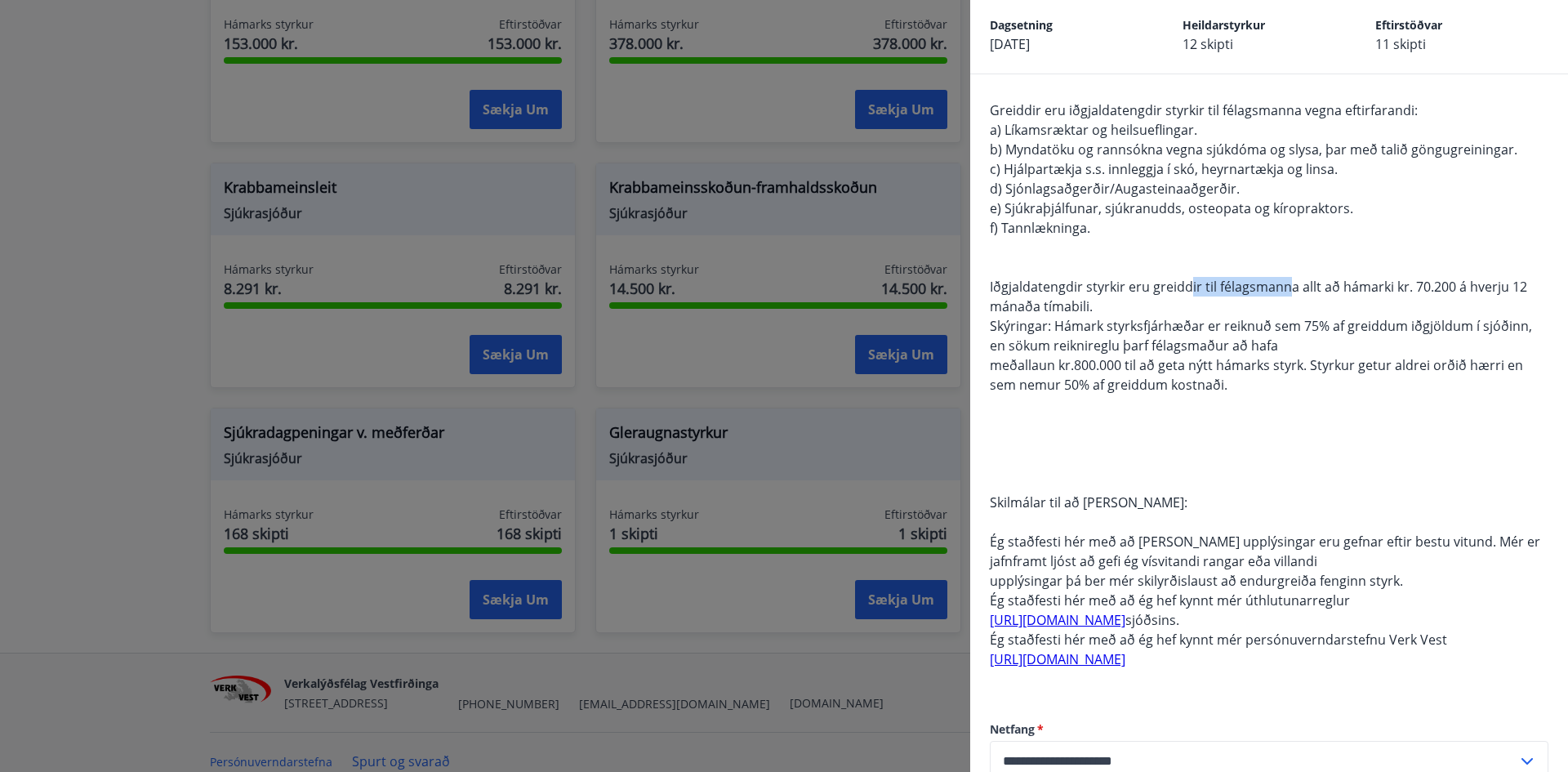
drag, startPoint x: 1197, startPoint y: 287, endPoint x: 1295, endPoint y: 293, distance: 98.2
click at [1295, 293] on span "Iðgjaldatengdir styrkir eru greiddir til félagsmanna allt að hámarki kr. 70.200…" at bounding box center [1258, 297] width 538 height 38
click at [1155, 283] on span "Iðgjaldatengdir styrkir eru greiddir til félagsmanna allt að hámarki kr. 70.200…" at bounding box center [1258, 297] width 538 height 38
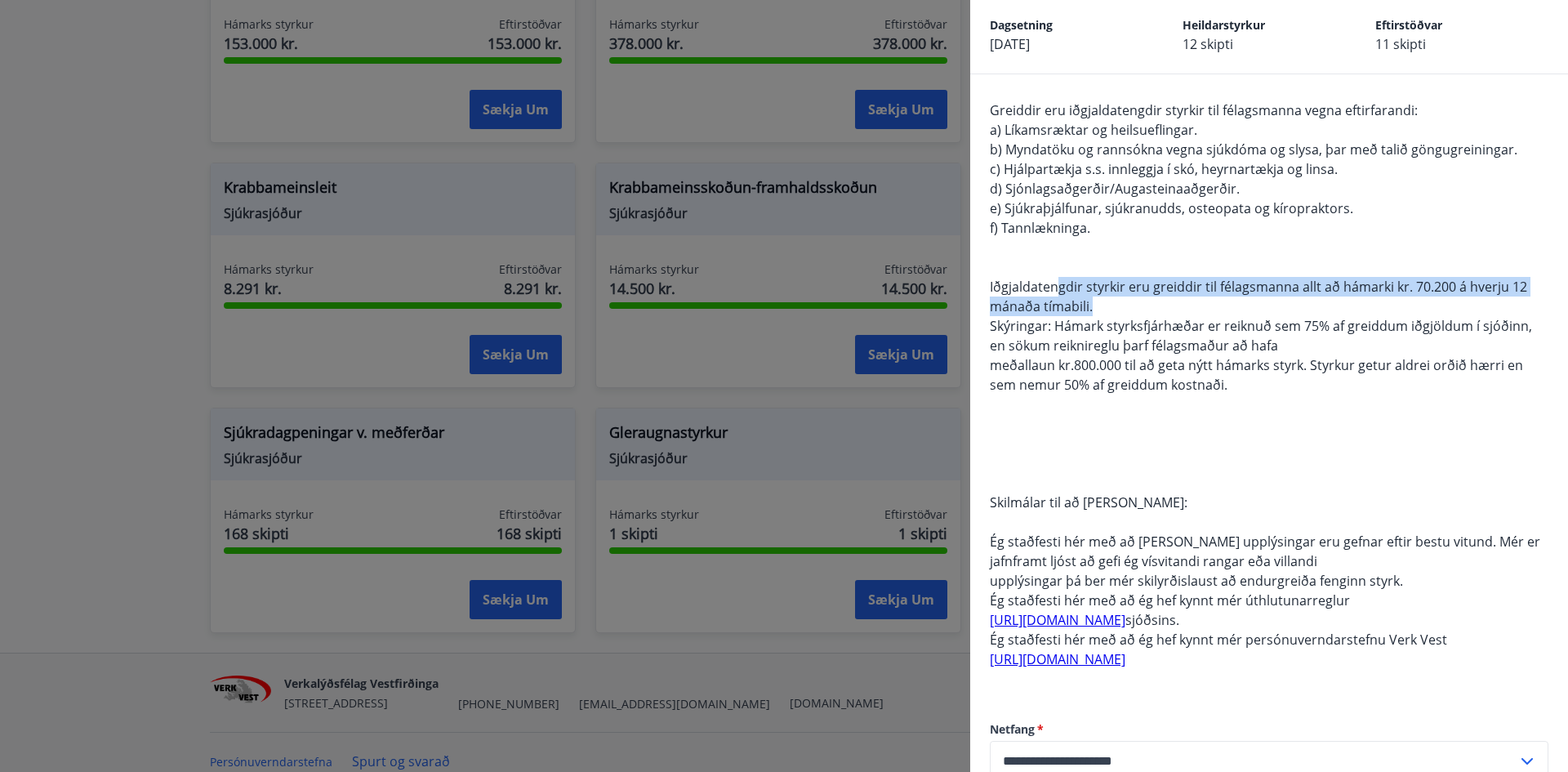
drag, startPoint x: 1057, startPoint y: 283, endPoint x: 1318, endPoint y: 308, distance: 262.2
click at [1318, 308] on div "Greiddir eru iðgjaldatengdir styrkir til félagsmanna vegna eftirfarandi: a) Lík…" at bounding box center [1269, 395] width 558 height 588
click at [1143, 297] on div "Greiddir eru iðgjaldatengdir styrkir til félagsmanna vegna eftirfarandi: a) Lík…" at bounding box center [1269, 395] width 558 height 588
drag, startPoint x: 1131, startPoint y: 287, endPoint x: 1303, endPoint y: 307, distance: 173.2
click at [1320, 311] on div "Greiddir eru iðgjaldatengdir styrkir til félagsmanna vegna eftirfarandi: a) Lík…" at bounding box center [1269, 395] width 558 height 588
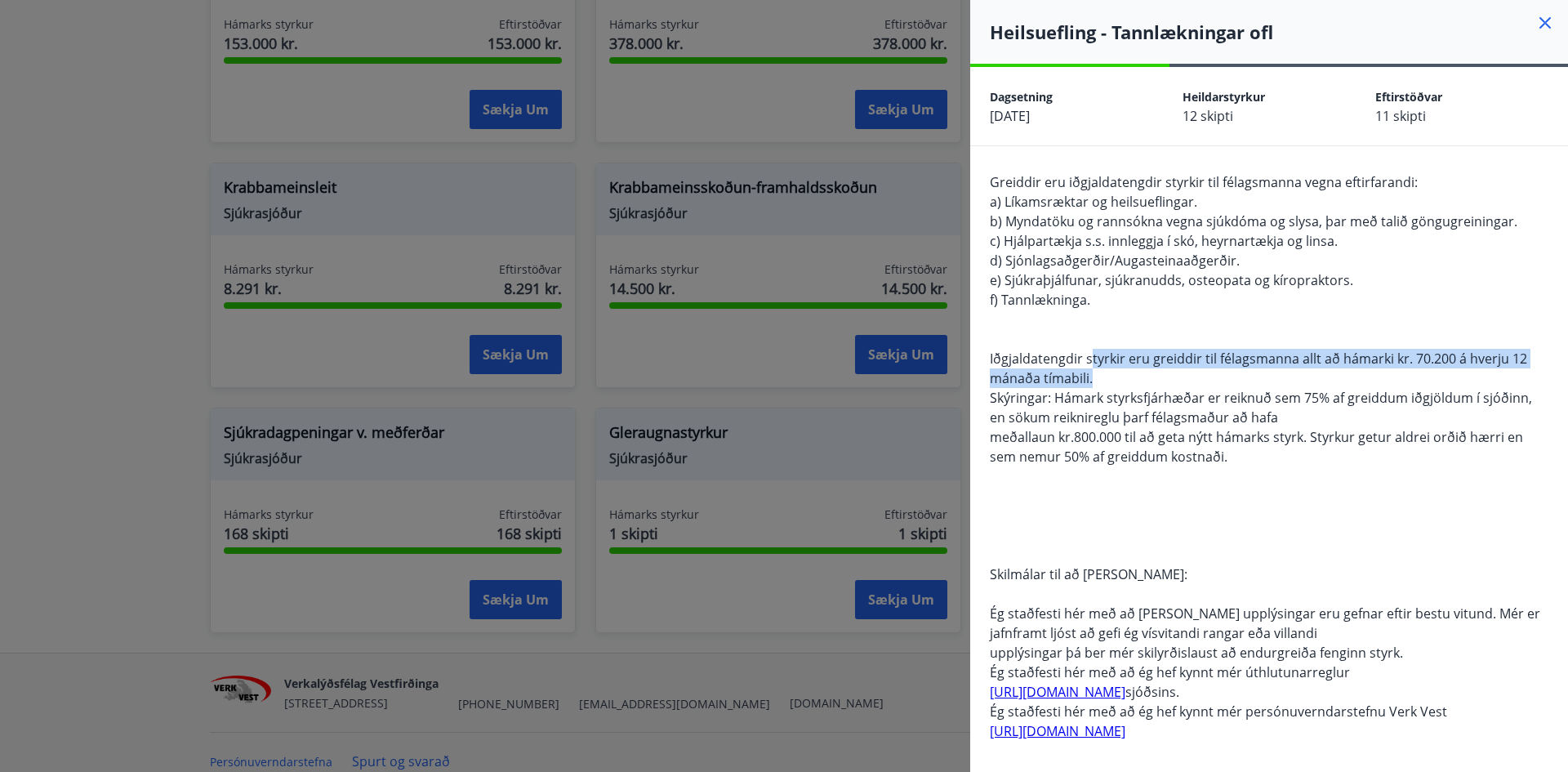
scroll to position [82, 0]
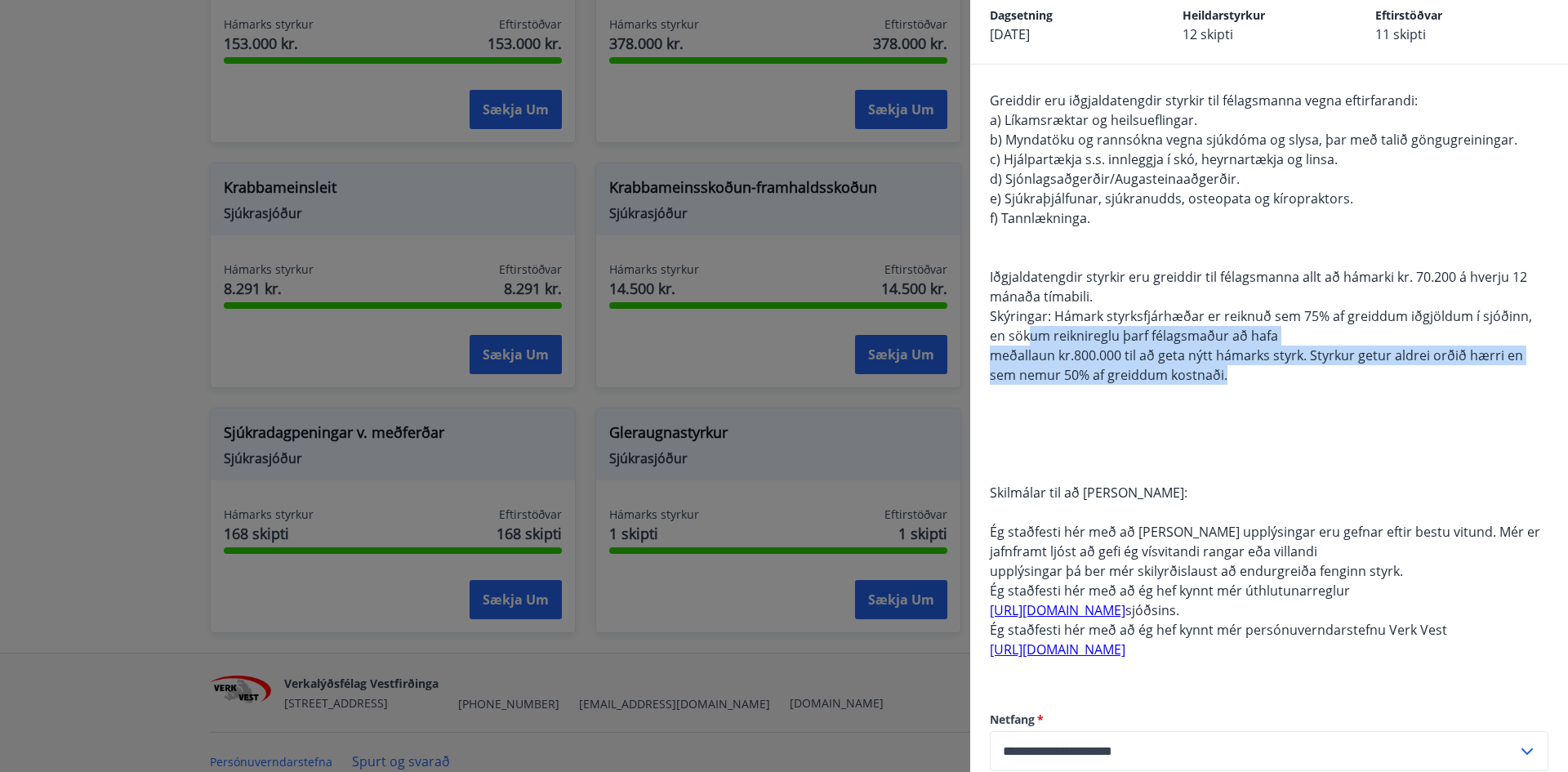
drag, startPoint x: 1090, startPoint y: 345, endPoint x: 1246, endPoint y: 371, distance: 158.2
click at [1246, 371] on div "Greiddir eru iðgjaldatengdir styrkir til félagsmanna vegna eftirfarandi: a) Lík…" at bounding box center [1269, 385] width 558 height 588
click at [1101, 358] on span "meðallaun kr.800.000 til að geta nýtt hámarks styrk. Styrkur getur aldrei orðið…" at bounding box center [1257, 366] width 534 height 38
drag, startPoint x: 1064, startPoint y: 352, endPoint x: 1295, endPoint y: 378, distance: 232.5
click at [1295, 378] on div "Greiddir eru iðgjaldatengdir styrkir til félagsmanna vegna eftirfarandi: a) Lík…" at bounding box center [1269, 385] width 558 height 588
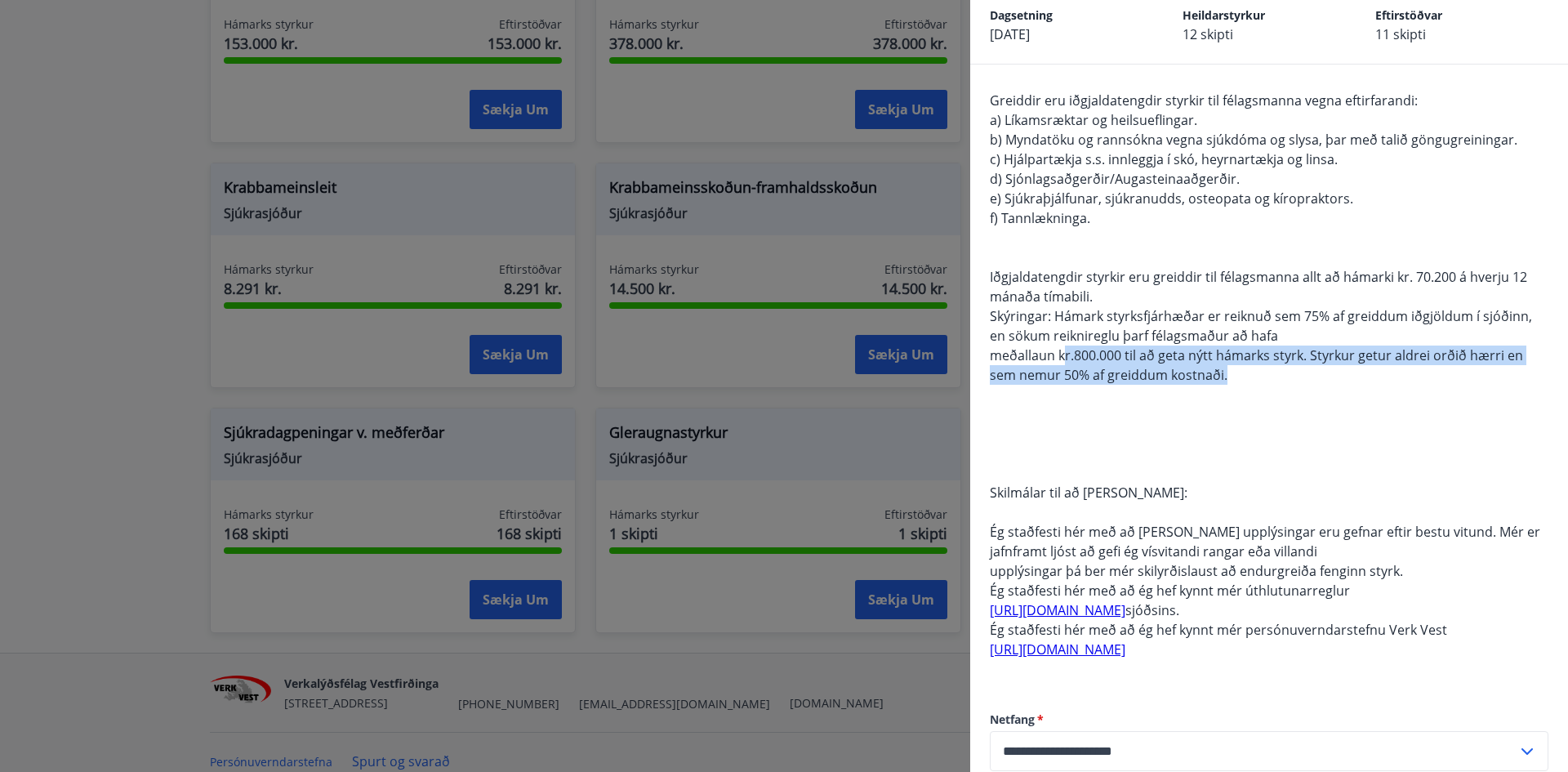
click at [1222, 369] on span "meðallaun kr.800.000 til að geta nýtt hámarks styrk. Styrkur getur aldrei orðið…" at bounding box center [1257, 366] width 534 height 38
drag, startPoint x: 1198, startPoint y: 353, endPoint x: 1350, endPoint y: 378, distance: 154.0
click at [1350, 378] on div "Greiddir eru iðgjaldatengdir styrkir til félagsmanna vegna eftirfarandi: a) Lík…" at bounding box center [1269, 385] width 558 height 588
click at [1282, 367] on div "Greiddir eru iðgjaldatengdir styrkir til félagsmanna vegna eftirfarandi: a) Lík…" at bounding box center [1269, 385] width 558 height 588
drag, startPoint x: 1236, startPoint y: 352, endPoint x: 1342, endPoint y: 378, distance: 109.1
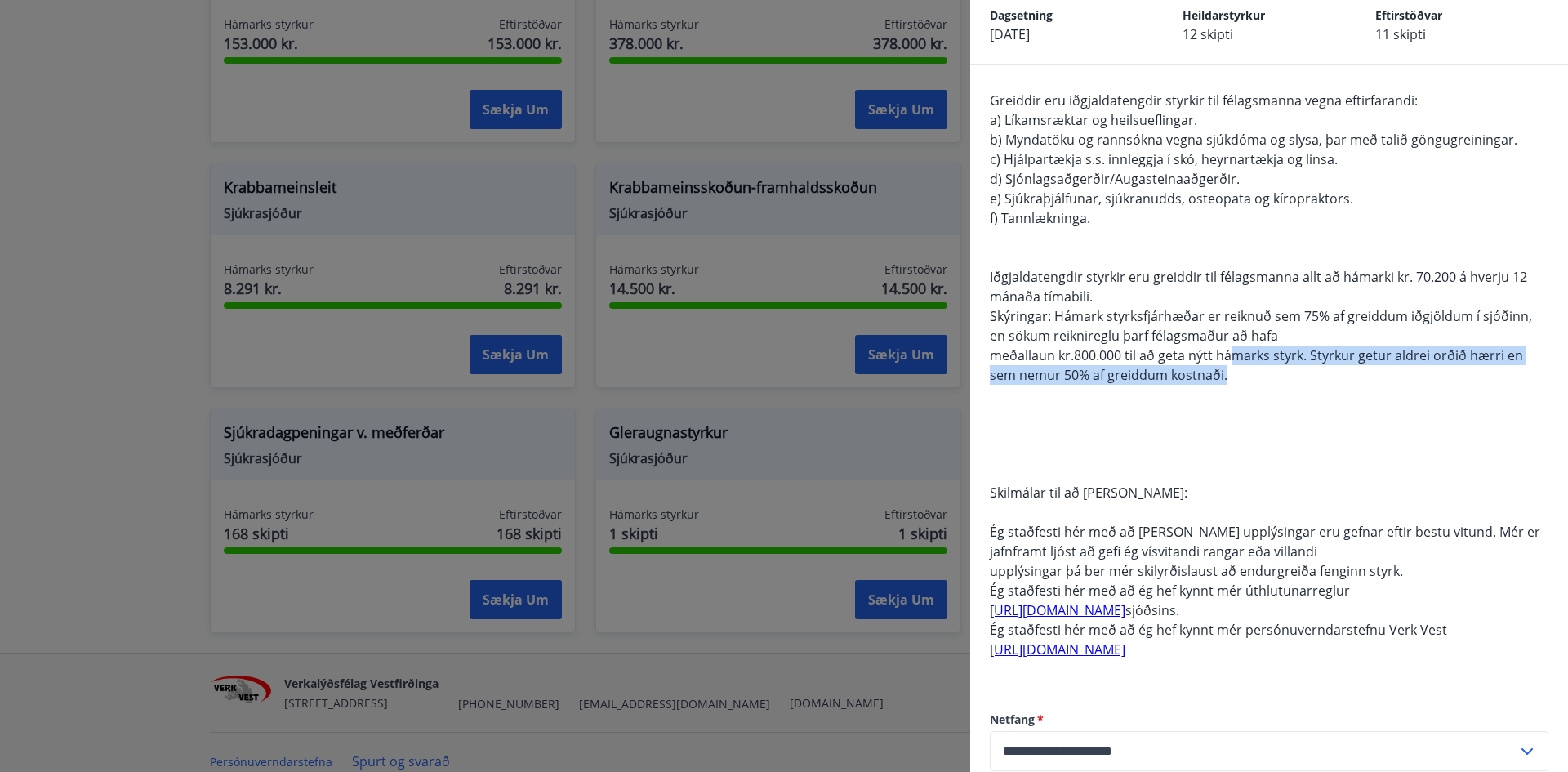
click at [1342, 378] on div "Greiddir eru iðgjaldatengdir styrkir til félagsmanna vegna eftirfarandi: a) Lík…" at bounding box center [1269, 385] width 558 height 588
click at [1230, 358] on span "meðallaun kr.800.000 til að geta nýtt hámarks styrk. Styrkur getur aldrei orðið…" at bounding box center [1257, 366] width 534 height 38
drag, startPoint x: 1199, startPoint y: 358, endPoint x: 1320, endPoint y: 381, distance: 123.2
click at [1323, 382] on div "Greiddir eru iðgjaldatengdir styrkir til félagsmanna vegna eftirfarandi: a) Lík…" at bounding box center [1269, 385] width 558 height 588
click at [1196, 355] on span "meðallaun kr.800.000 til að geta nýtt hámarks styrk. Styrkur getur aldrei orðið…" at bounding box center [1257, 366] width 534 height 38
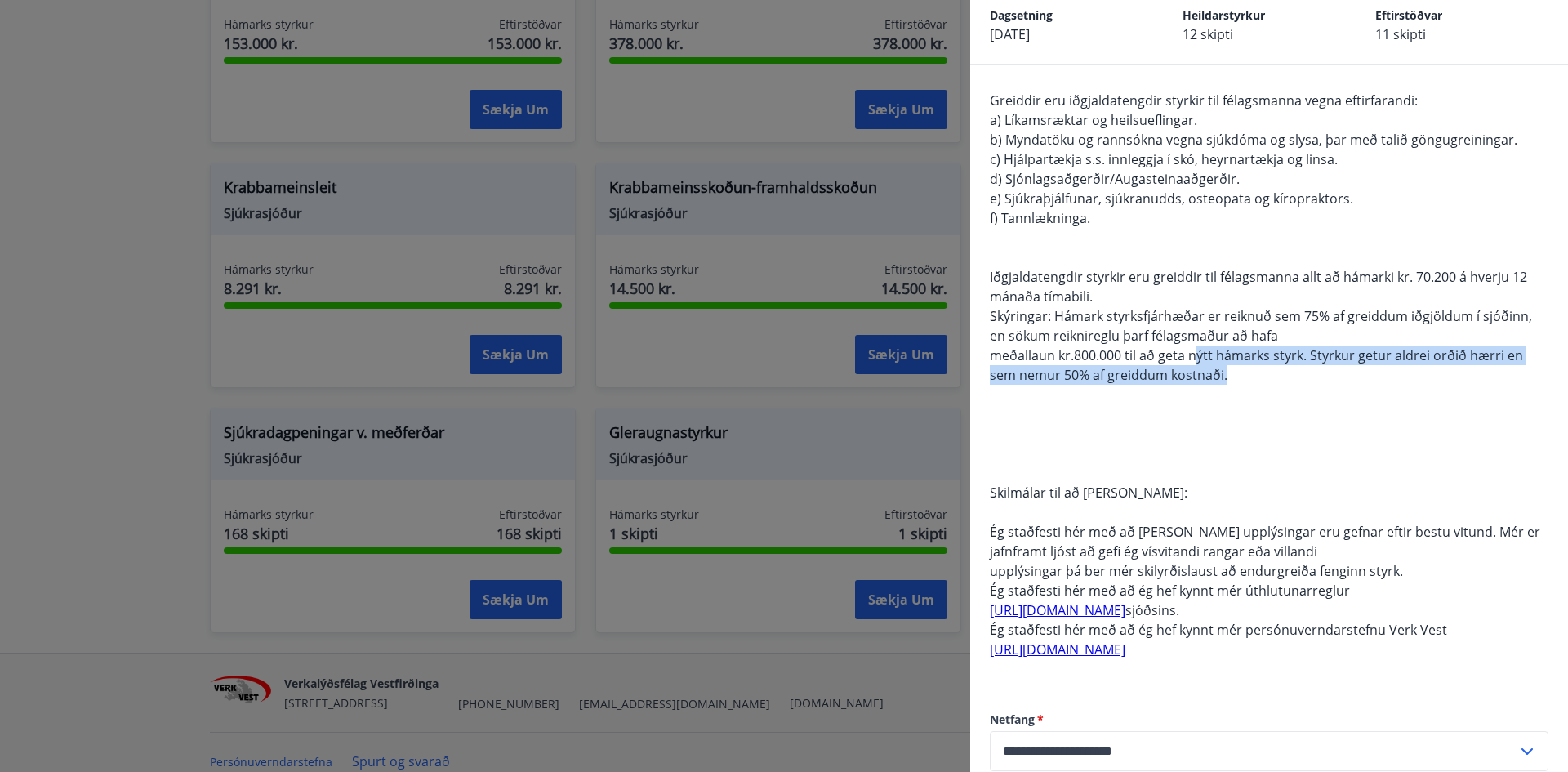
drag, startPoint x: 1206, startPoint y: 353, endPoint x: 1319, endPoint y: 370, distance: 114.3
click at [1319, 370] on div "Greiddir eru iðgjaldatengdir styrkir til félagsmanna vegna eftirfarandi: a) Lík…" at bounding box center [1269, 385] width 558 height 588
click at [1270, 363] on span "meðallaun kr.800.000 til að geta nýtt hámarks styrk. Styrkur getur aldrei orðið…" at bounding box center [1257, 366] width 534 height 38
drag, startPoint x: 1227, startPoint y: 352, endPoint x: 1353, endPoint y: 377, distance: 128.5
click at [1353, 377] on div "Greiddir eru iðgjaldatengdir styrkir til félagsmanna vegna eftirfarandi: a) Lík…" at bounding box center [1269, 385] width 558 height 588
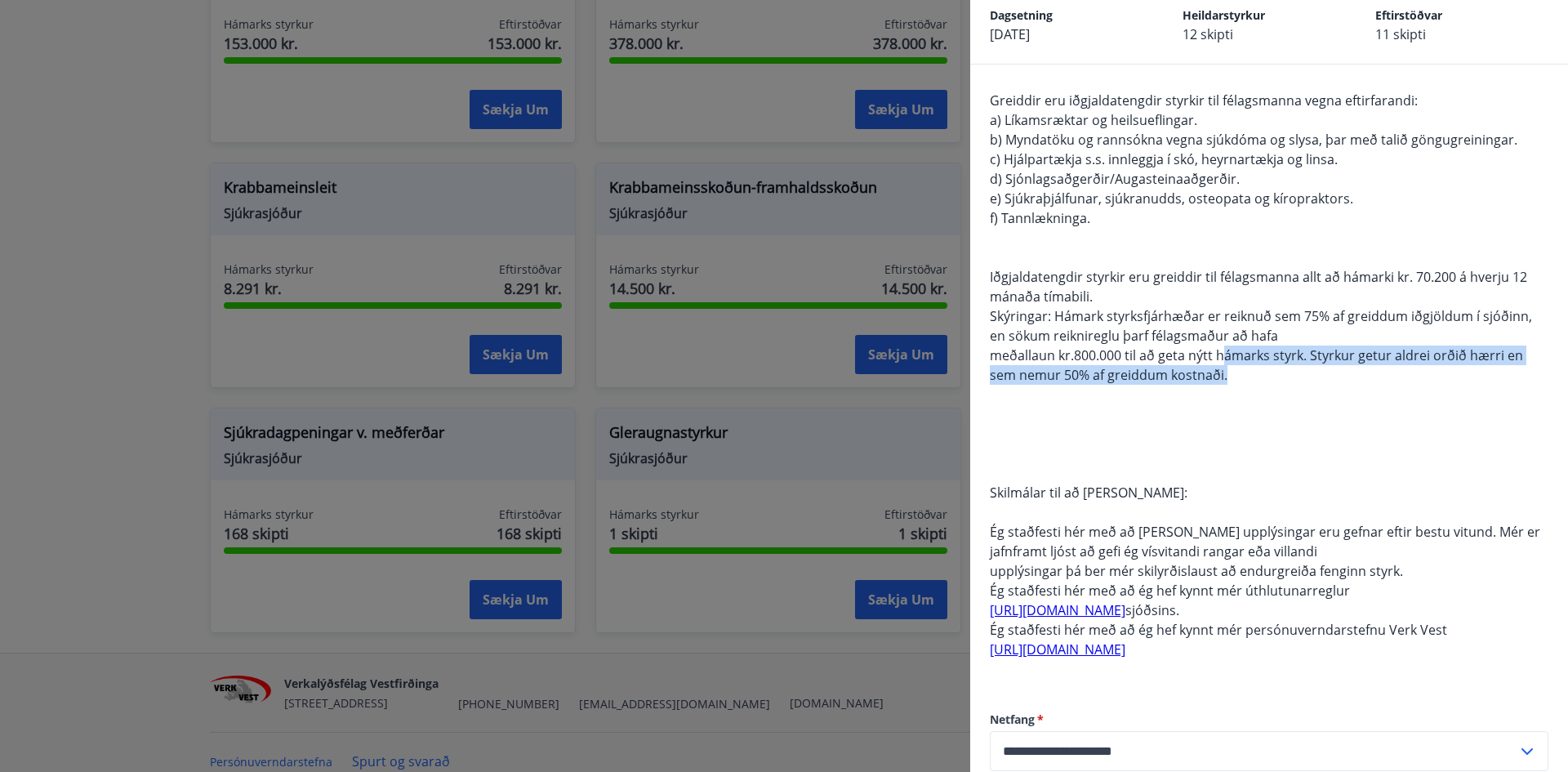
click at [1256, 372] on div "Greiddir eru iðgjaldatengdir styrkir til félagsmanna vegna eftirfarandi: a) Lík…" at bounding box center [1269, 385] width 558 height 588
drag, startPoint x: 1319, startPoint y: 366, endPoint x: 1373, endPoint y: 381, distance: 56.0
click at [1373, 381] on div "Greiddir eru iðgjaldatengdir styrkir til félagsmanna vegna eftirfarandi: a) Lík…" at bounding box center [1269, 385] width 558 height 588
click at [1270, 365] on div "Greiddir eru iðgjaldatengdir styrkir til félagsmanna vegna eftirfarandi: a) Lík…" at bounding box center [1269, 385] width 558 height 588
drag, startPoint x: 1230, startPoint y: 358, endPoint x: 1301, endPoint y: 377, distance: 73.5
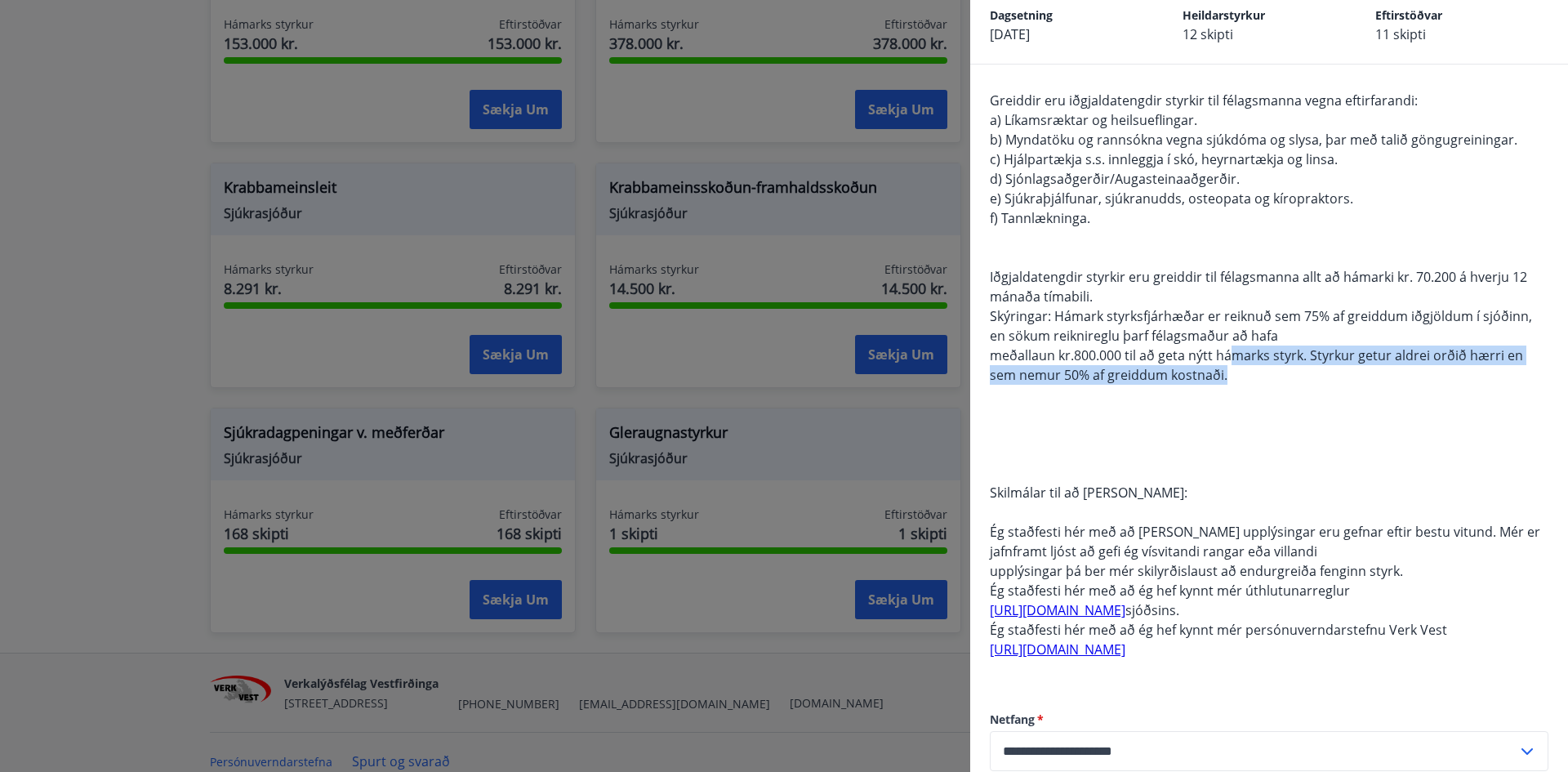
click at [1301, 377] on div "Greiddir eru iðgjaldatengdir styrkir til félagsmanna vegna eftirfarandi: a) Lík…" at bounding box center [1269, 385] width 558 height 588
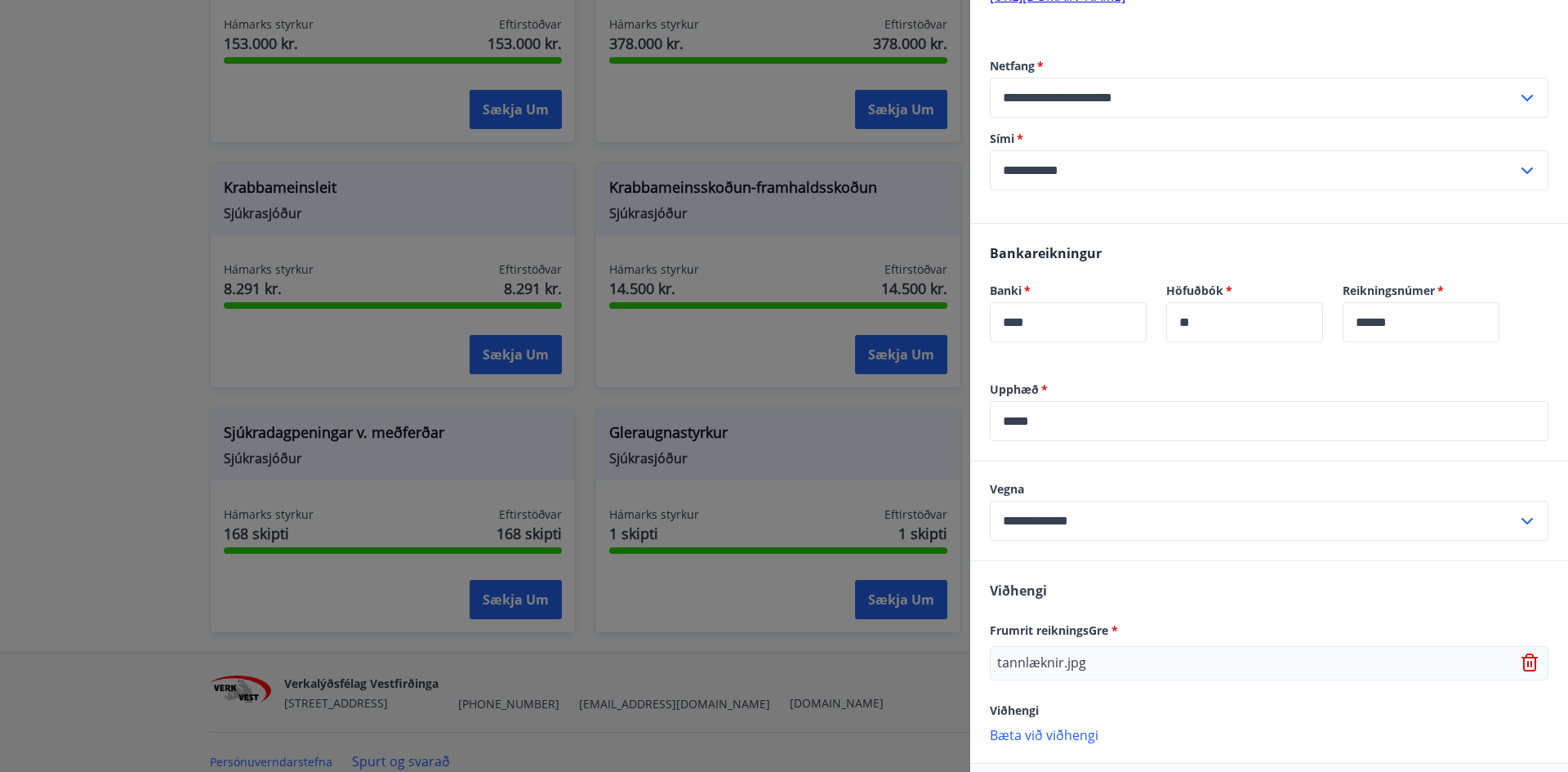
scroll to position [807, 0]
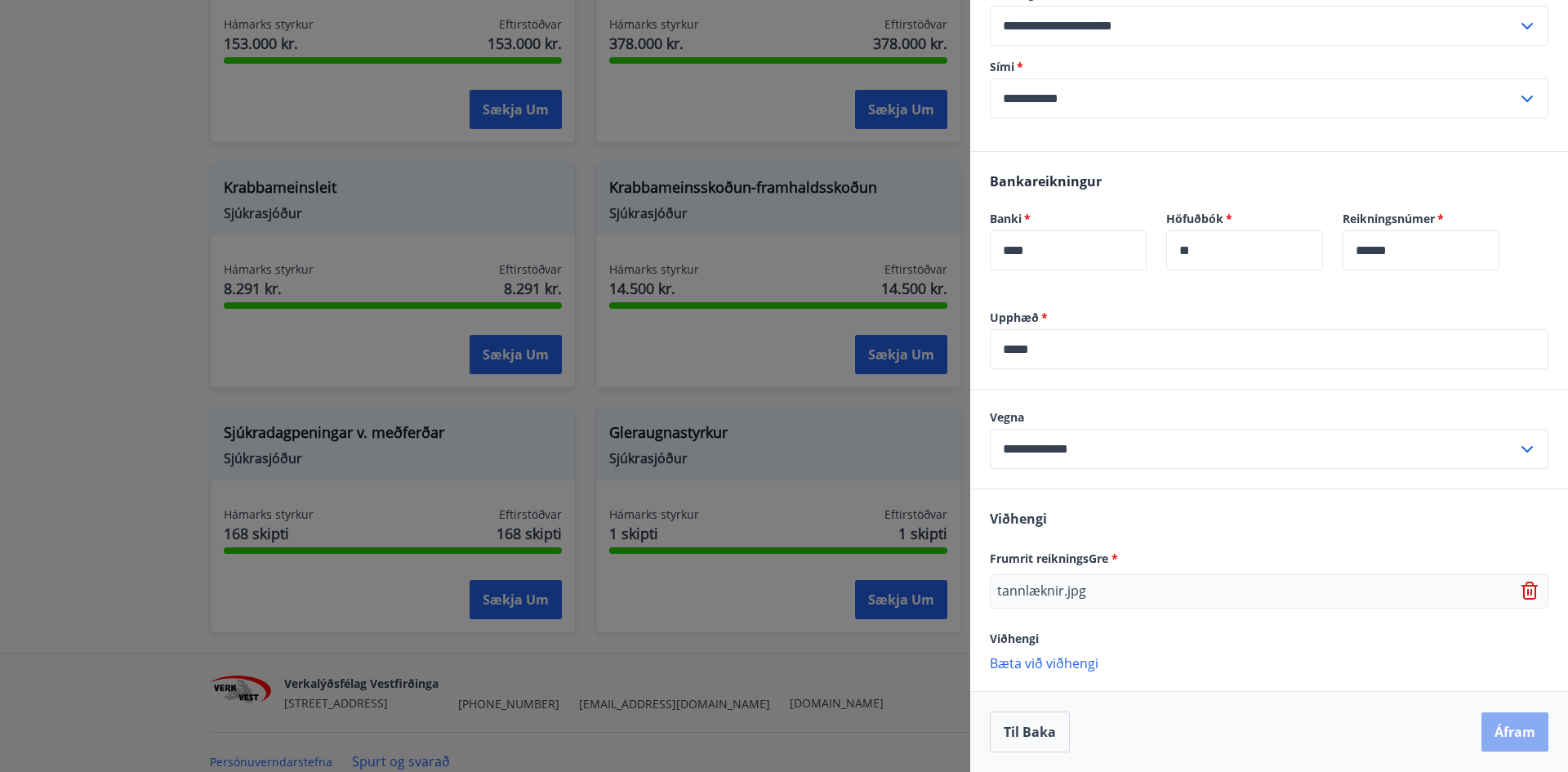
click at [1502, 729] on button "Áfram" at bounding box center [1514, 732] width 67 height 40
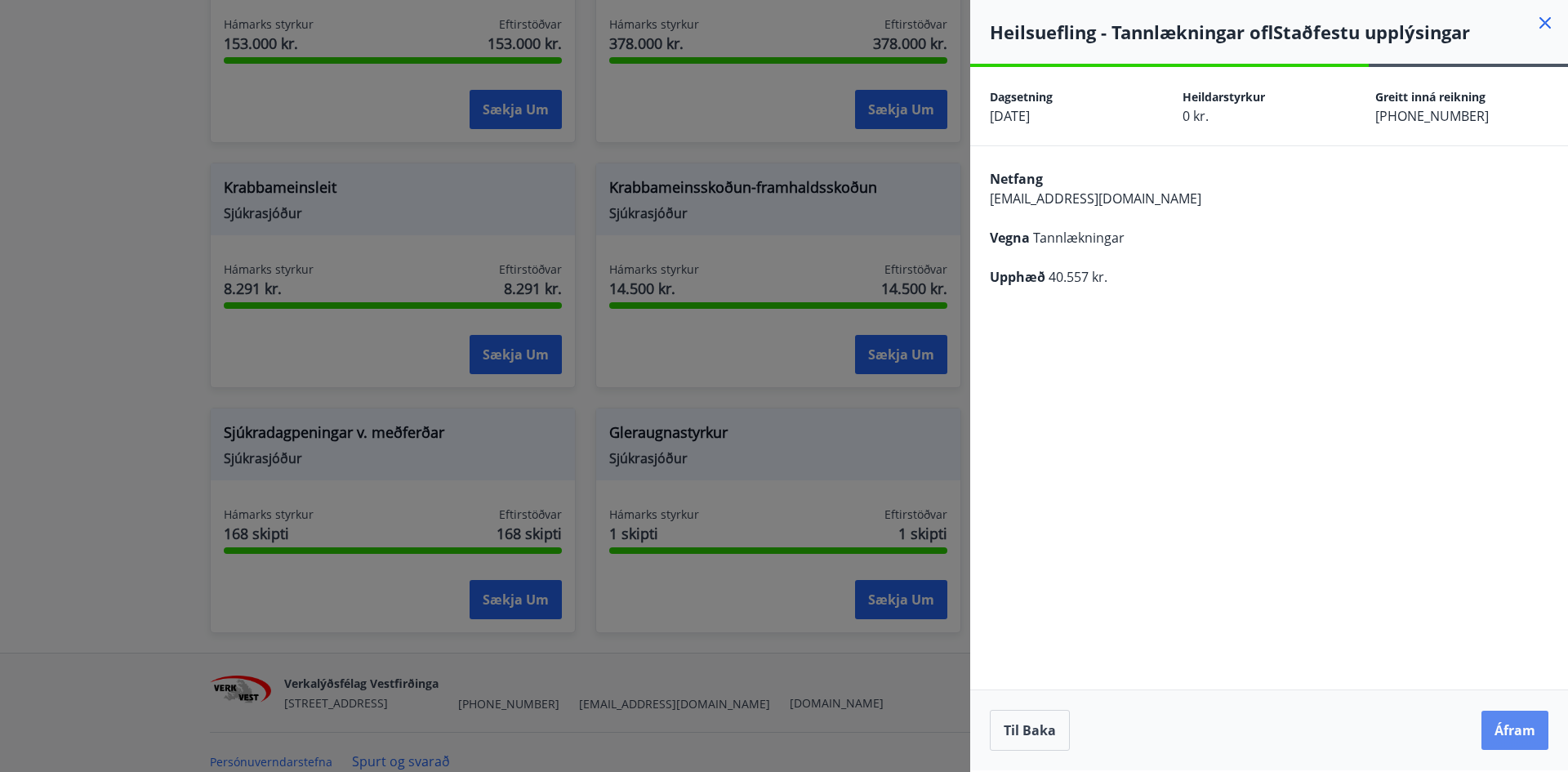
click at [1514, 729] on button "Áfram" at bounding box center [1514, 731] width 67 height 40
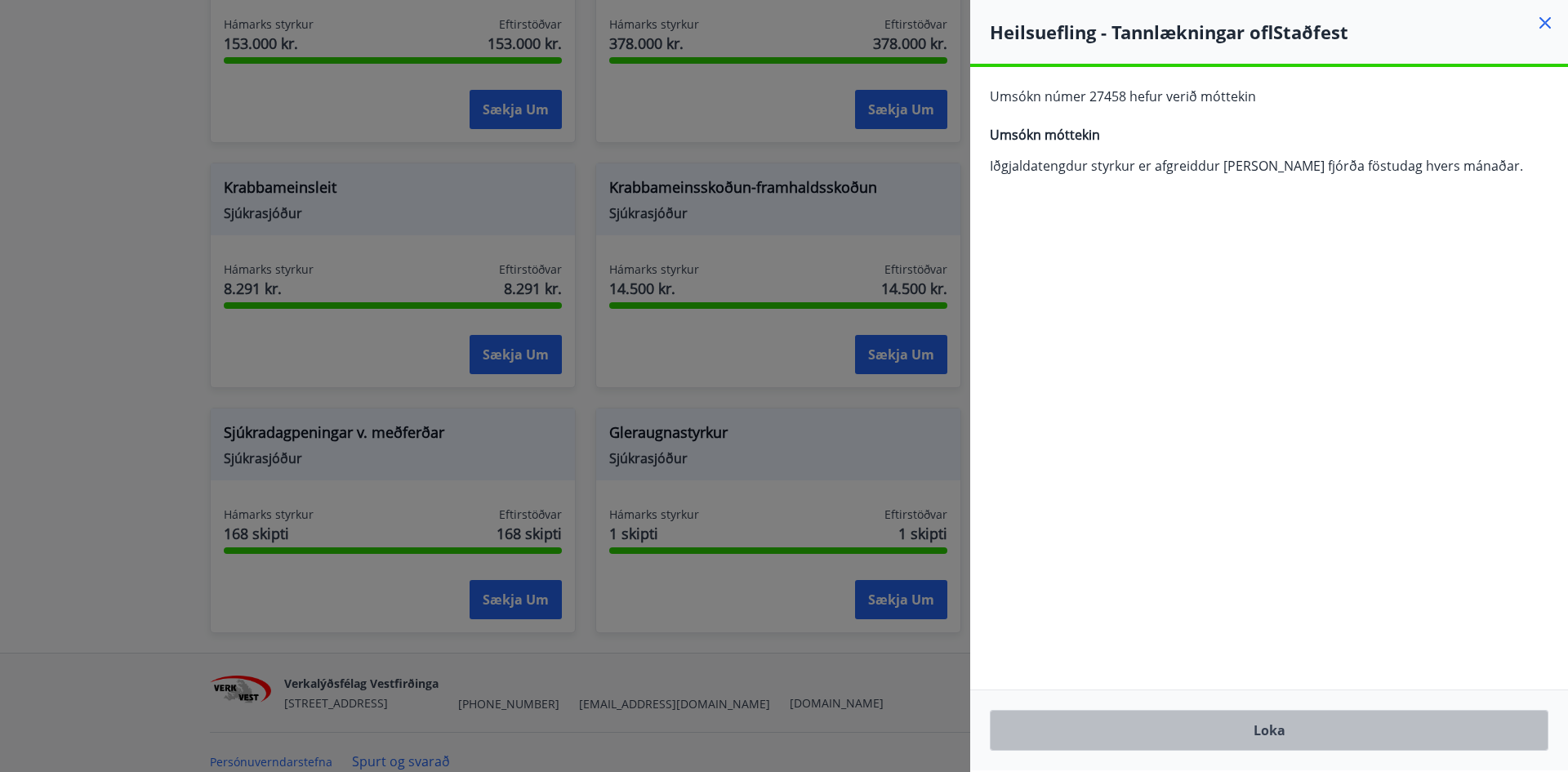
click at [1267, 728] on button "Loka" at bounding box center [1269, 731] width 558 height 41
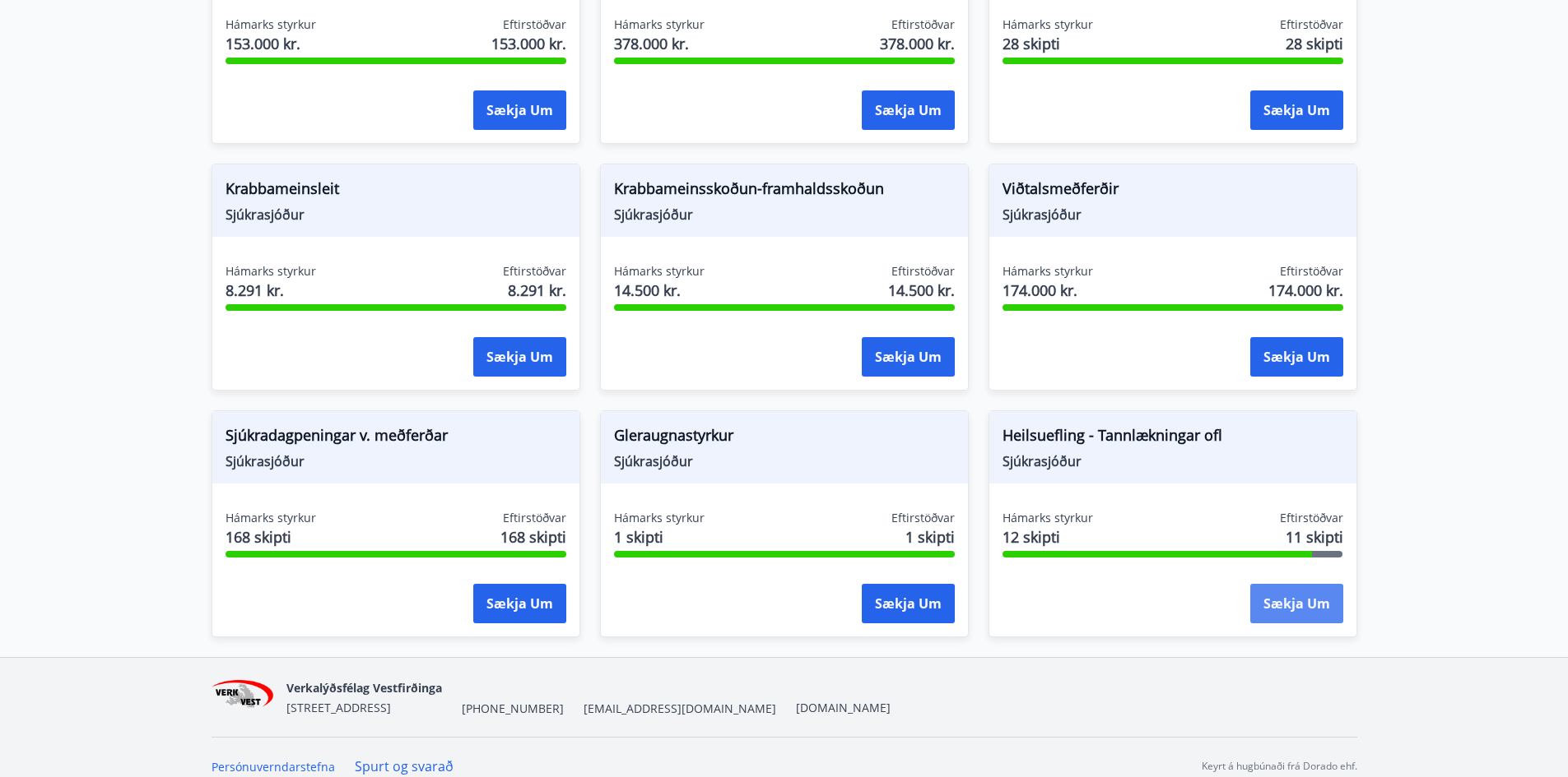
click at [1305, 593] on button "Sækja um" at bounding box center [1297, 604] width 93 height 40
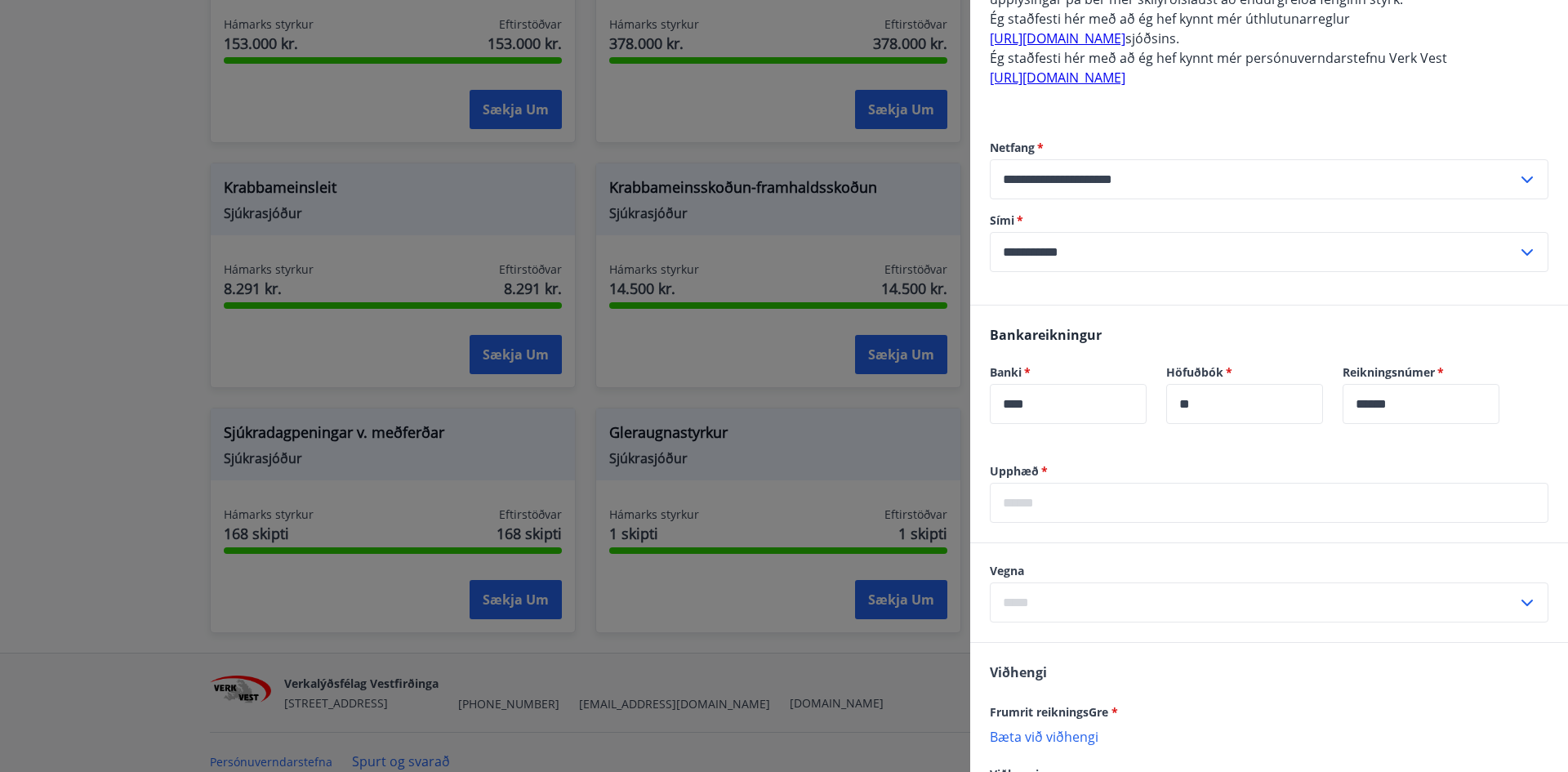
scroll to position [789, 0]
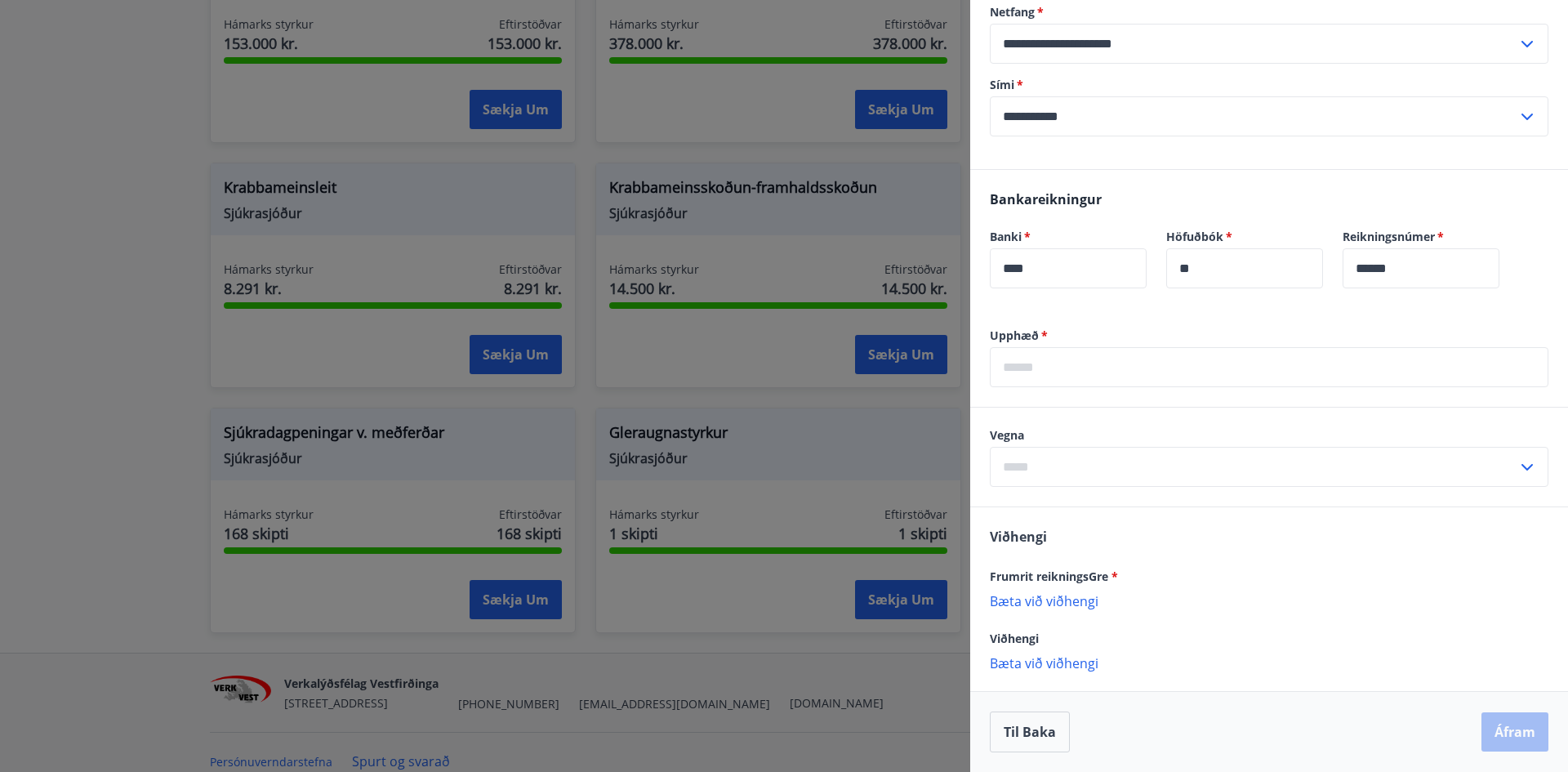
click at [1076, 599] on p "Bæta við viðhengi" at bounding box center [1269, 601] width 558 height 16
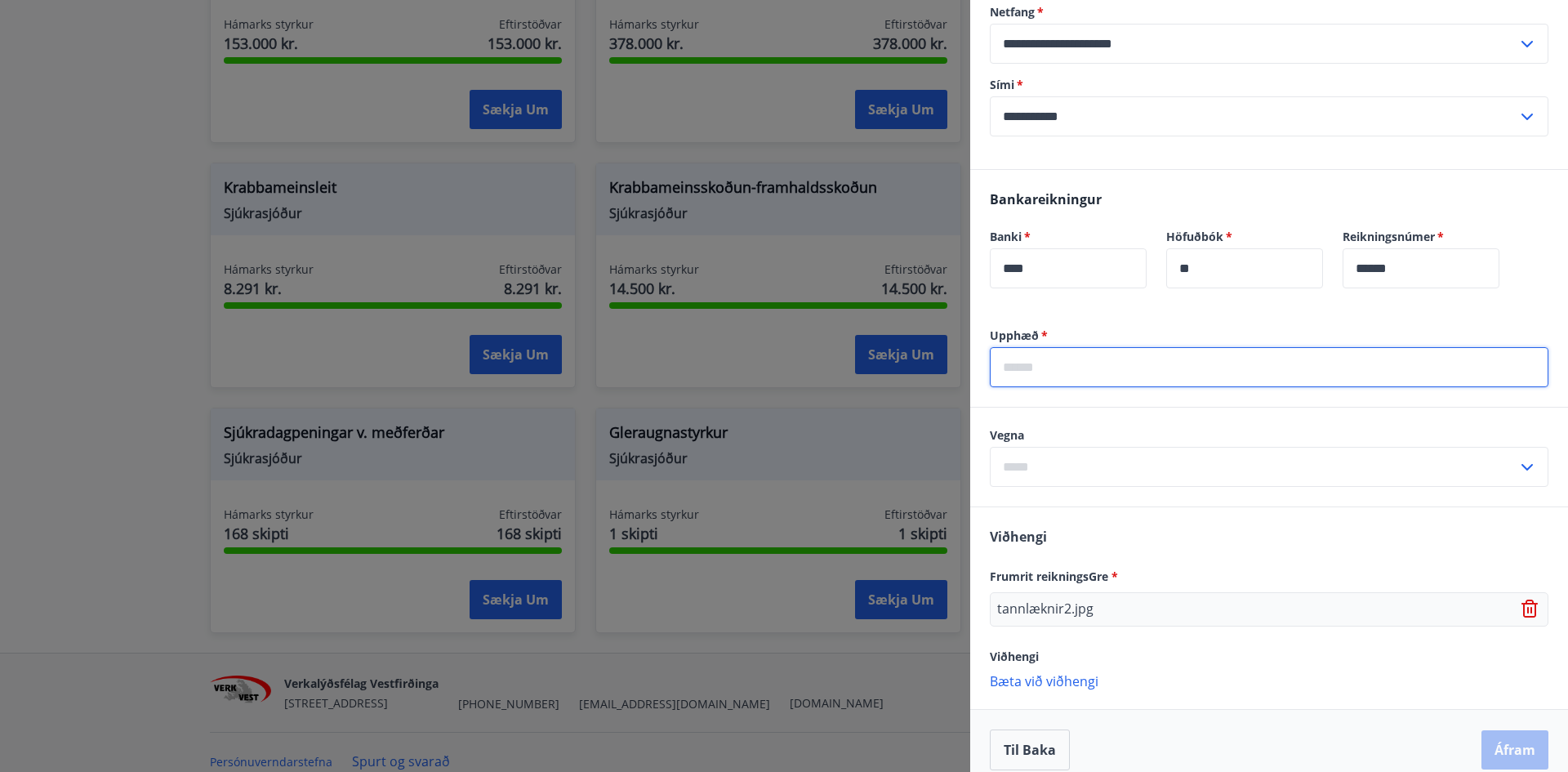
click at [1047, 373] on input "text" at bounding box center [1269, 367] width 558 height 40
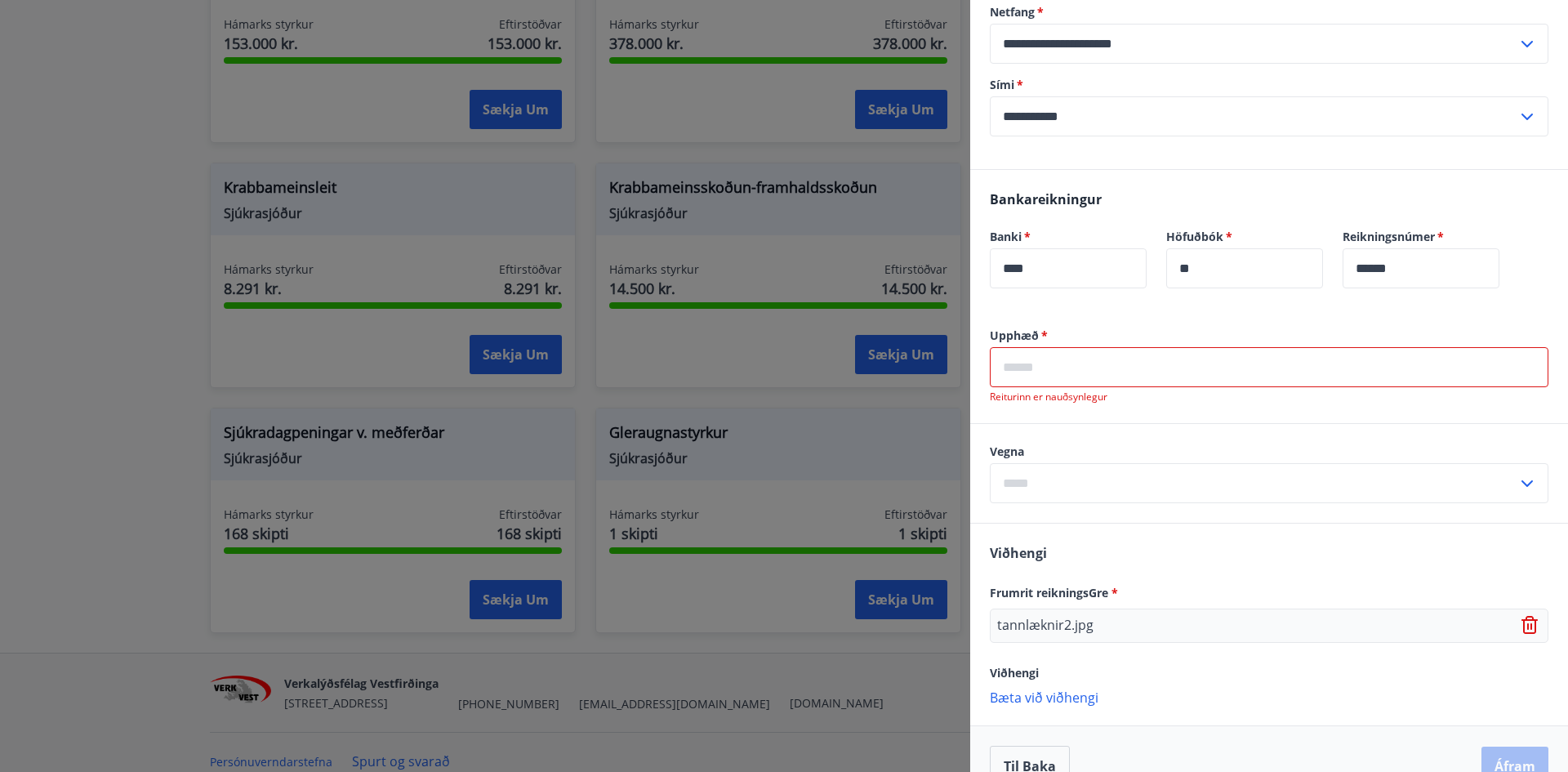
click at [1282, 379] on input "text" at bounding box center [1269, 367] width 558 height 40
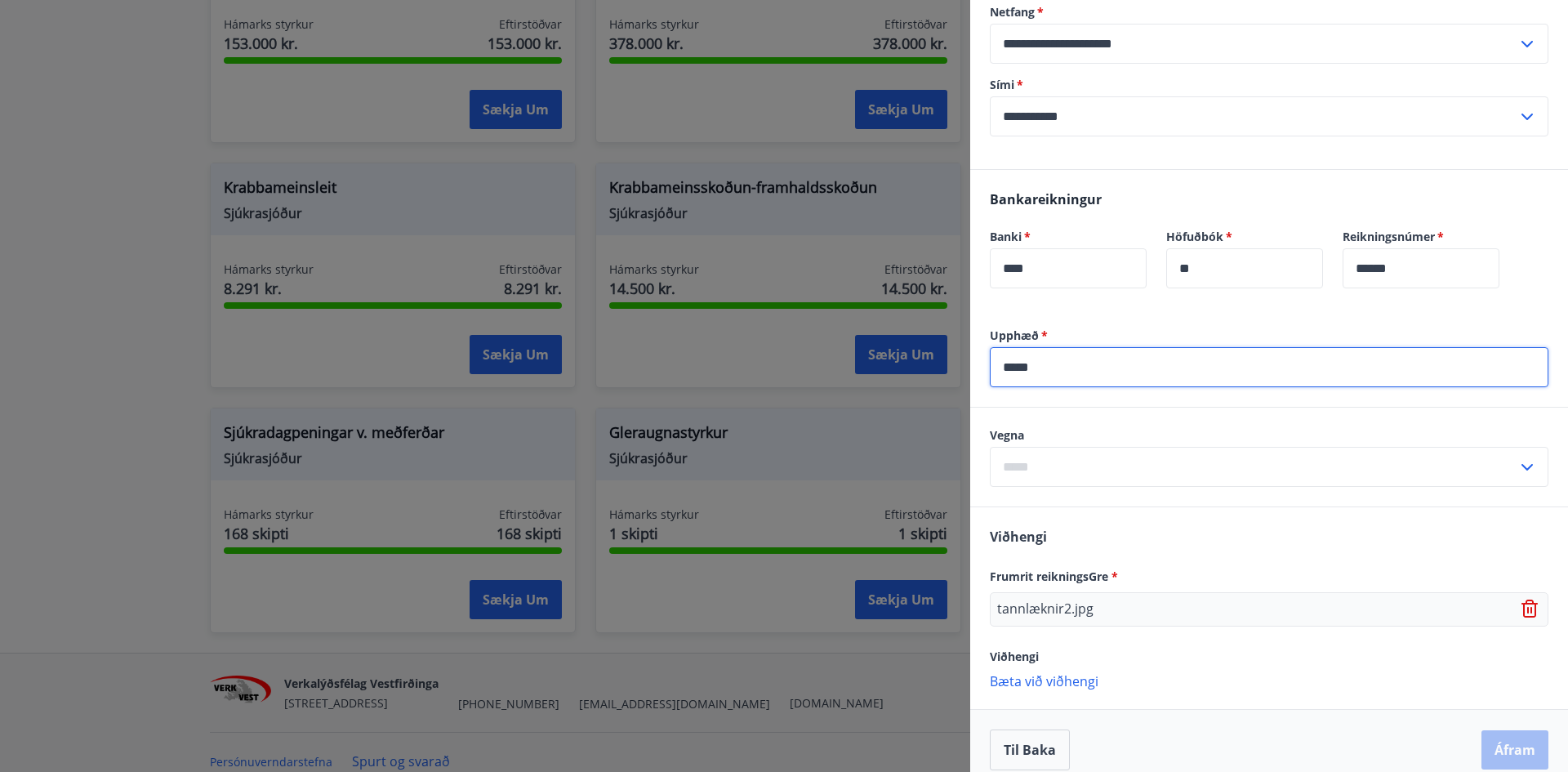
type input "*****"
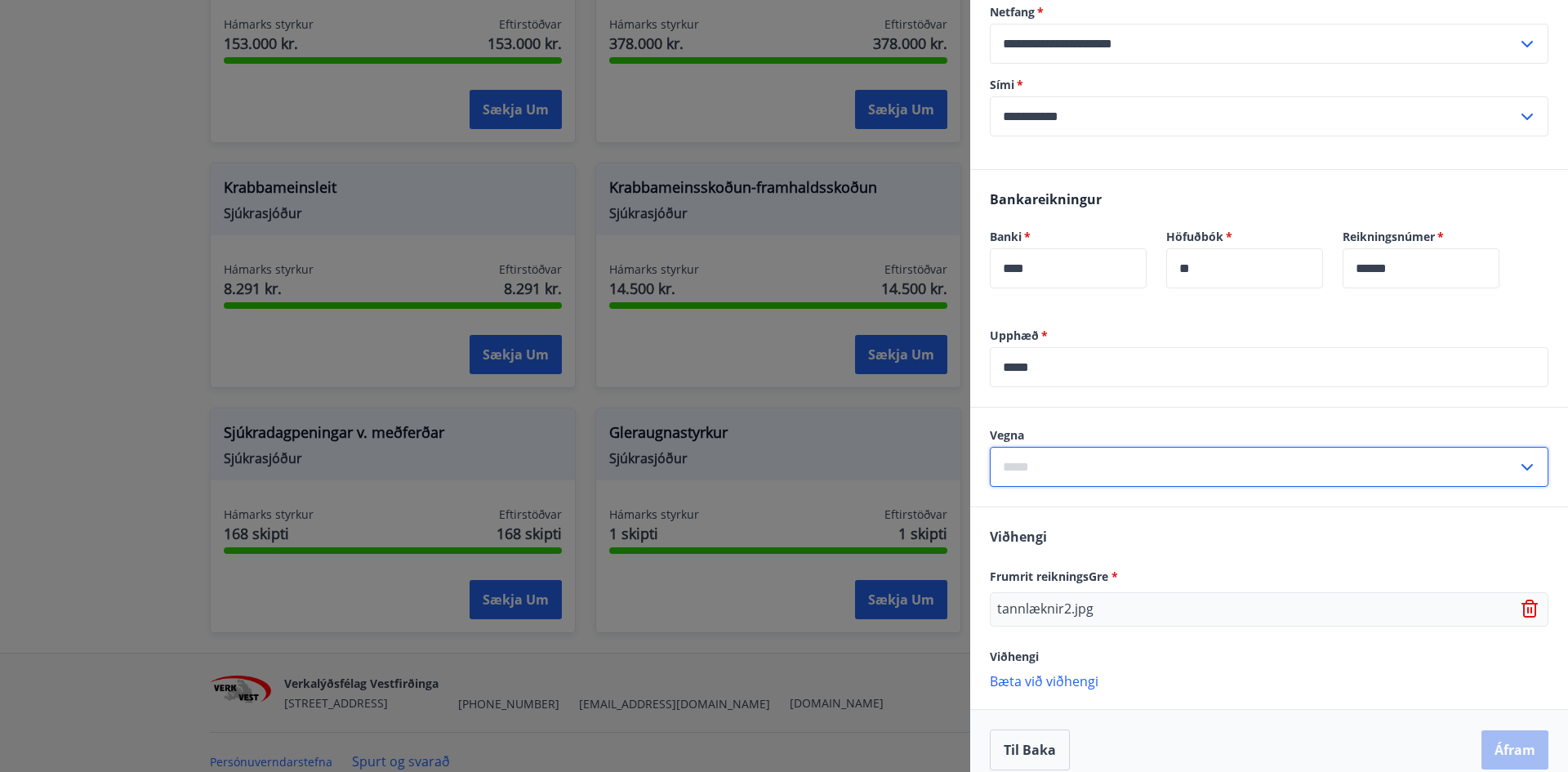
click at [1057, 452] on input "text" at bounding box center [1253, 467] width 528 height 40
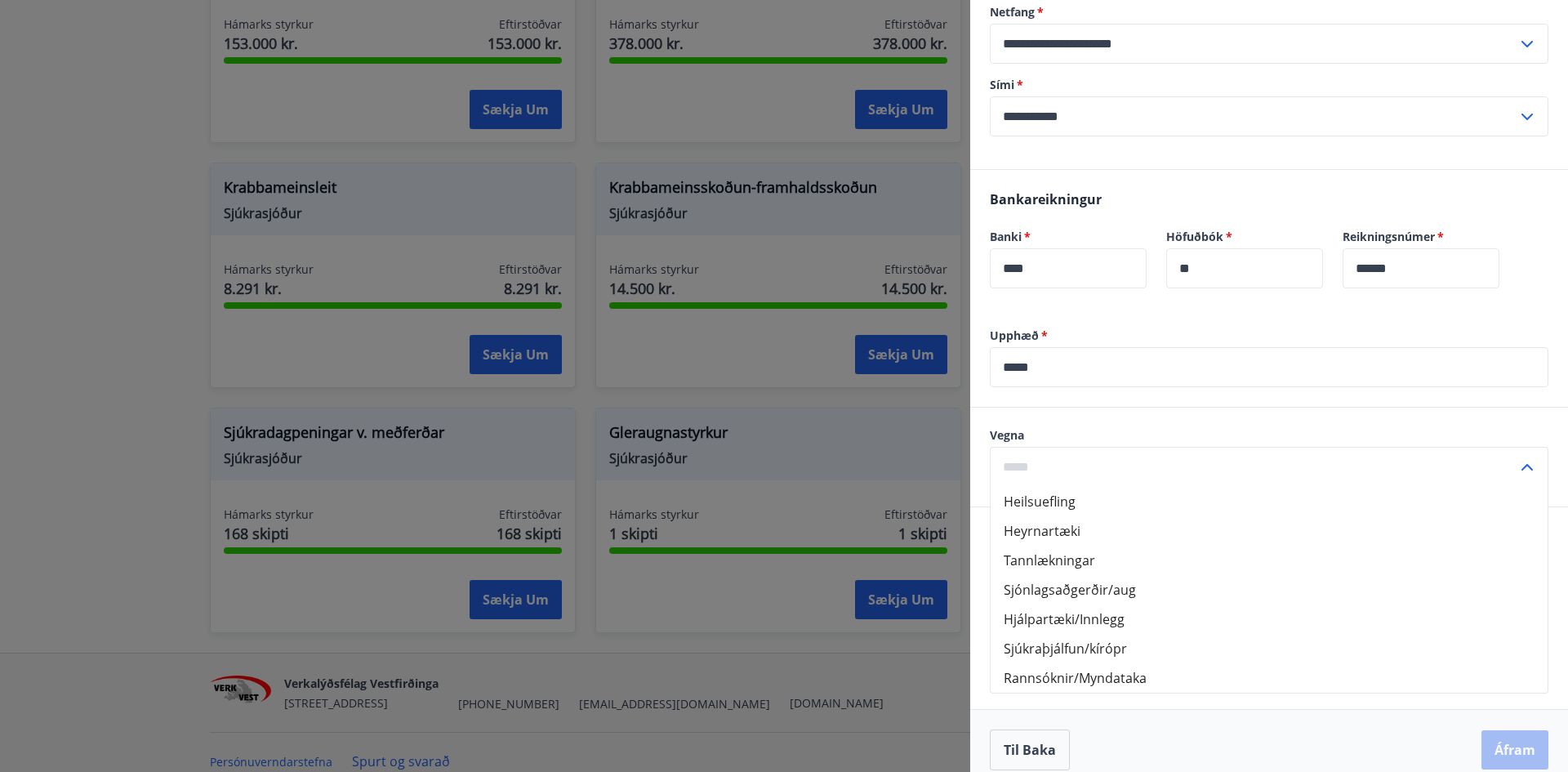
scroll to position [807, 0]
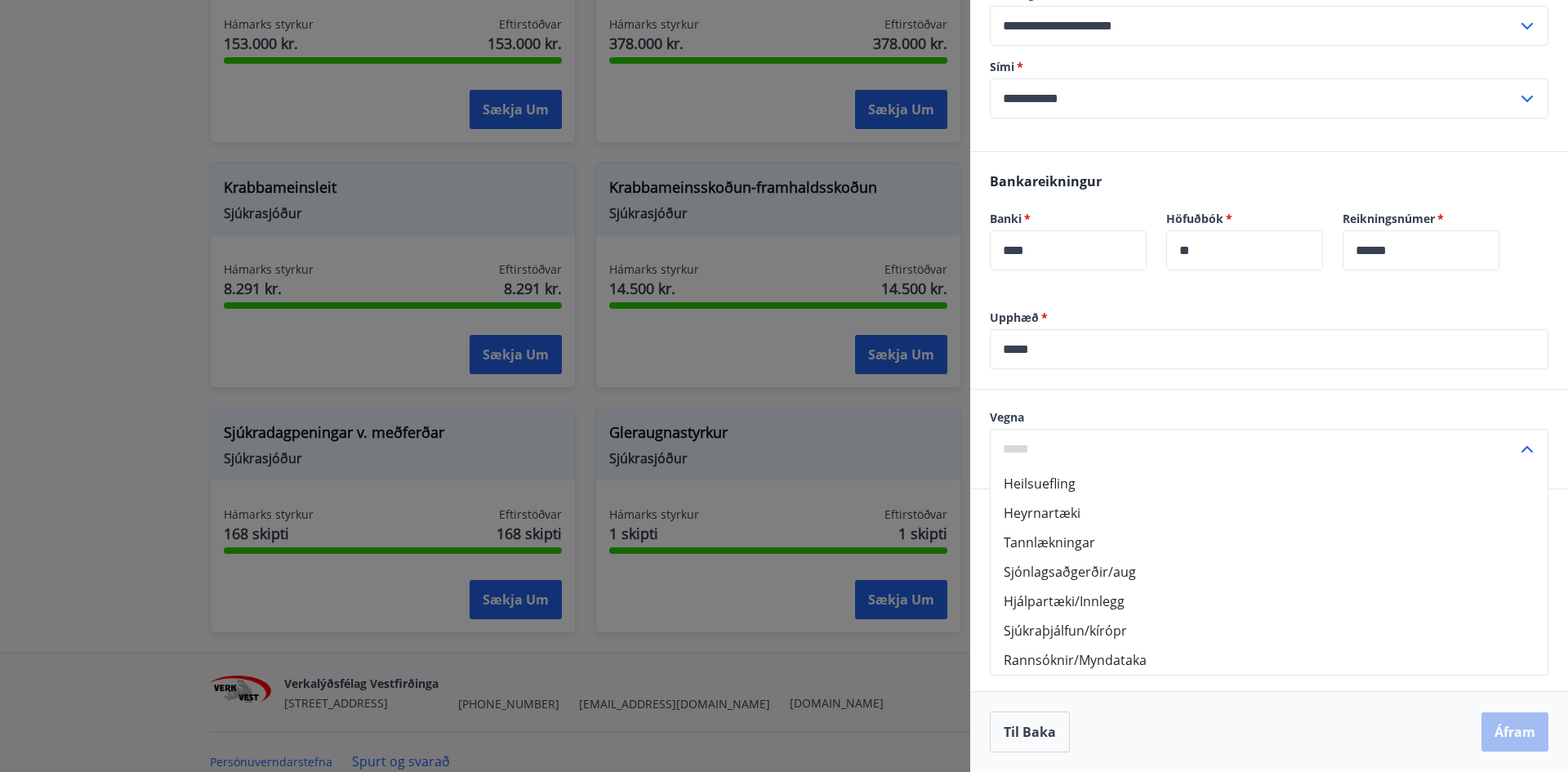
click at [1046, 537] on li "Tannlækningar" at bounding box center [1269, 543] width 557 height 30
type input "**********"
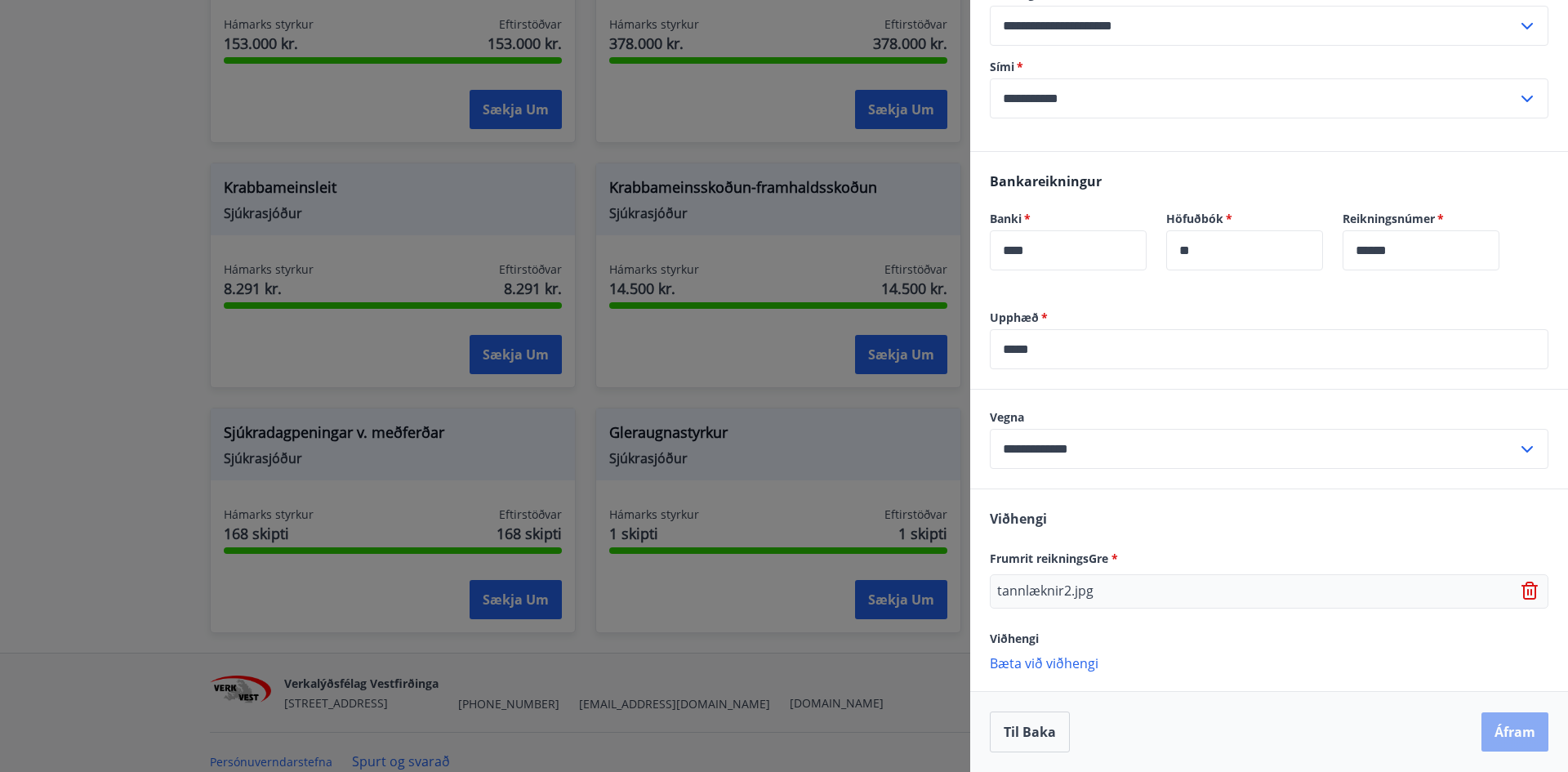
click at [1502, 736] on button "Áfram" at bounding box center [1514, 732] width 67 height 40
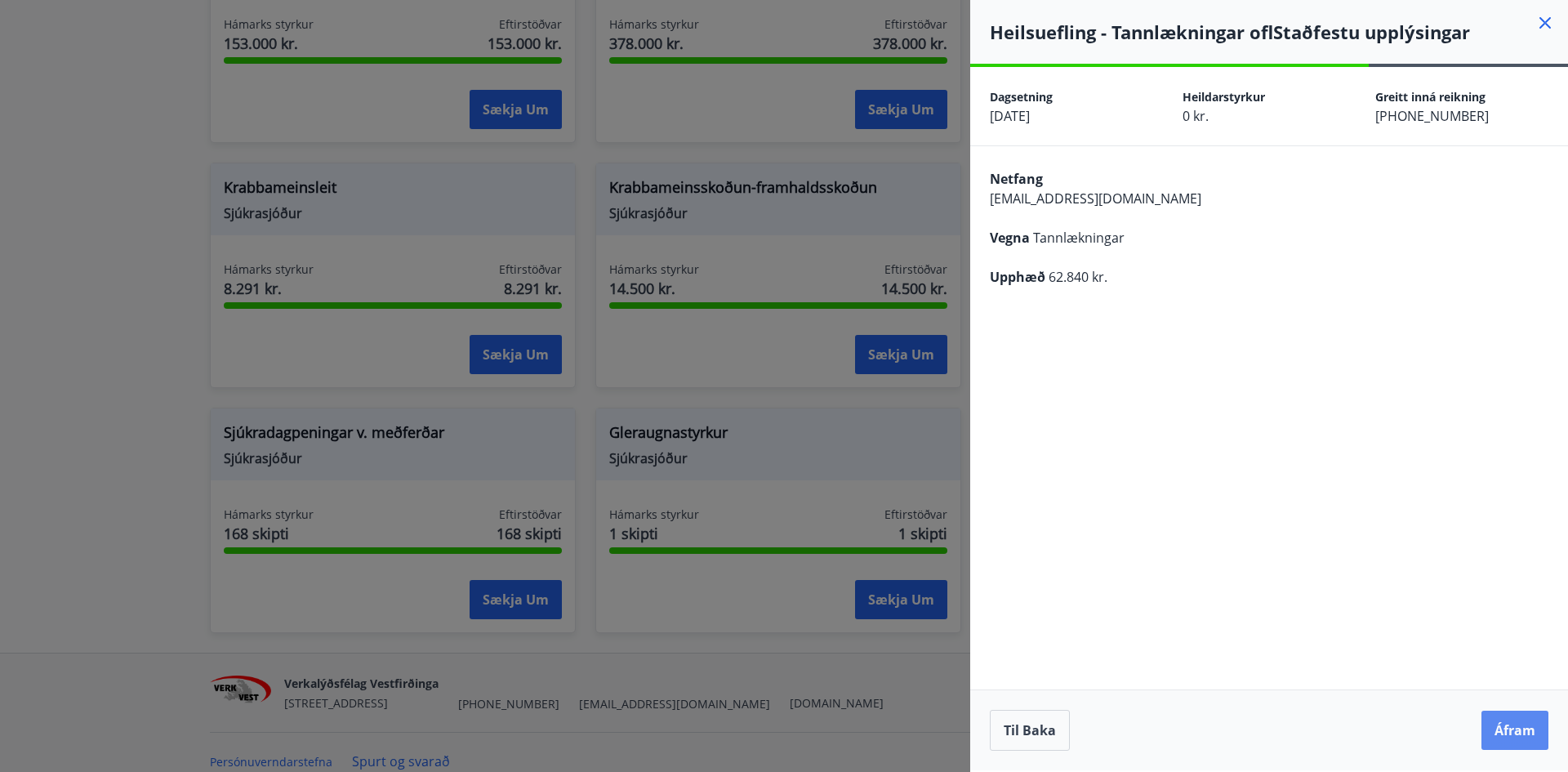
click at [1496, 736] on button "Áfram" at bounding box center [1514, 731] width 67 height 40
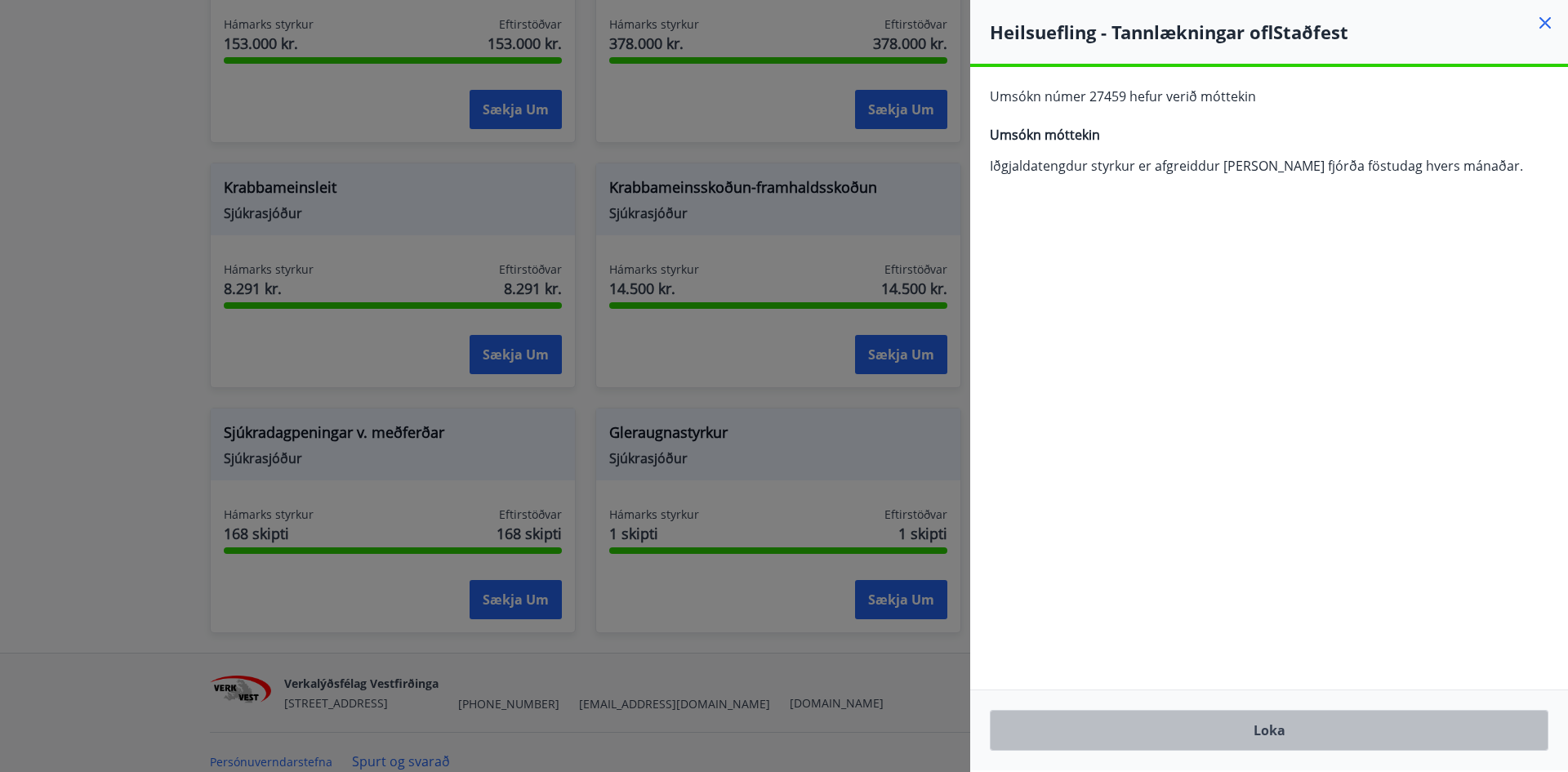
click at [1271, 732] on button "Loka" at bounding box center [1269, 731] width 558 height 41
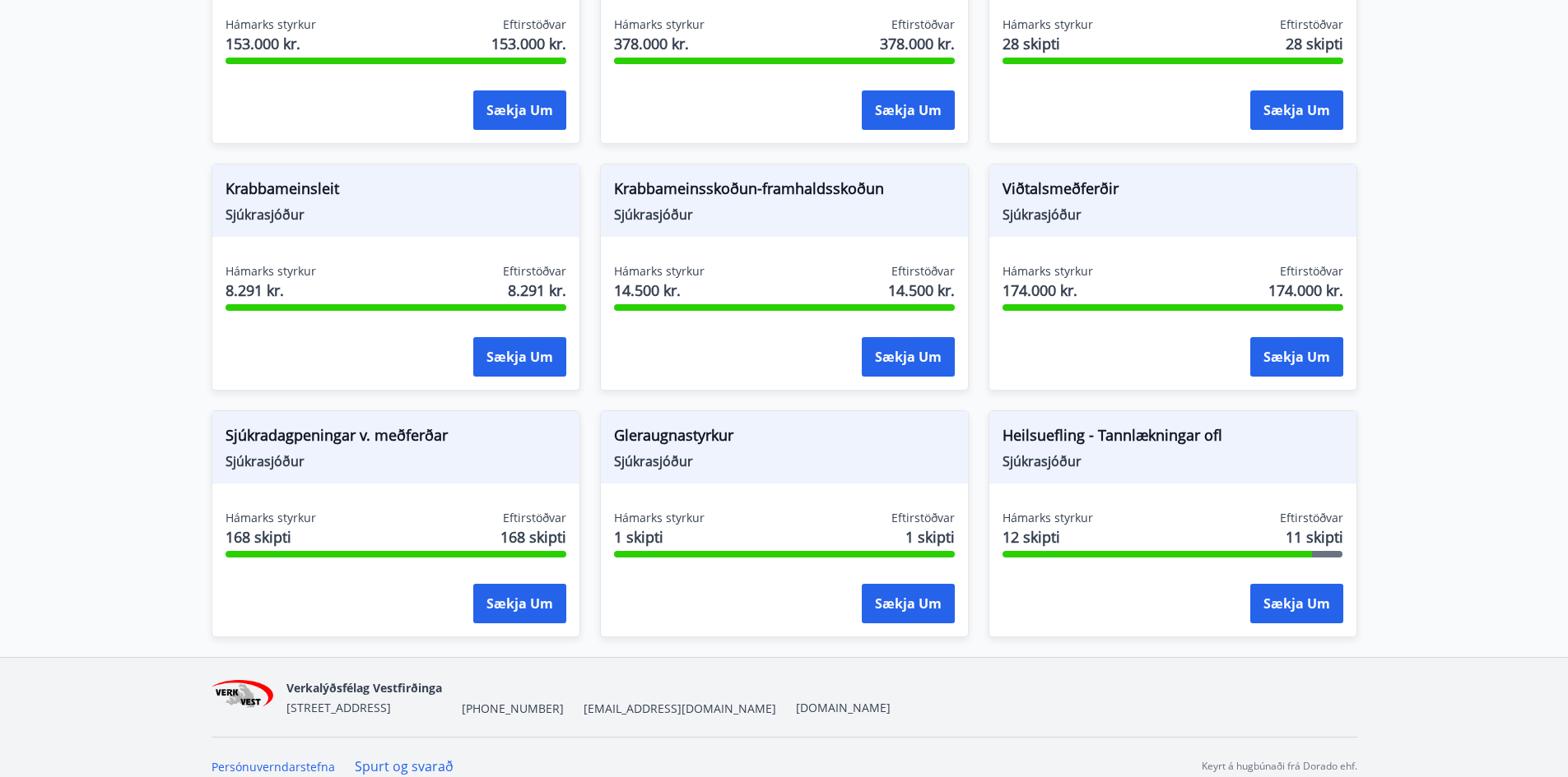
drag, startPoint x: 918, startPoint y: 592, endPoint x: 903, endPoint y: 470, distance: 122.9
click at [903, 471] on div "Gleraugnastyrkur Sjúkrasjóður Hámarks styrkur 1 skipti Eftirstöðvar 1 skipti Sæ…" at bounding box center [784, 524] width 368 height 227
drag, startPoint x: 654, startPoint y: 415, endPoint x: 649, endPoint y: 436, distance: 21.6
click at [653, 425] on span "Gleraugnastyrkur" at bounding box center [784, 439] width 341 height 28
click at [649, 453] on span "Sjúkrasjóður" at bounding box center [784, 462] width 341 height 18
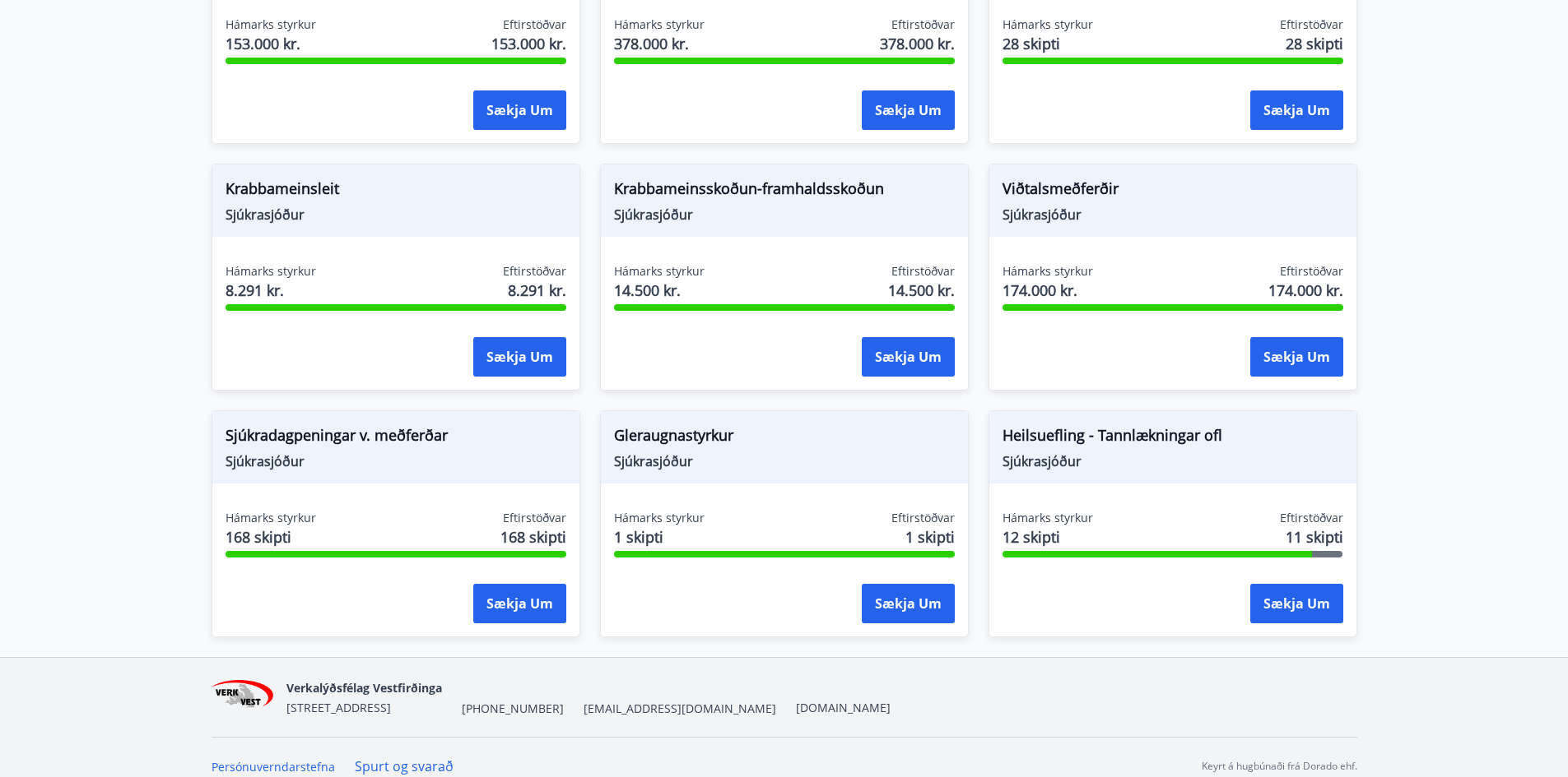
click at [653, 425] on span "Gleraugnastyrkur" at bounding box center [784, 439] width 341 height 28
click at [884, 599] on button "Sækja um" at bounding box center [908, 604] width 93 height 40
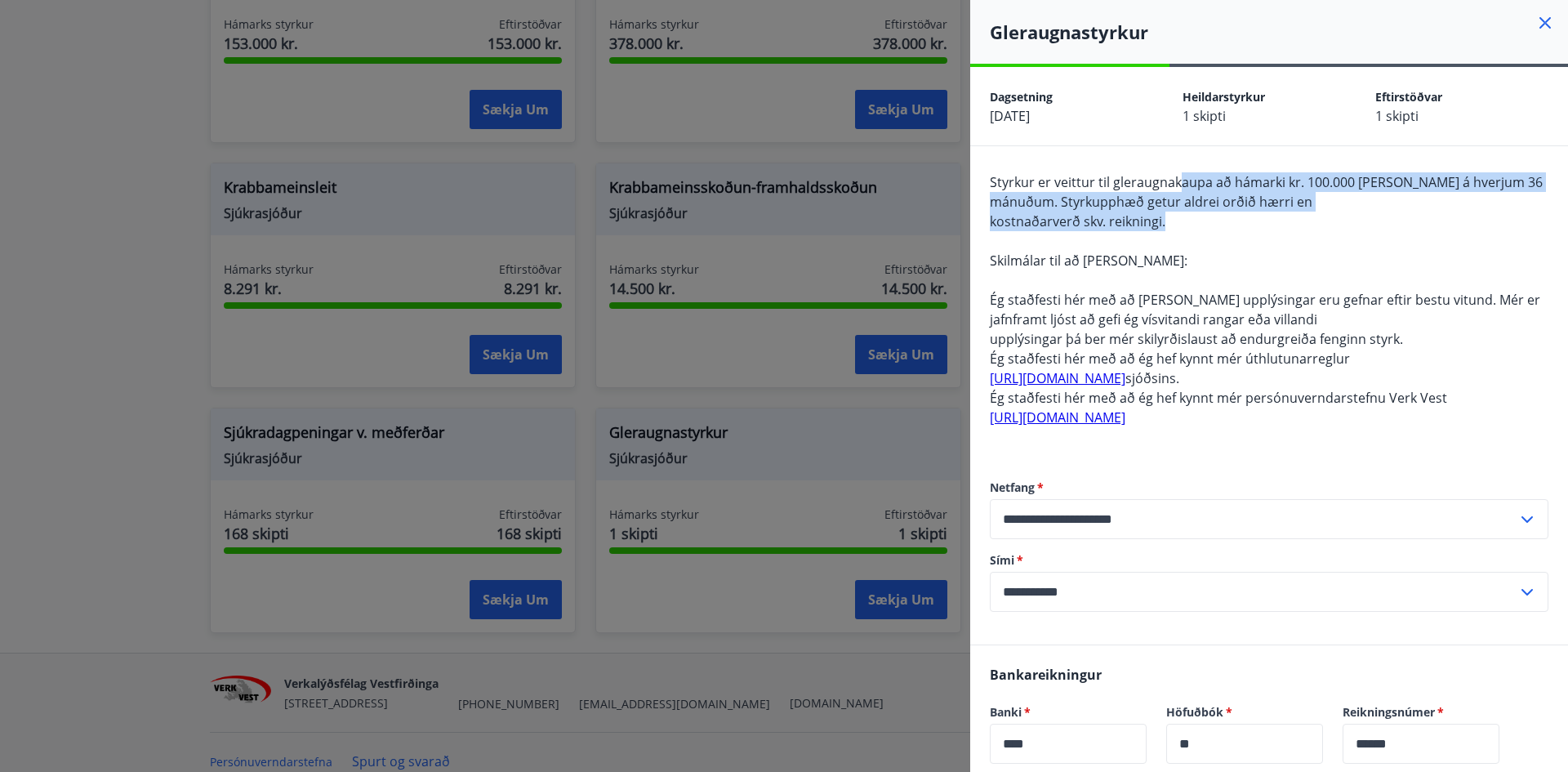
drag, startPoint x: 1185, startPoint y: 185, endPoint x: 1309, endPoint y: 218, distance: 128.3
click at [1310, 218] on div "Styrkur er veittur til gleraugnakaupa að hámarki kr. 100.000 [PERSON_NAME] á hv…" at bounding box center [1269, 309] width 558 height 274
click at [1220, 200] on span "Styrkur er veittur til gleraugnakaupa að hámarki kr. 100.000 [PERSON_NAME] á hv…" at bounding box center [1266, 192] width 553 height 38
drag, startPoint x: 1197, startPoint y: 179, endPoint x: 1290, endPoint y: 221, distance: 102.0
click at [1291, 221] on div "Styrkur er veittur til gleraugnakaupa að hámarki kr. 100.000 [PERSON_NAME] á hv…" at bounding box center [1269, 309] width 558 height 274
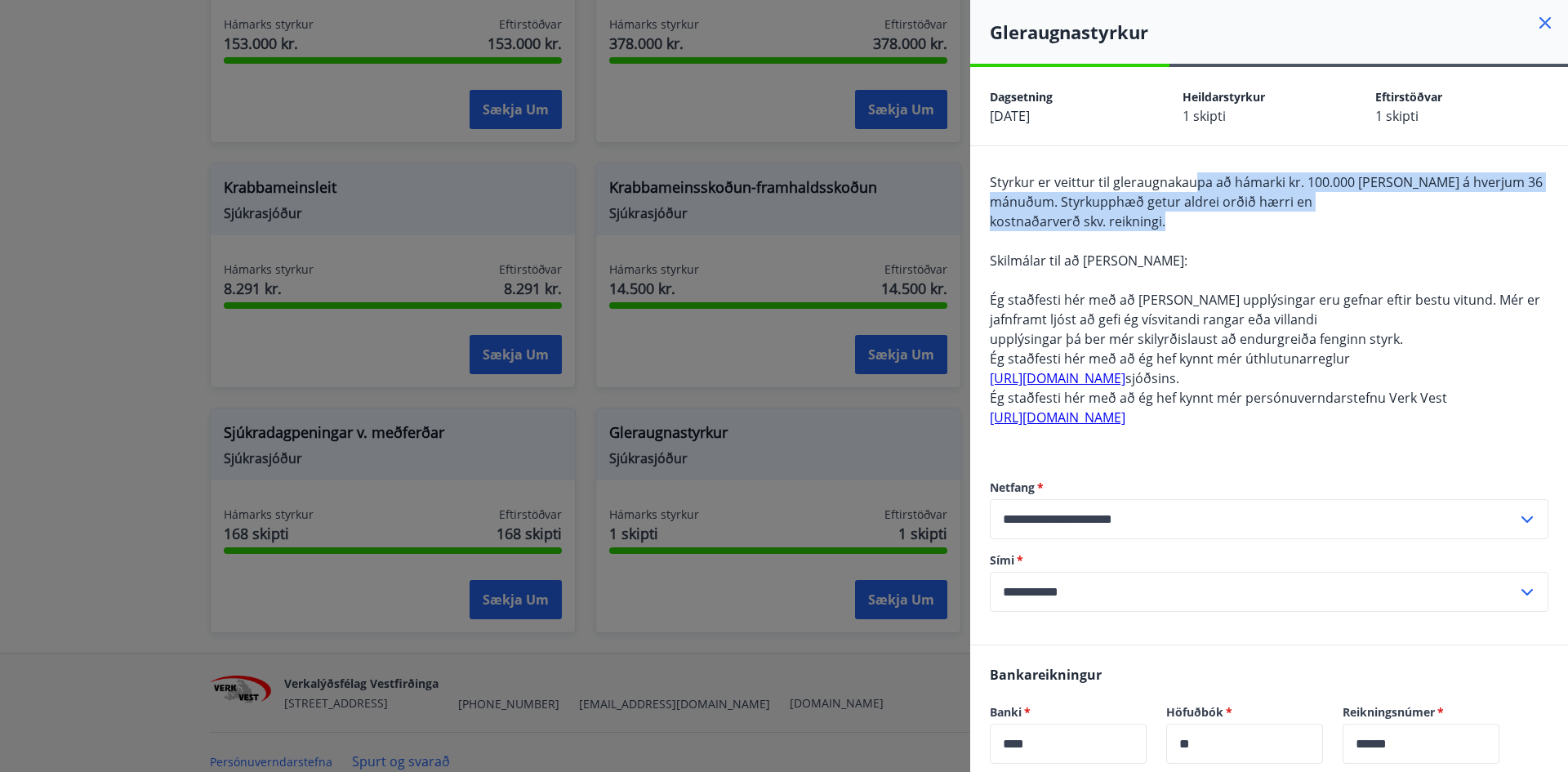
click at [1152, 204] on span "Styrkur er veittur til gleraugnakaupa að hámarki kr. 100.000 [PERSON_NAME] á hv…" at bounding box center [1266, 192] width 553 height 38
drag, startPoint x: 1135, startPoint y: 180, endPoint x: 1267, endPoint y: 217, distance: 137.1
click at [1267, 217] on div "Styrkur er veittur til gleraugnakaupa að hámarki kr. 100.000 [PERSON_NAME] á hv…" at bounding box center [1269, 309] width 558 height 274
click at [1171, 204] on span "Styrkur er veittur til gleraugnakaupa að hámarki kr. 100.000 [PERSON_NAME] á hv…" at bounding box center [1266, 192] width 553 height 38
drag, startPoint x: 1139, startPoint y: 177, endPoint x: 1271, endPoint y: 218, distance: 138.2
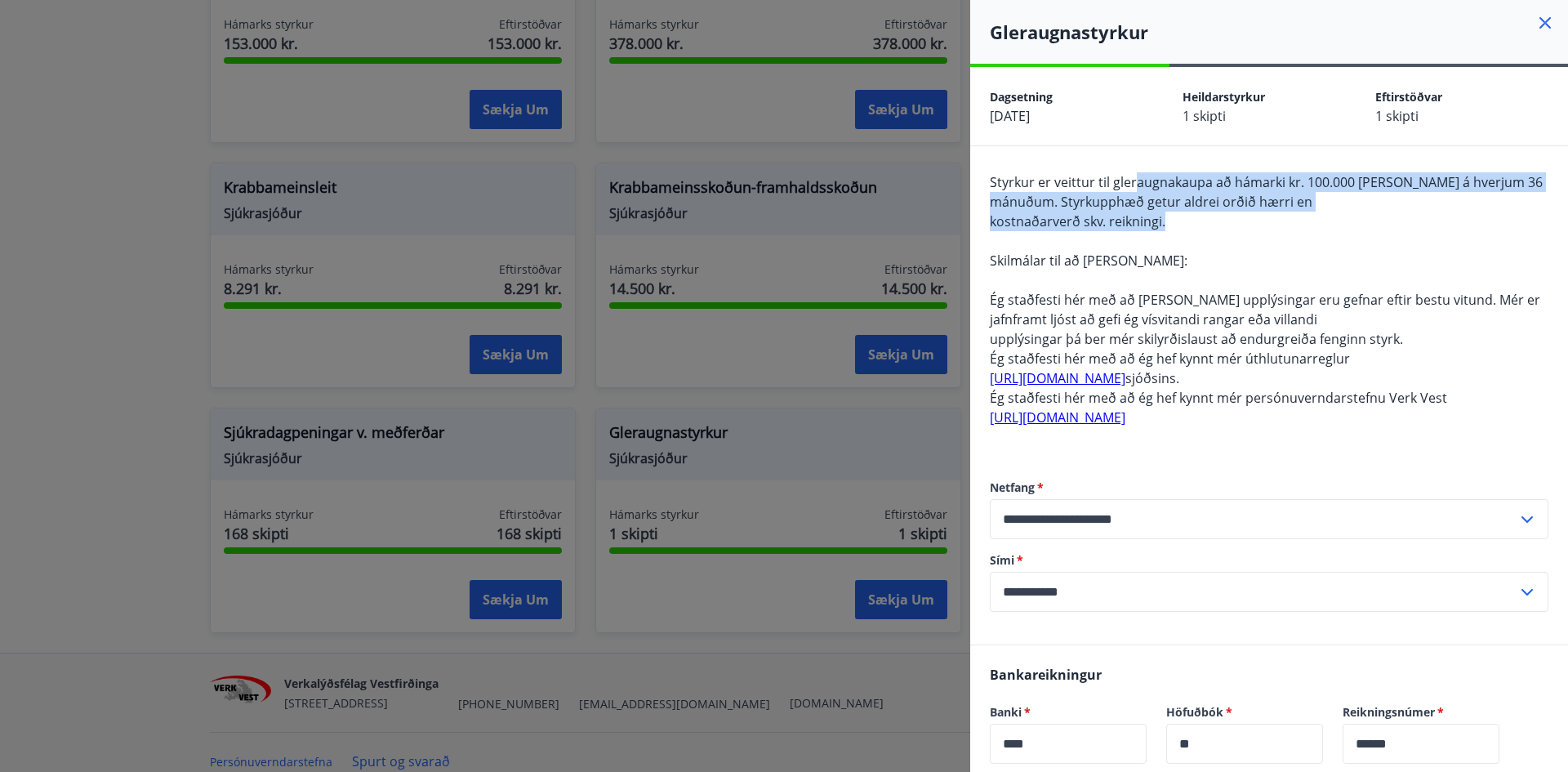
click at [1271, 218] on div "Styrkur er veittur til gleraugnakaupa að hámarki kr. 100.000 [PERSON_NAME] á hv…" at bounding box center [1269, 309] width 558 height 274
click at [1160, 227] on span "kostnaðarverð skv. reikningi." at bounding box center [1077, 222] width 175 height 18
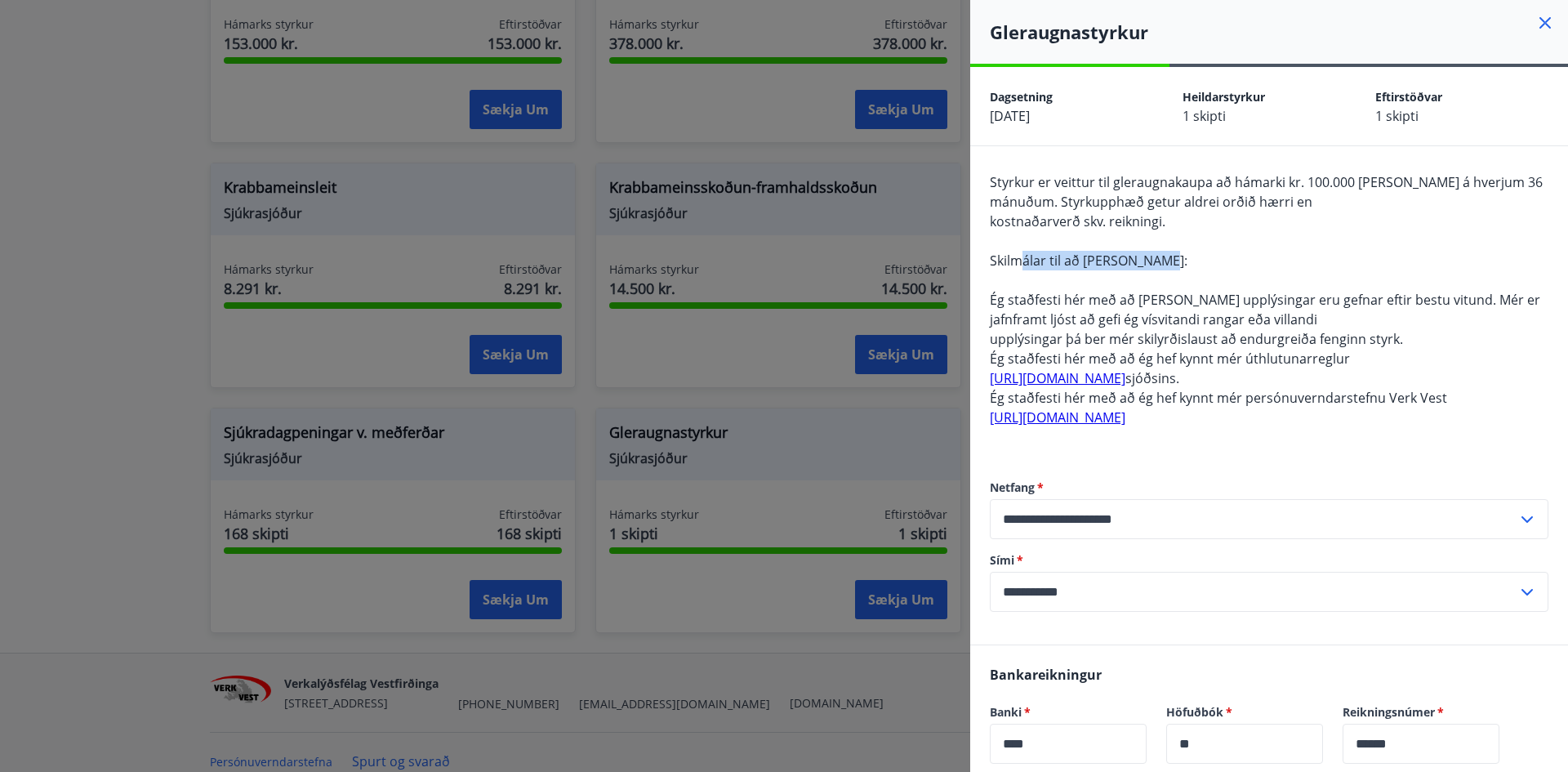
drag, startPoint x: 1095, startPoint y: 254, endPoint x: 1237, endPoint y: 269, distance: 142.8
click at [1236, 269] on div "Styrkur er veittur til gleraugnakaupa að hámarki kr. 100.000 [PERSON_NAME] á hv…" at bounding box center [1269, 309] width 558 height 274
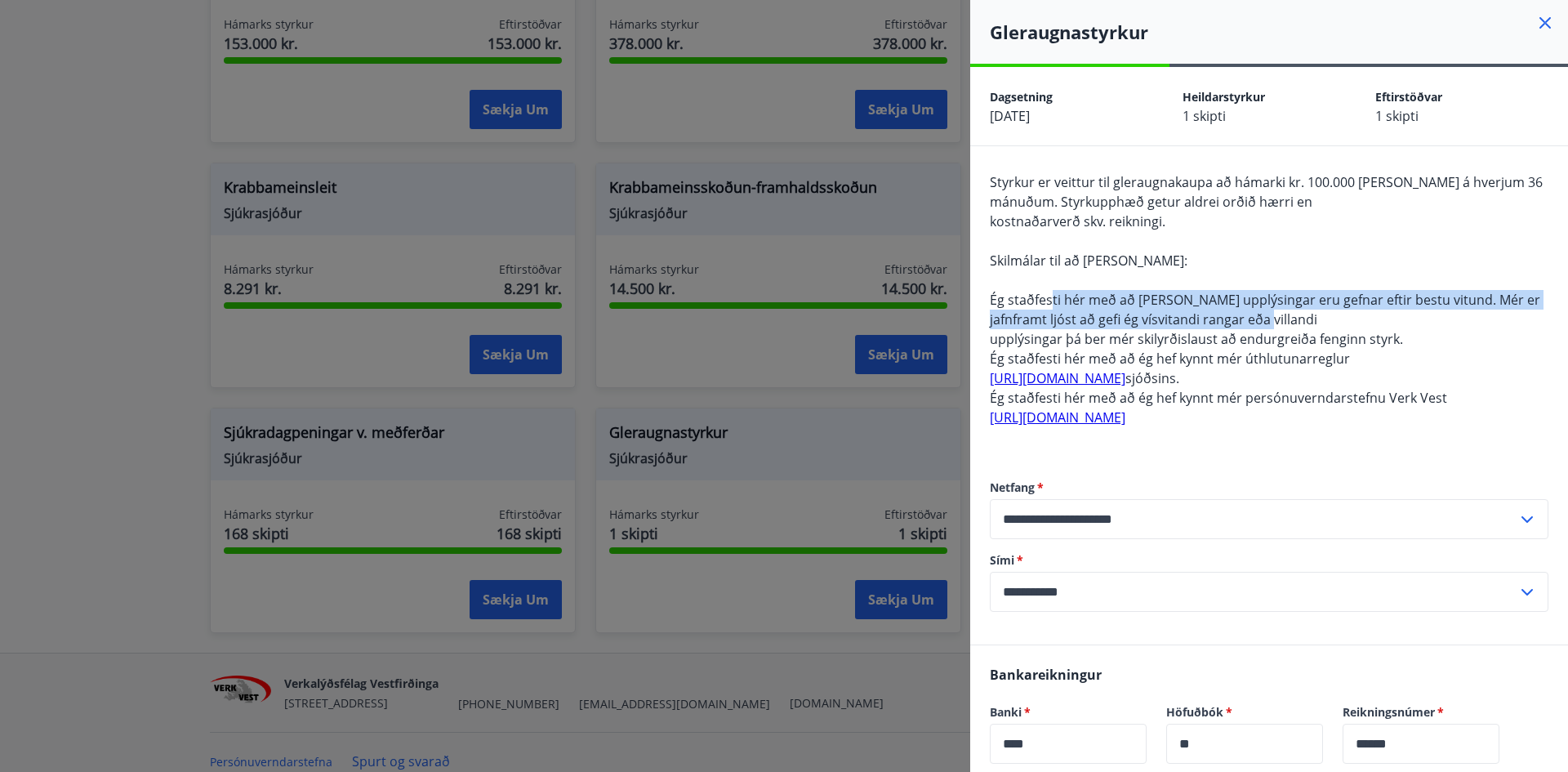
drag, startPoint x: 1053, startPoint y: 297, endPoint x: 1380, endPoint y: 326, distance: 328.3
click at [1380, 326] on div "Styrkur er veittur til gleraugnakaupa að hámarki kr. 100.000 [PERSON_NAME] á hv…" at bounding box center [1269, 309] width 558 height 274
click at [1277, 308] on span "Ég staðfesti hér með að [PERSON_NAME] upplýsingar eru gefnar eftir bestu vitund…" at bounding box center [1265, 310] width 551 height 38
drag, startPoint x: 1226, startPoint y: 298, endPoint x: 1422, endPoint y: 319, distance: 197.1
click at [1427, 319] on div "Styrkur er veittur til gleraugnakaupa að hámarki kr. 100.000 [PERSON_NAME] á hv…" at bounding box center [1269, 309] width 558 height 274
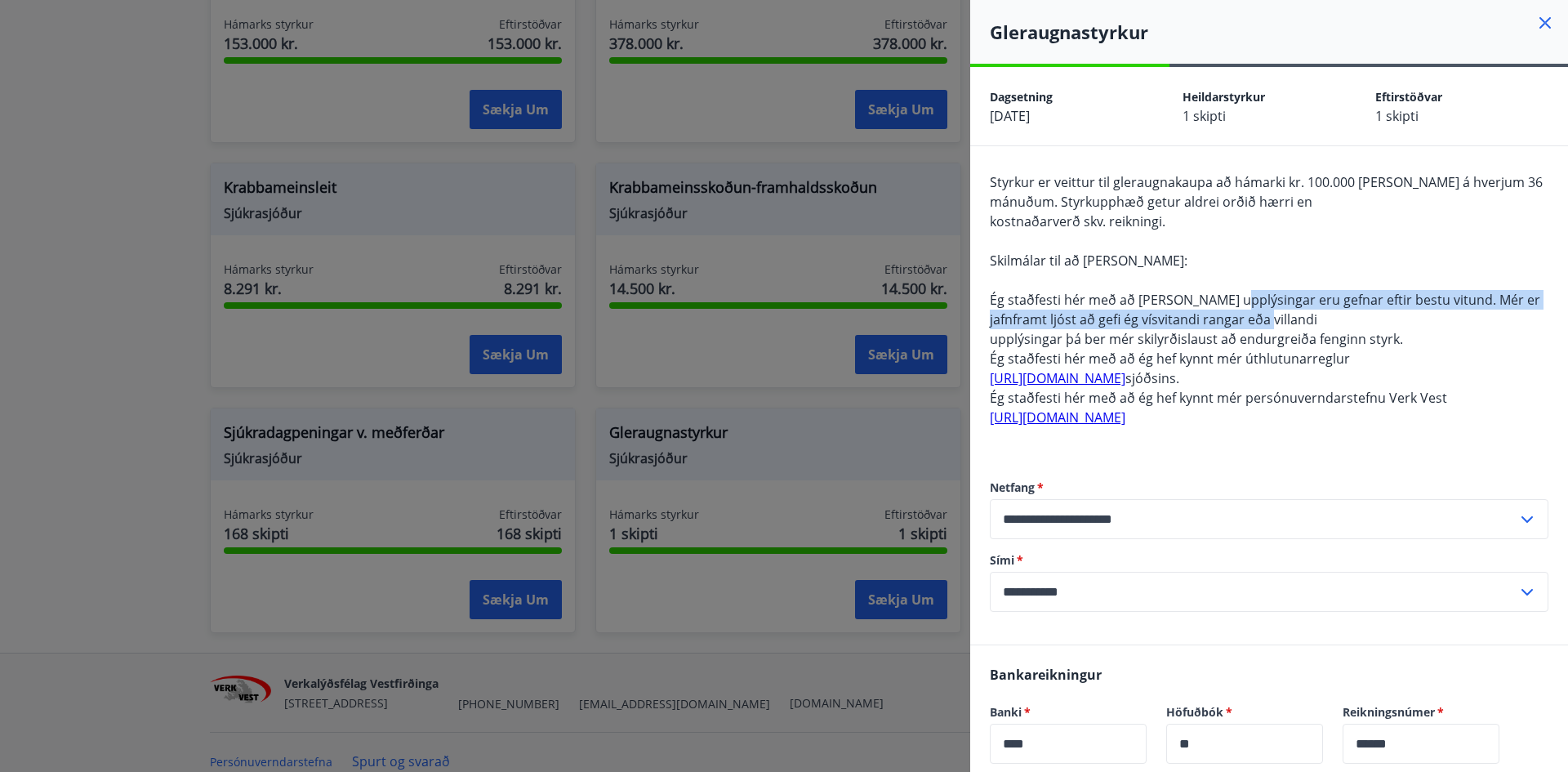
click at [1305, 305] on span "Ég staðfesti hér með að [PERSON_NAME] upplýsingar eru gefnar eftir bestu vitund…" at bounding box center [1265, 310] width 551 height 38
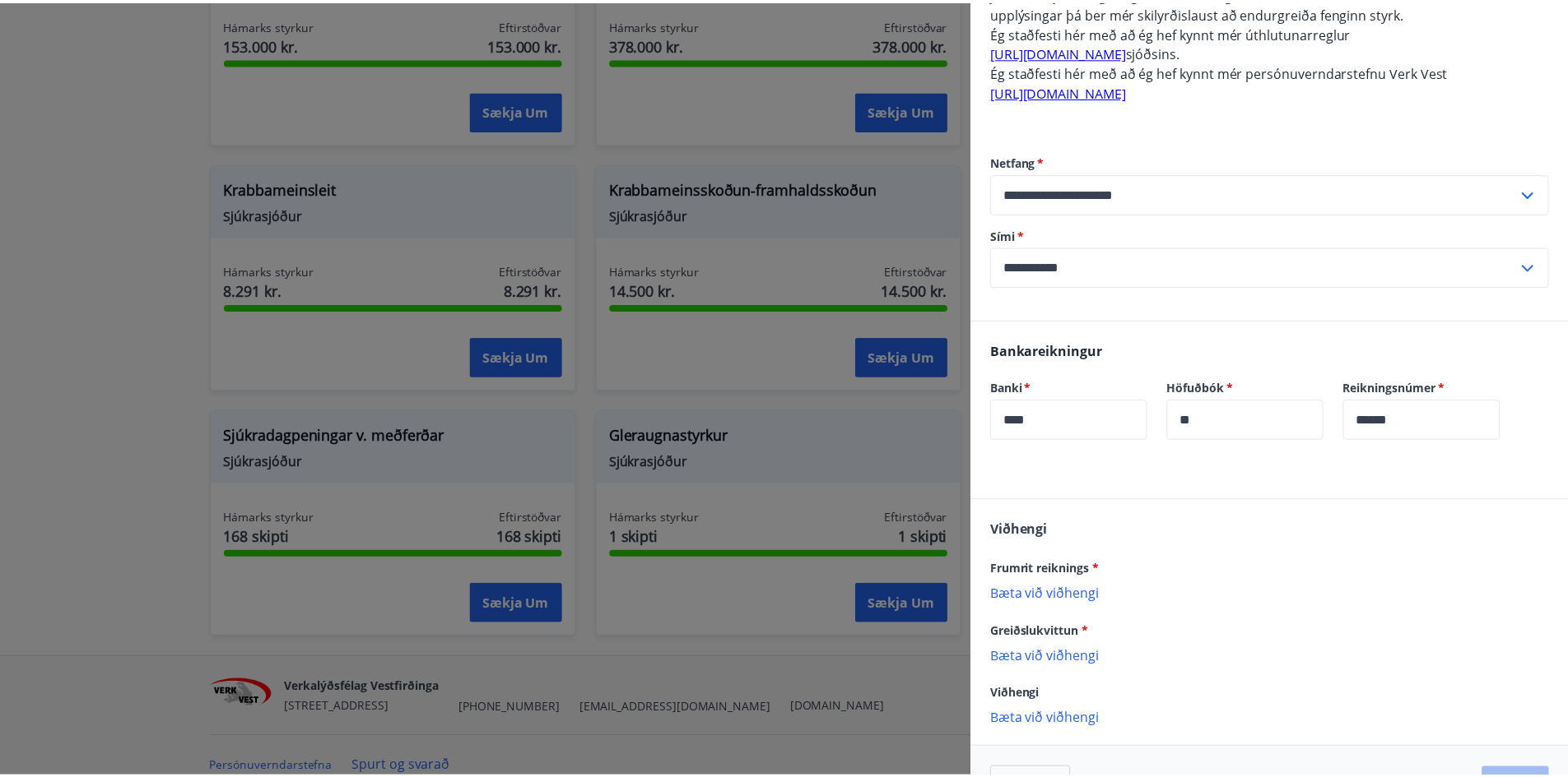
scroll to position [381, 0]
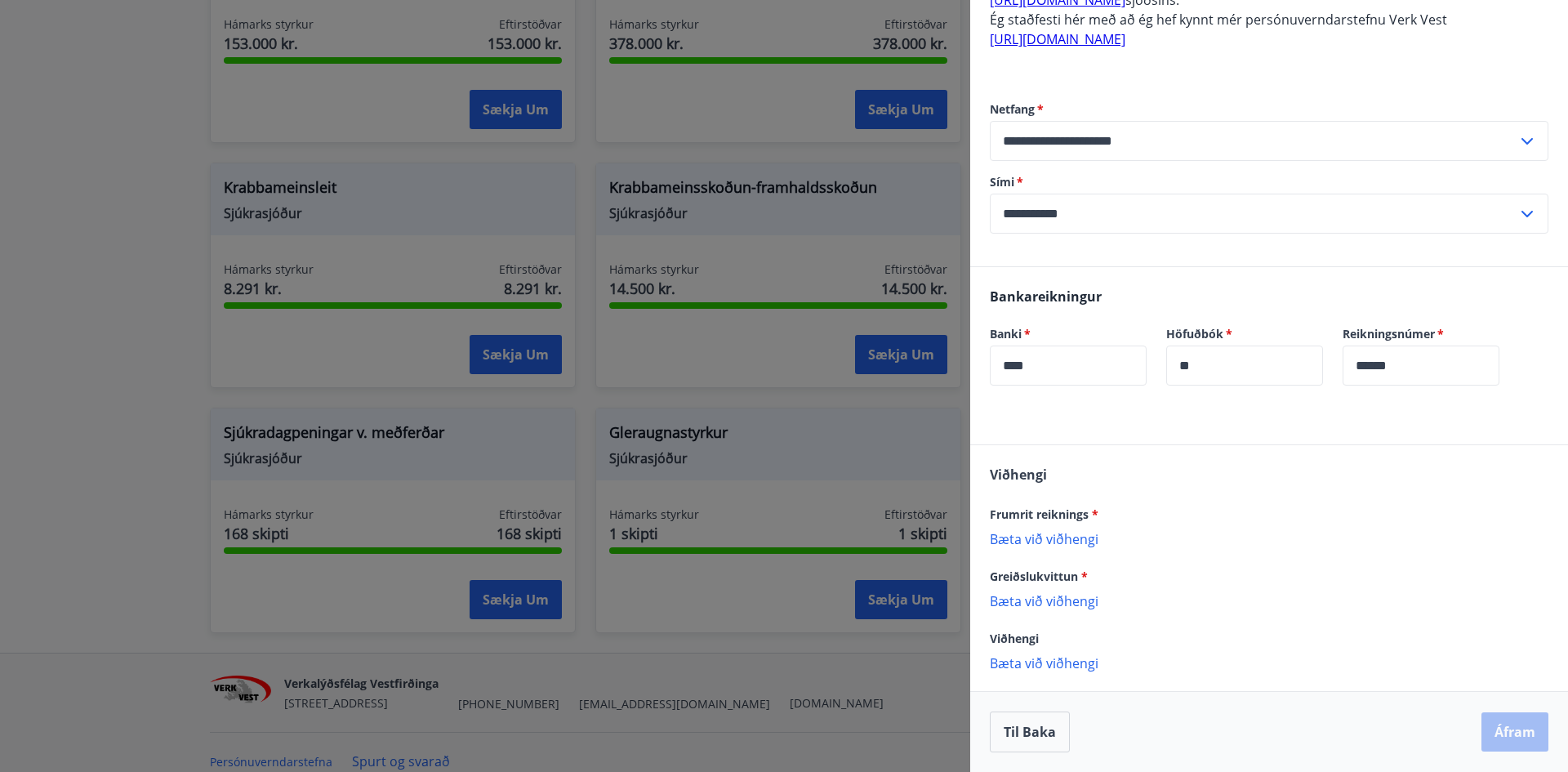
click at [798, 310] on div at bounding box center [784, 386] width 1568 height 772
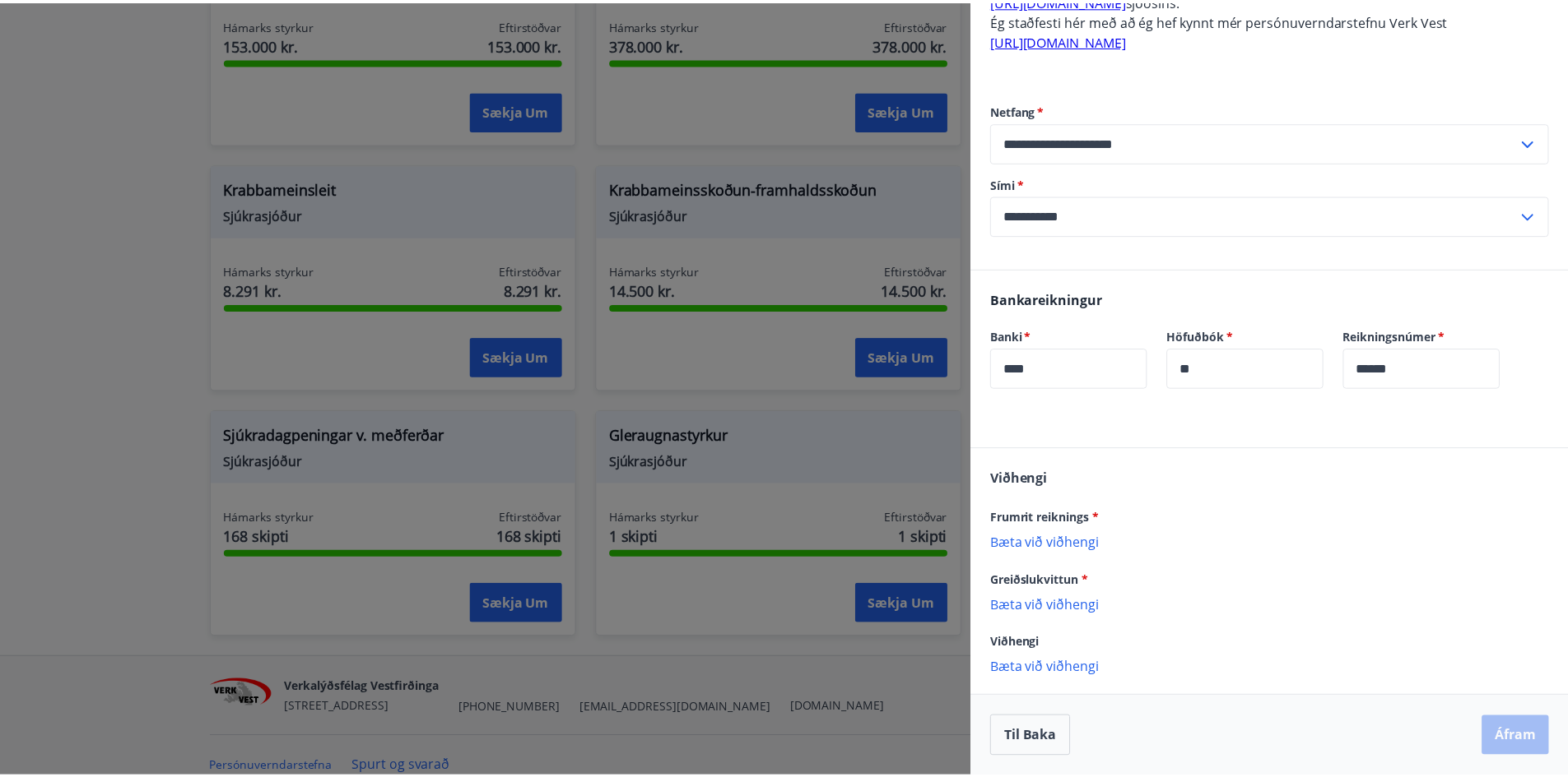
scroll to position [0, 0]
